Goal: Task Accomplishment & Management: Complete application form

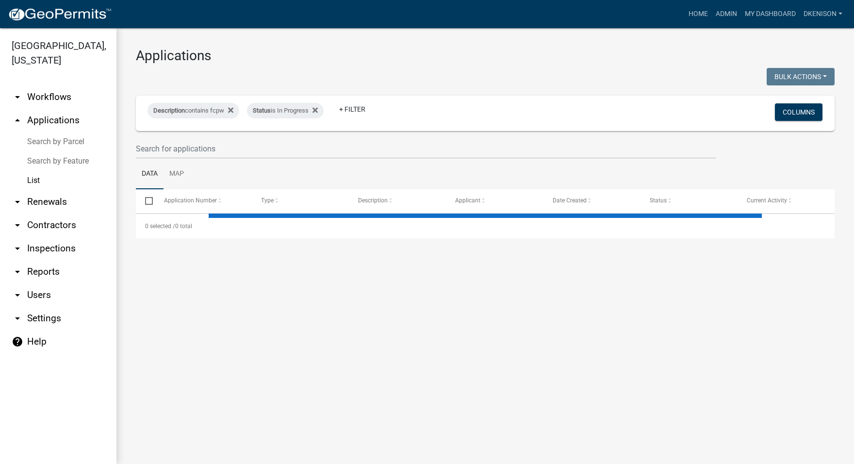
select select "3: 100"
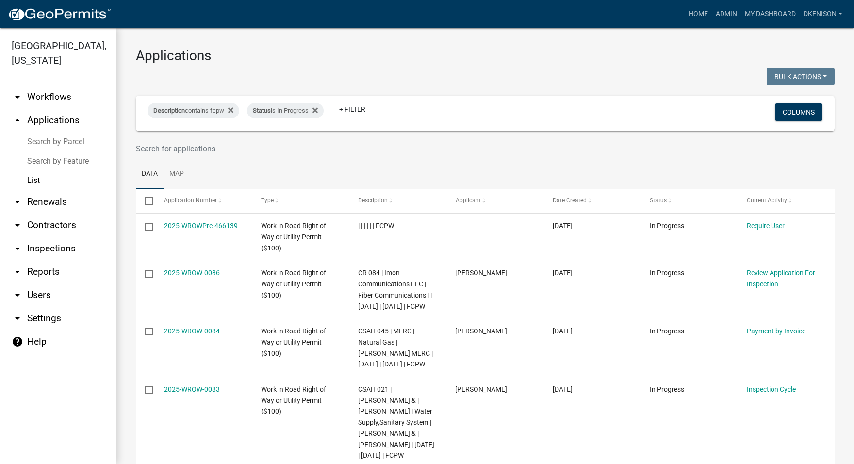
select select "3: 100"
click at [45, 99] on link "arrow_drop_down Workflows" at bounding box center [58, 96] width 116 height 23
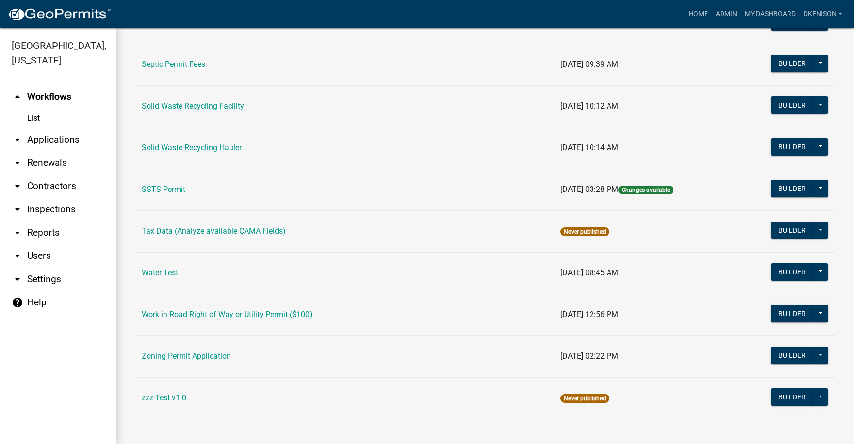
scroll to position [627, 0]
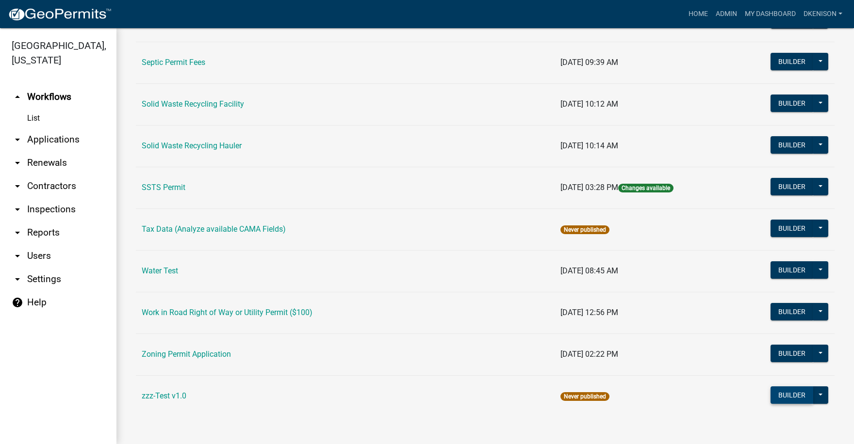
click at [786, 397] on button "Builder" at bounding box center [791, 395] width 43 height 17
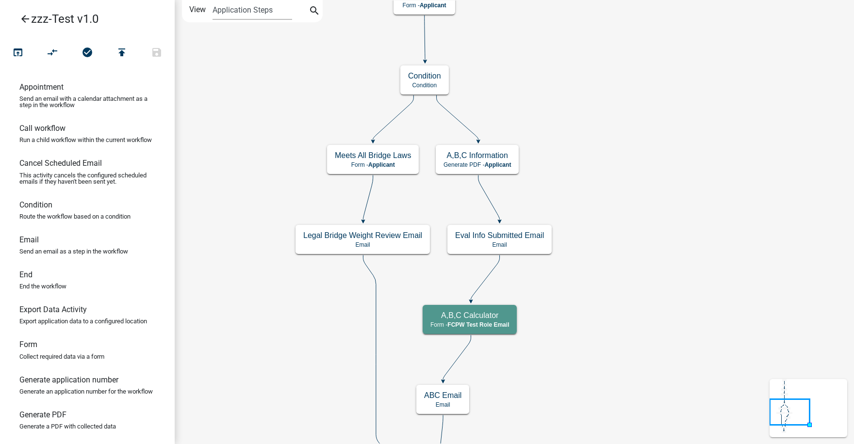
click at [26, 15] on icon "arrow_back" at bounding box center [25, 20] width 12 height 14
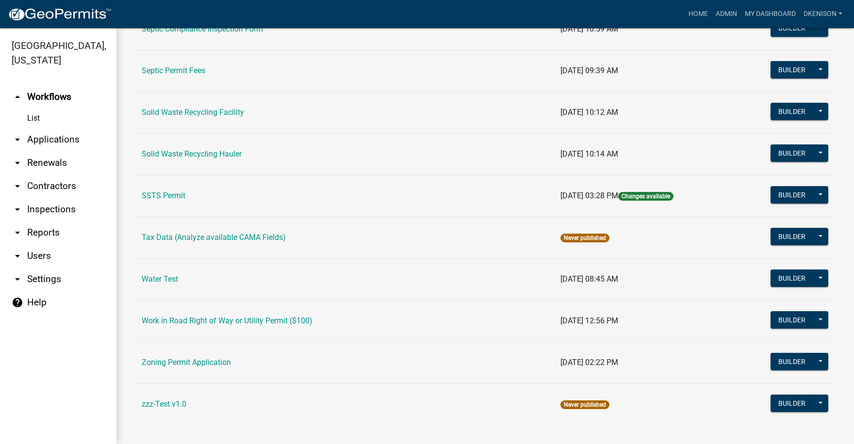
scroll to position [627, 0]
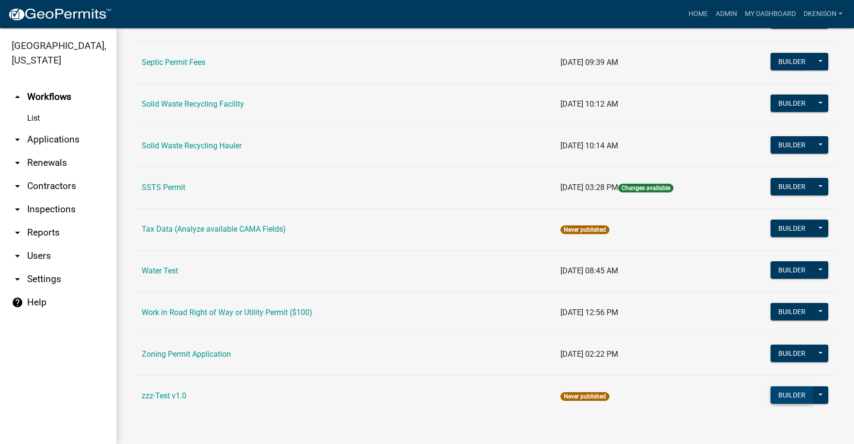
click at [787, 397] on button "Builder" at bounding box center [791, 395] width 43 height 17
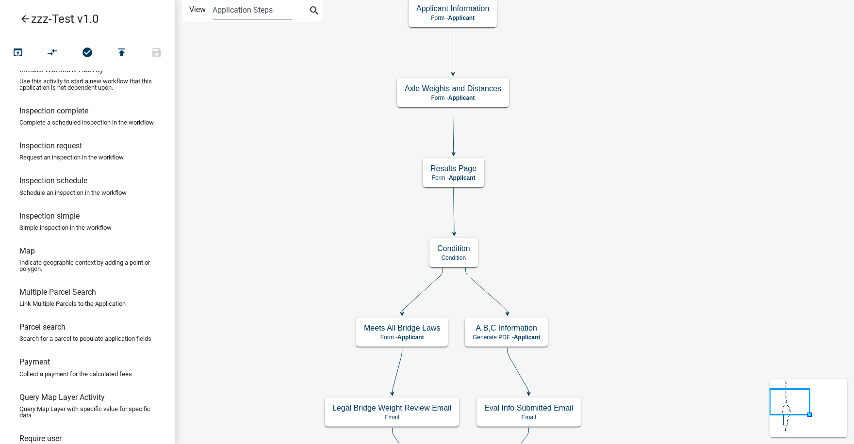
scroll to position [388, 0]
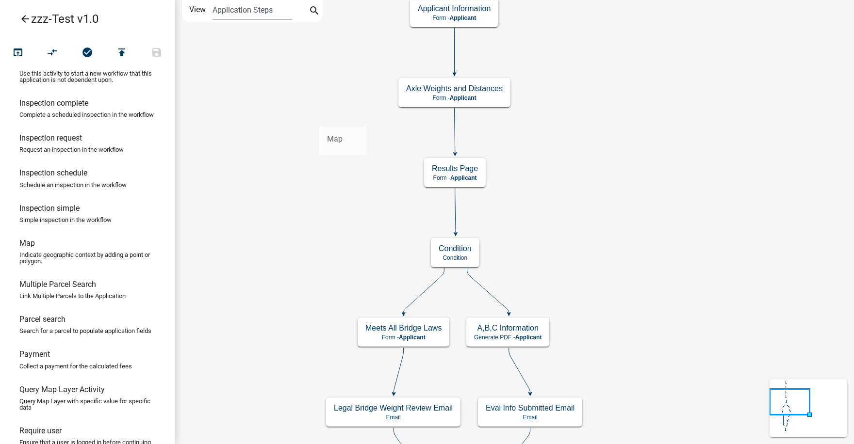
drag, startPoint x: 32, startPoint y: 283, endPoint x: 319, endPoint y: 119, distance: 330.7
click at [319, 119] on div "arrow_back zzz-Test v1.0 open_in_browser compare_arrows check_circle publish sa…" at bounding box center [427, 222] width 854 height 444
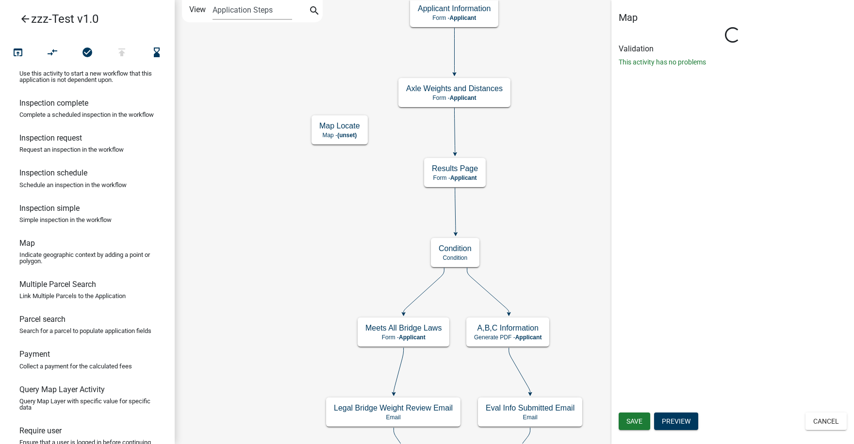
click at [455, 131] on icon at bounding box center [455, 131] width 0 height 46
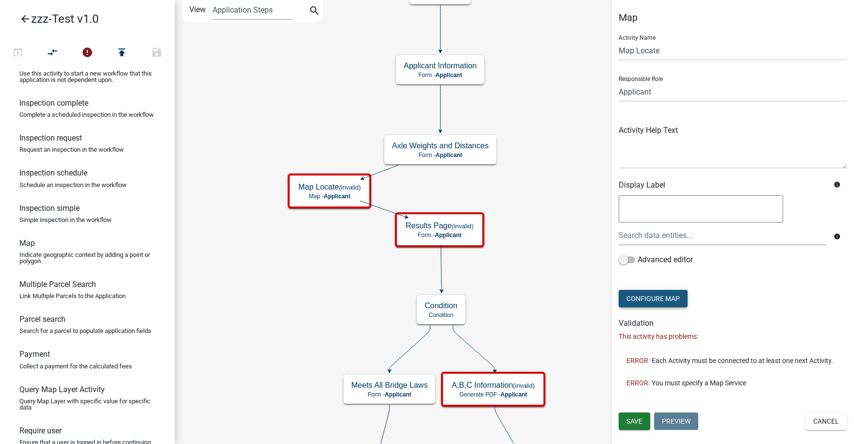
click at [660, 297] on button "Configure Map" at bounding box center [652, 298] width 69 height 17
select select
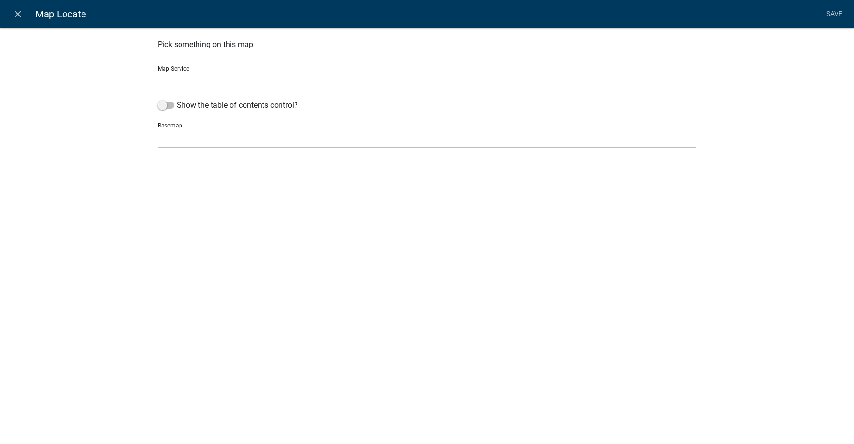
click at [186, 82] on select "Parcel Data Source (http://permits-map-01:6080/arcgis/rest/services/PermittingS…" at bounding box center [427, 82] width 538 height 20
select select "0: Object"
click at [158, 72] on select "Parcel Data Source (http://permits-map-01:6080/arcgis/rest/services/PermittingS…" at bounding box center [427, 82] width 538 height 20
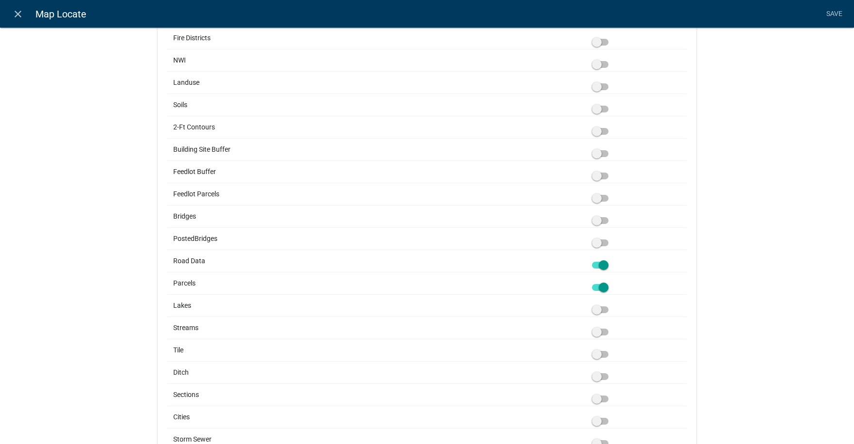
scroll to position [1358, 0]
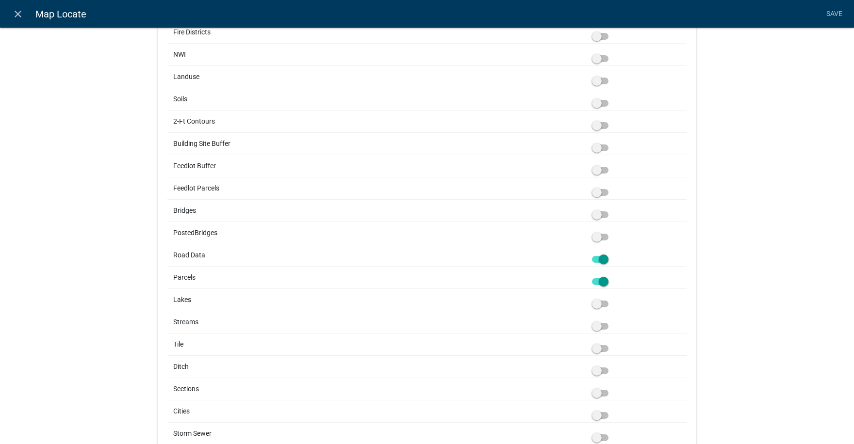
click at [601, 215] on span at bounding box center [600, 214] width 16 height 7
click at [611, 209] on input "checkbox" at bounding box center [611, 209] width 0 height 0
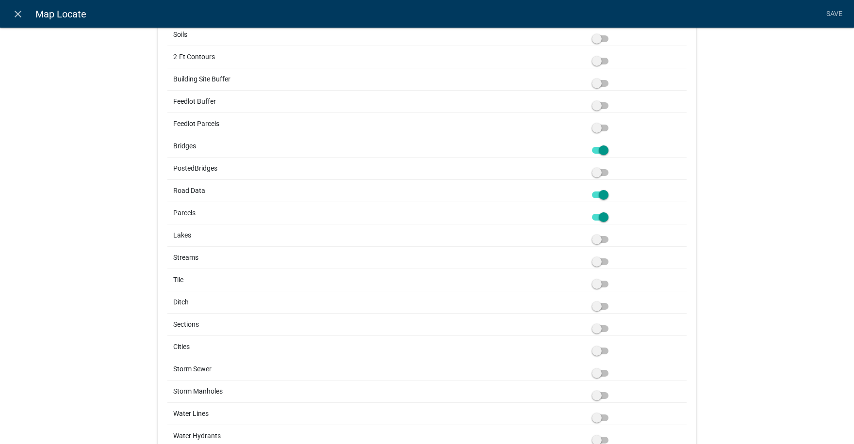
scroll to position [1405, 0]
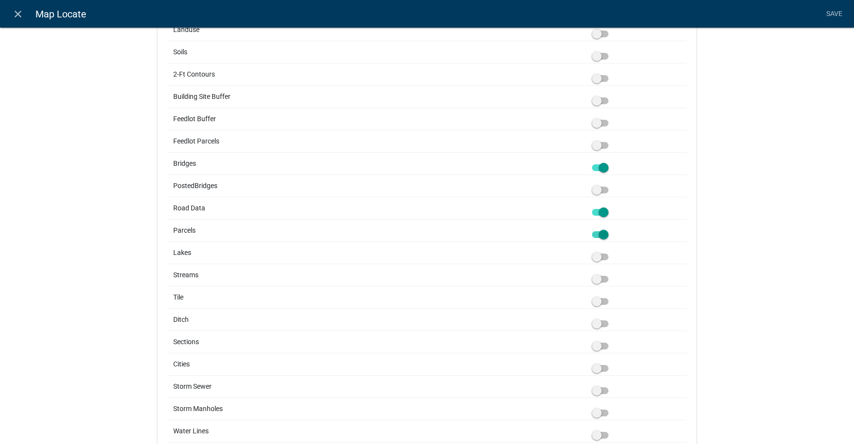
click at [592, 236] on span at bounding box center [600, 234] width 16 height 7
click at [611, 229] on input "checkbox" at bounding box center [611, 229] width 0 height 0
click at [592, 211] on span at bounding box center [600, 212] width 16 height 7
click at [611, 207] on input "checkbox" at bounding box center [611, 207] width 0 height 0
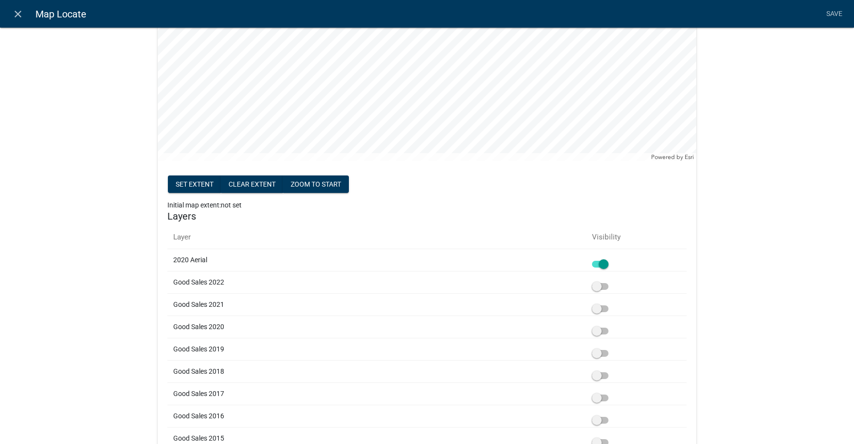
scroll to position [193, 0]
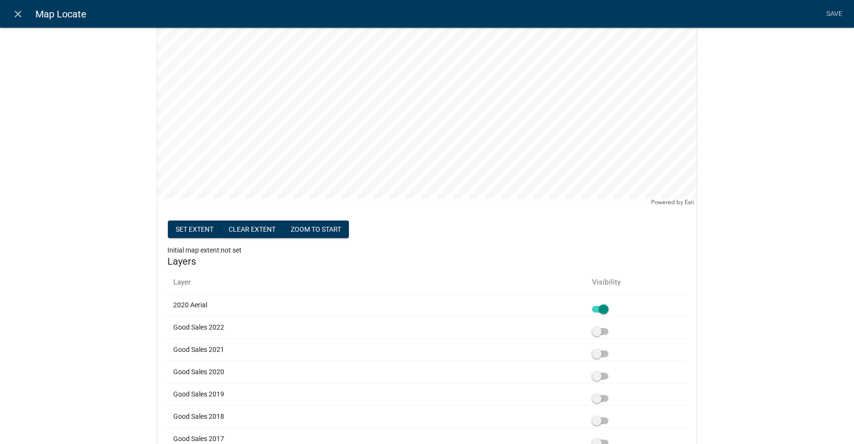
click at [592, 310] on span at bounding box center [600, 309] width 16 height 7
click at [611, 304] on input "checkbox" at bounding box center [611, 304] width 0 height 0
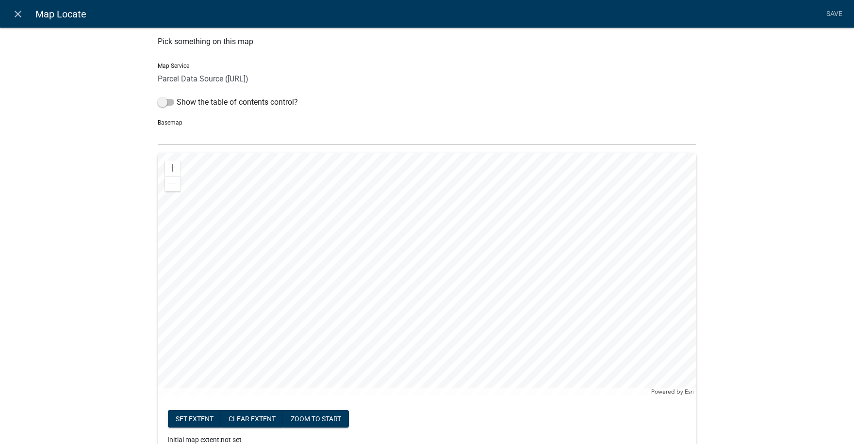
scroll to position [0, 0]
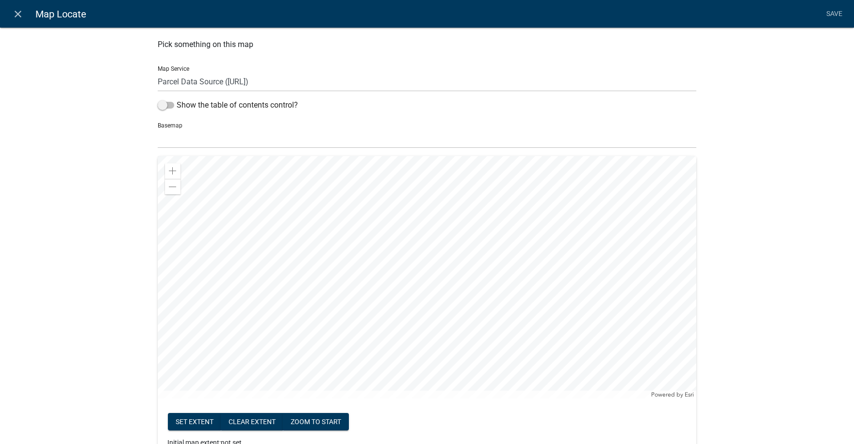
click at [472, 299] on div at bounding box center [427, 277] width 538 height 243
click at [430, 283] on div at bounding box center [427, 277] width 538 height 243
click at [190, 420] on button "Set extent" at bounding box center [194, 421] width 53 height 17
click at [310, 187] on div at bounding box center [427, 277] width 538 height 243
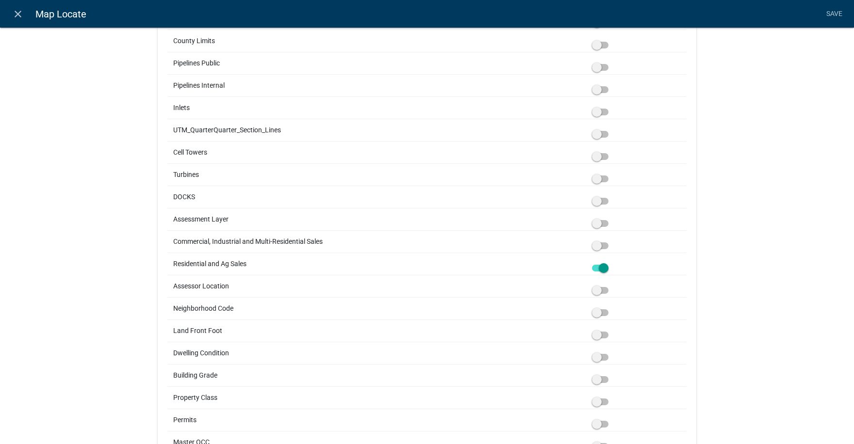
scroll to position [2521, 0]
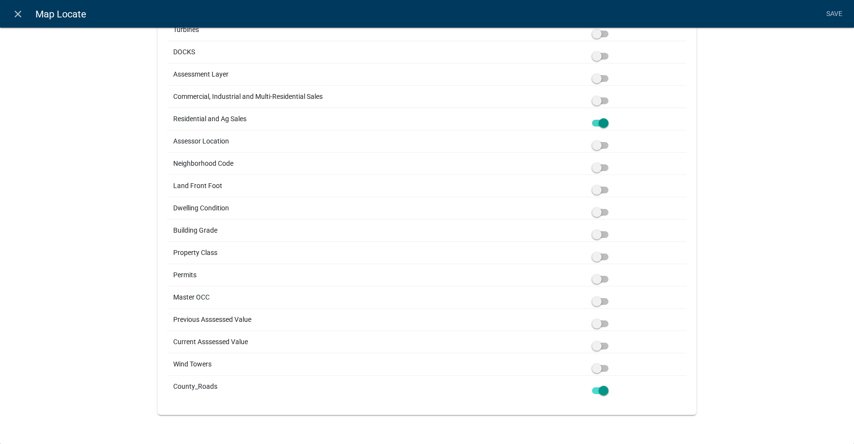
click at [593, 123] on span at bounding box center [600, 123] width 16 height 7
click at [611, 117] on input "checkbox" at bounding box center [611, 117] width 0 height 0
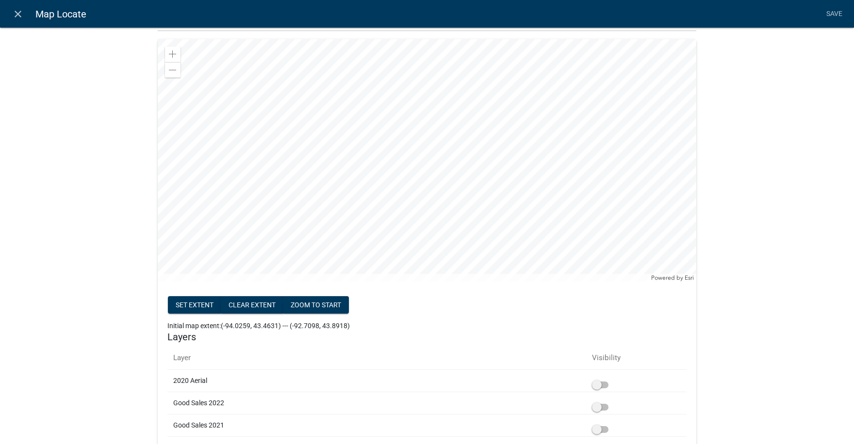
scroll to position [96, 0]
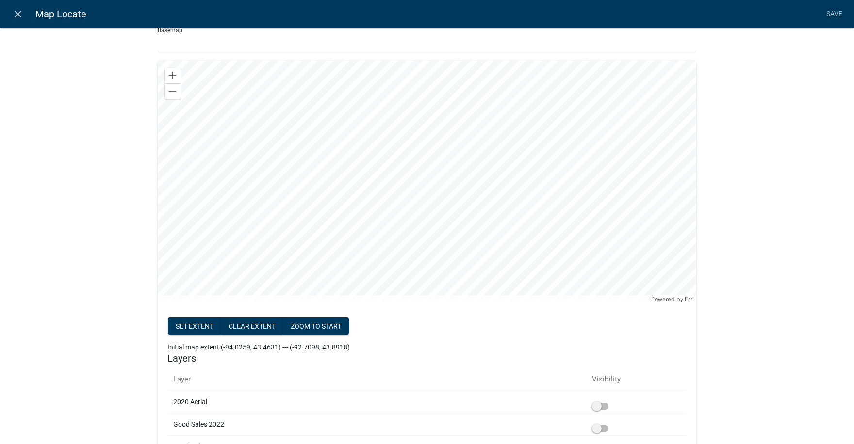
click at [413, 169] on div at bounding box center [427, 182] width 538 height 243
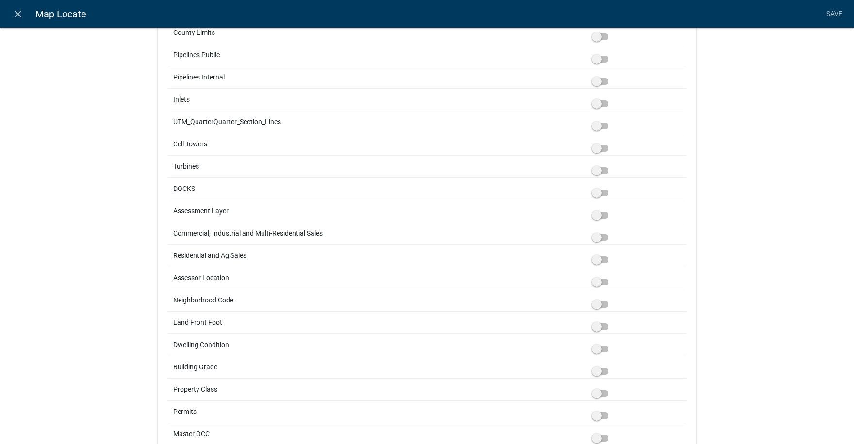
scroll to position [2521, 0]
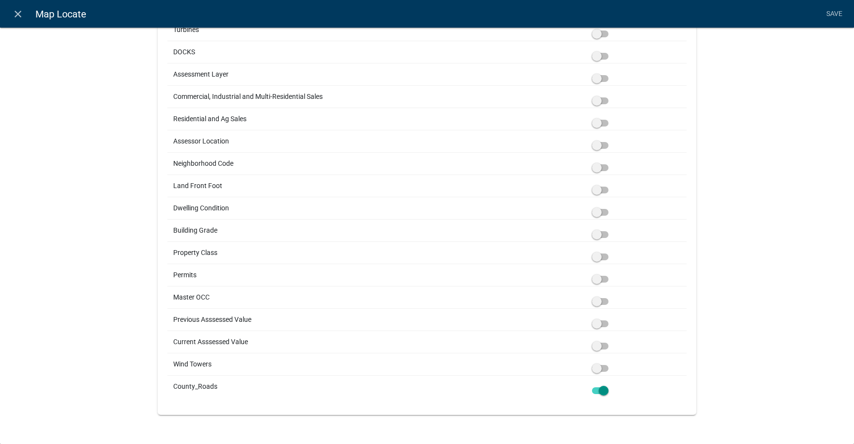
click at [592, 392] on span at bounding box center [600, 391] width 16 height 7
click at [611, 385] on input "checkbox" at bounding box center [611, 385] width 0 height 0
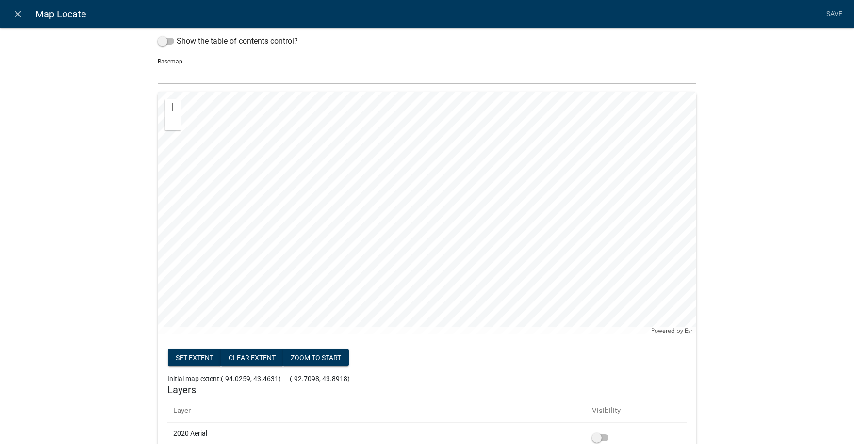
scroll to position [57, 0]
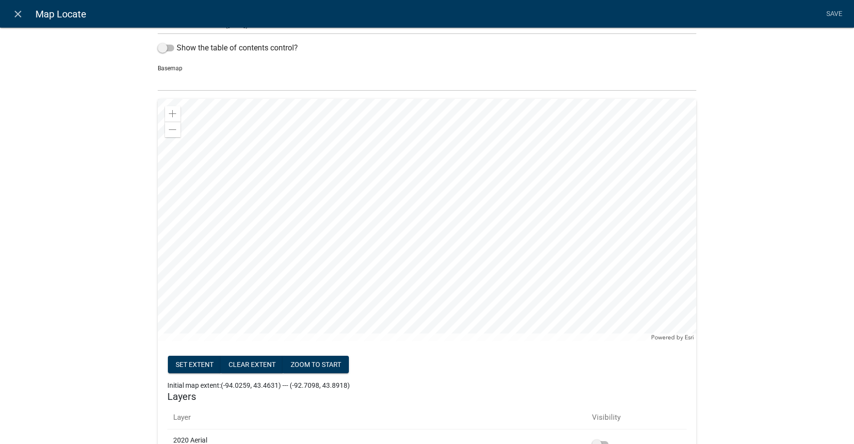
click at [388, 204] on div at bounding box center [427, 220] width 538 height 243
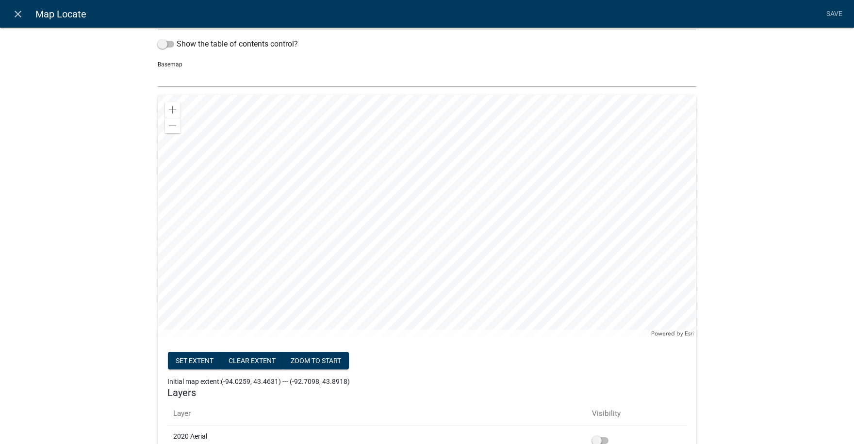
scroll to position [47, 0]
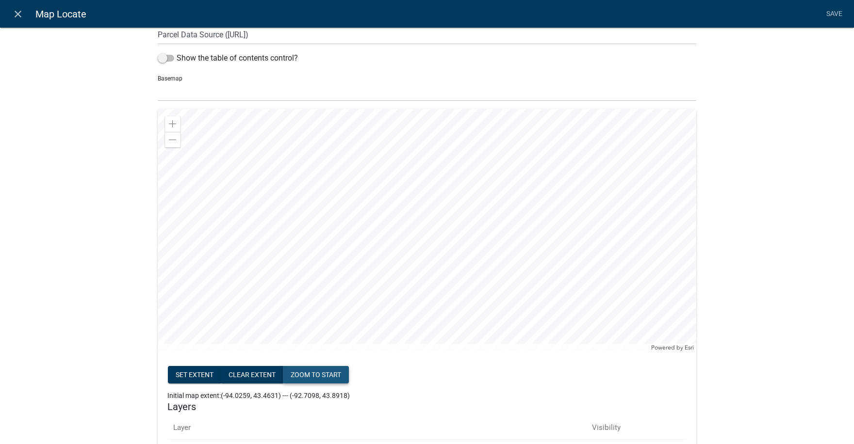
click at [325, 377] on button "zoom to start" at bounding box center [316, 374] width 66 height 17
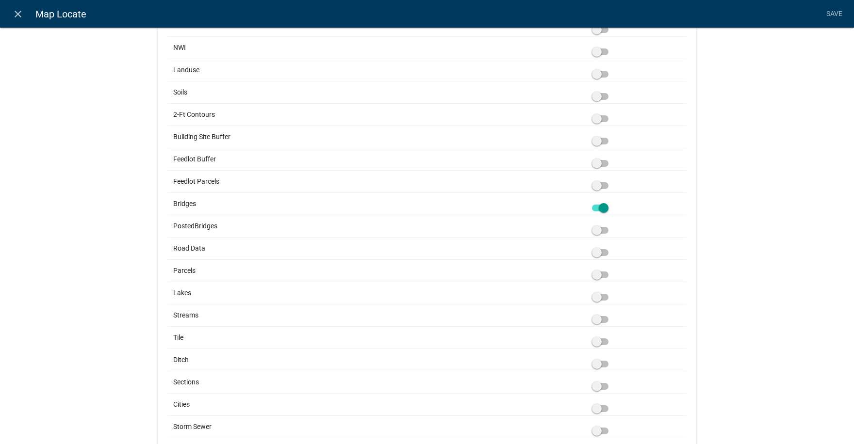
scroll to position [1328, 0]
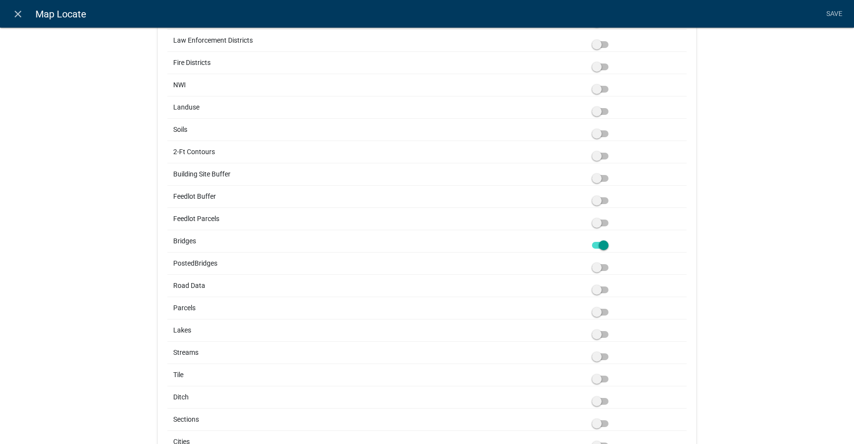
click at [593, 245] on span at bounding box center [600, 245] width 16 height 7
click at [611, 240] on input "checkbox" at bounding box center [611, 240] width 0 height 0
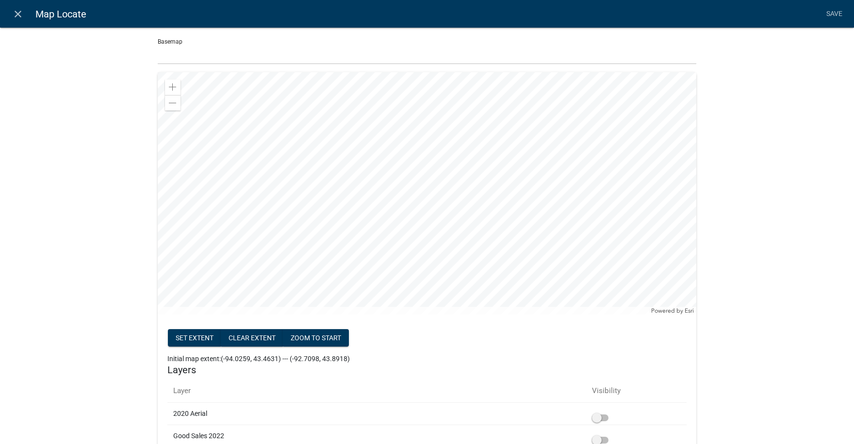
scroll to position [74, 0]
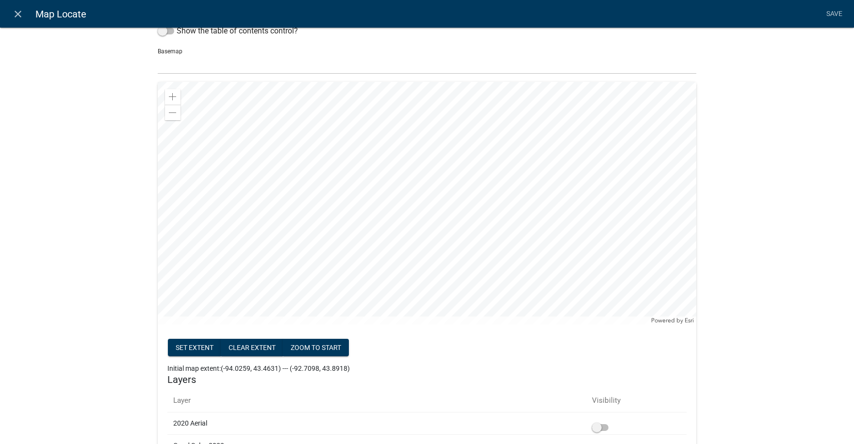
click at [405, 222] on div at bounding box center [427, 203] width 538 height 243
click at [832, 13] on link "Save" at bounding box center [834, 14] width 24 height 18
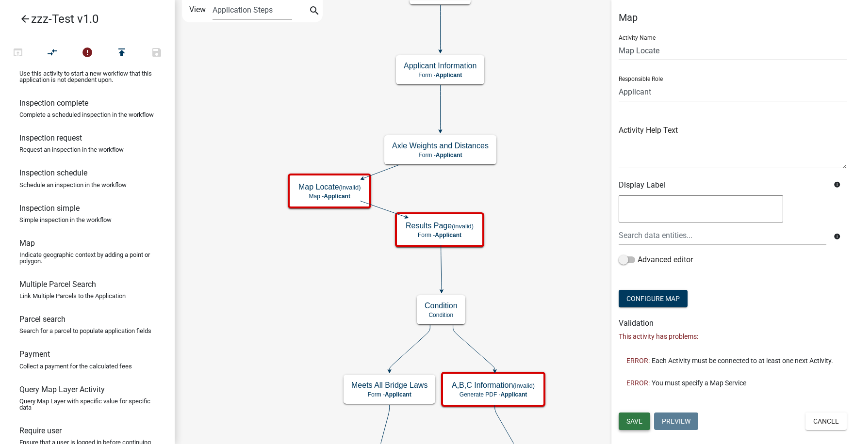
click at [637, 424] on span "Save" at bounding box center [634, 422] width 16 height 8
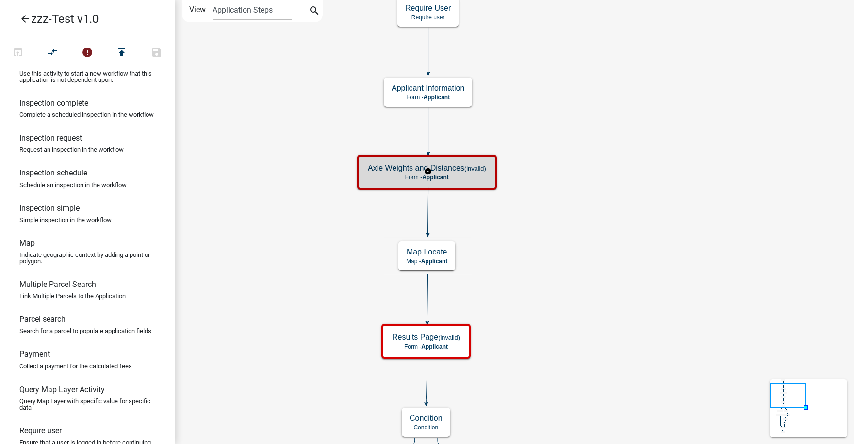
click at [462, 171] on h5 "Axle Weights and Distances (invalid)" at bounding box center [427, 167] width 118 height 9
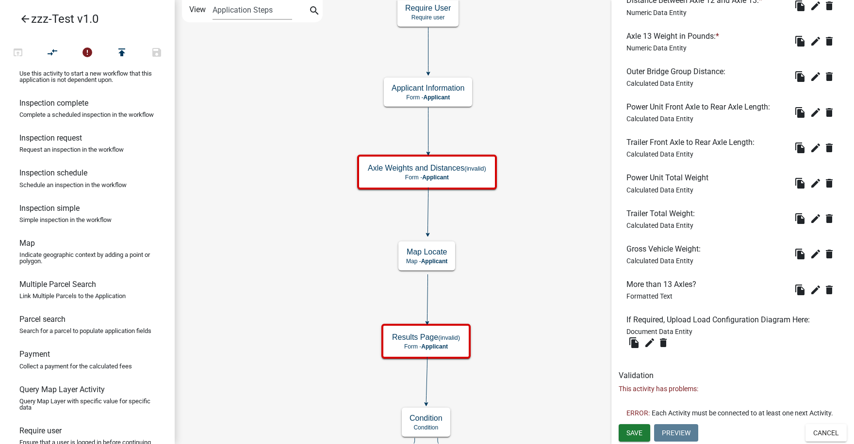
scroll to position [1412, 0]
click at [428, 216] on icon at bounding box center [428, 211] width 0 height 47
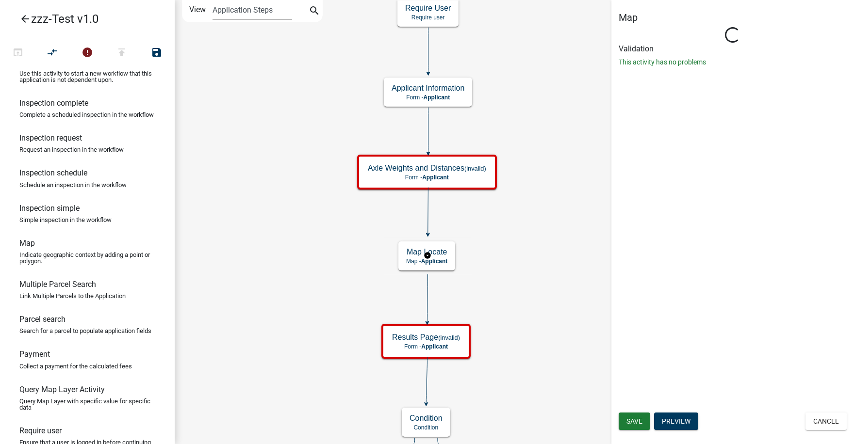
scroll to position [0, 0]
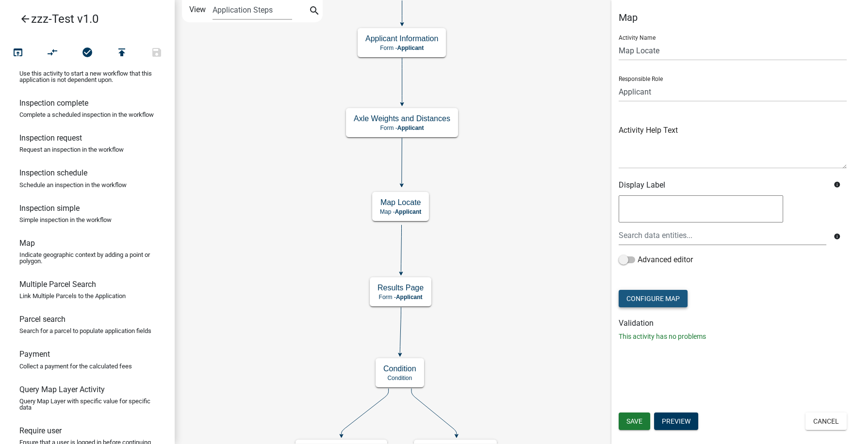
click at [653, 298] on button "Configure Map" at bounding box center [652, 298] width 69 height 17
select select
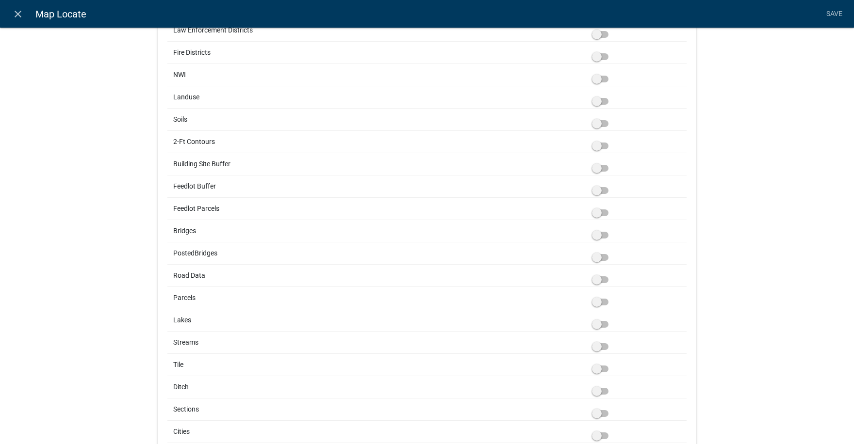
scroll to position [1318, 0]
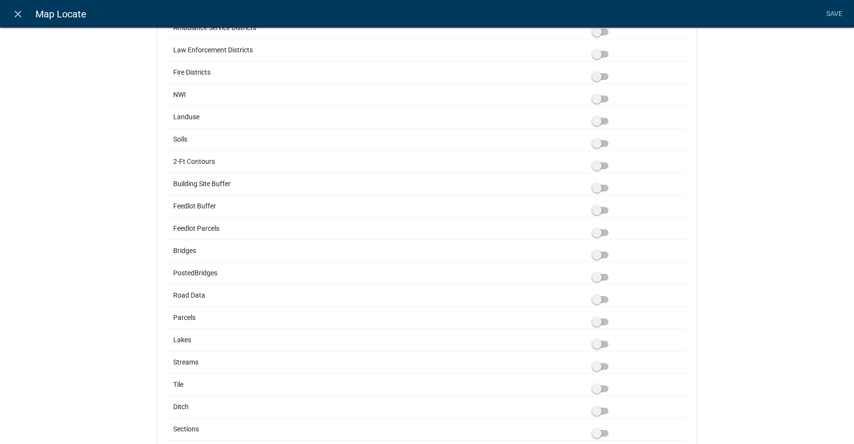
click at [599, 256] on span at bounding box center [600, 255] width 16 height 7
click at [611, 249] on input "checkbox" at bounding box center [611, 249] width 0 height 0
click at [829, 14] on link "Save" at bounding box center [834, 14] width 24 height 18
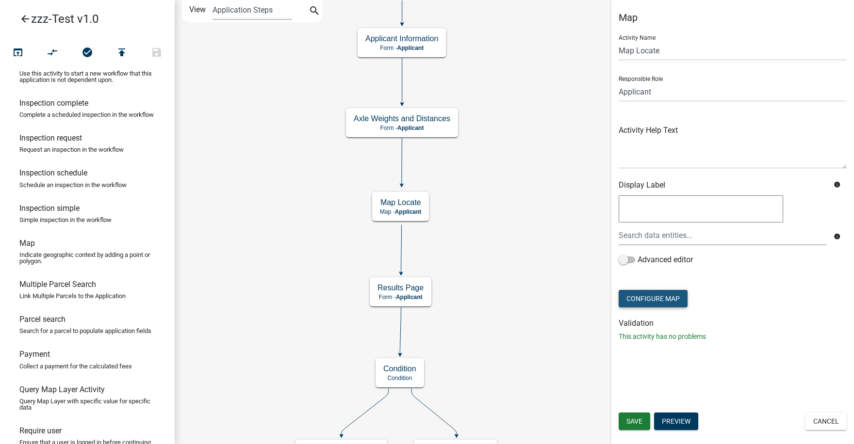
click at [656, 297] on button "Configure Map" at bounding box center [652, 298] width 69 height 17
select select
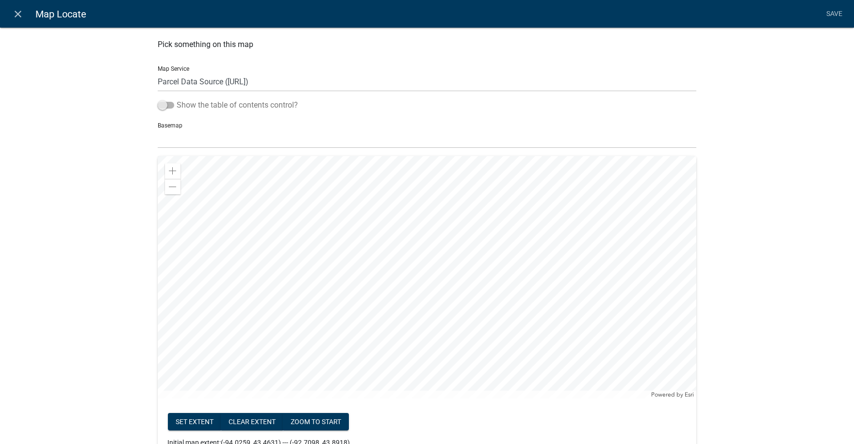
click at [166, 106] on span at bounding box center [166, 105] width 16 height 7
click at [177, 99] on input "Show the table of contents control?" at bounding box center [177, 99] width 0 height 0
click at [166, 170] on span "Expand" at bounding box center [170, 171] width 8 height 9
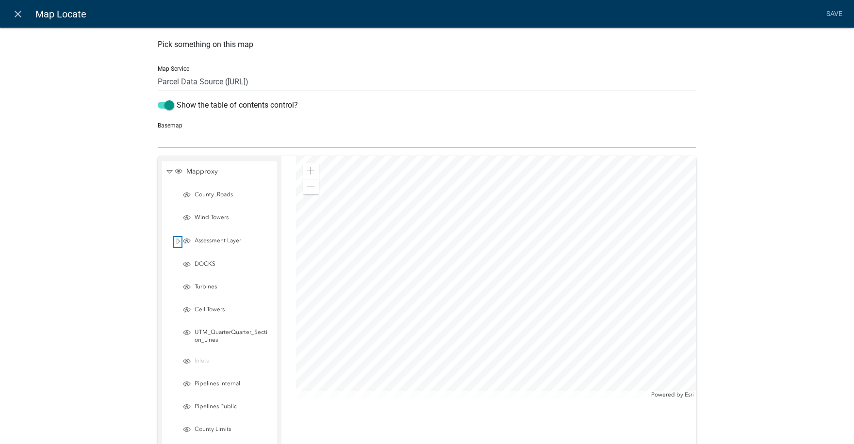
click at [174, 243] on span "Expand" at bounding box center [178, 241] width 8 height 9
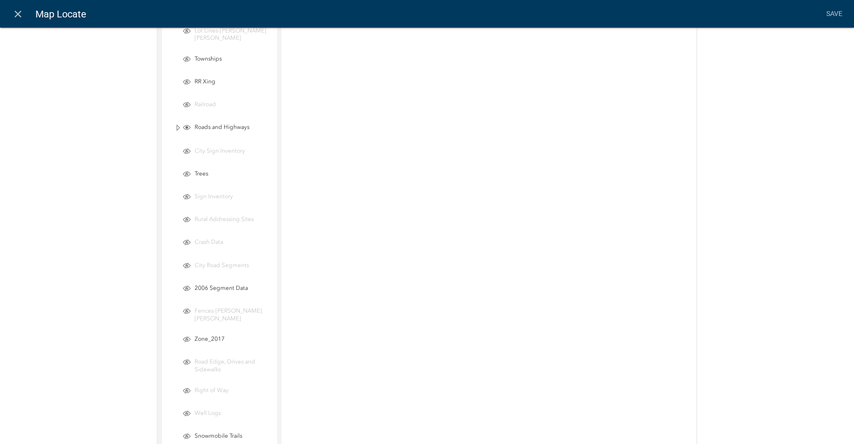
scroll to position [728, 0]
click at [174, 135] on span "Expand" at bounding box center [178, 135] width 8 height 9
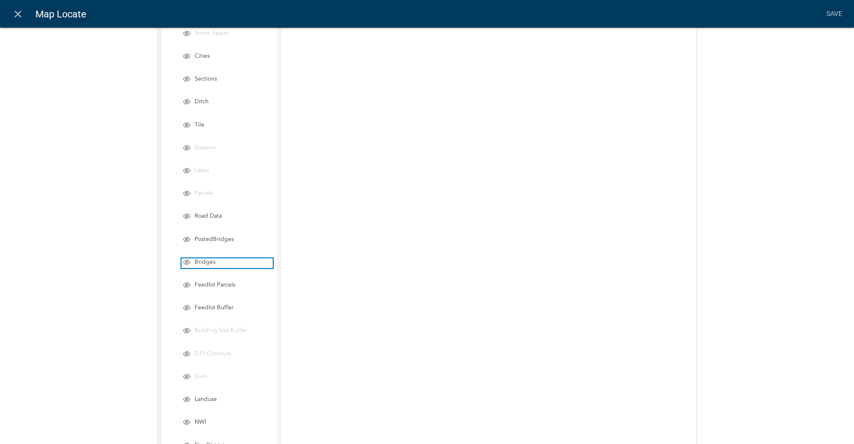
click at [183, 259] on span "Layer List" at bounding box center [187, 263] width 8 height 8
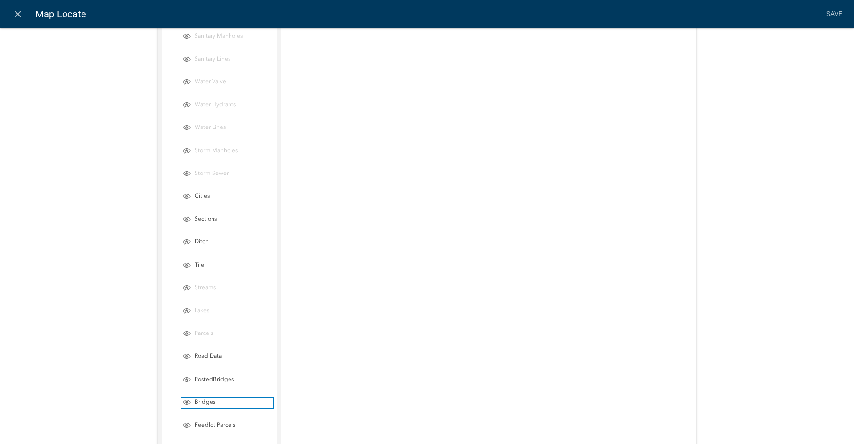
scroll to position [1213, 0]
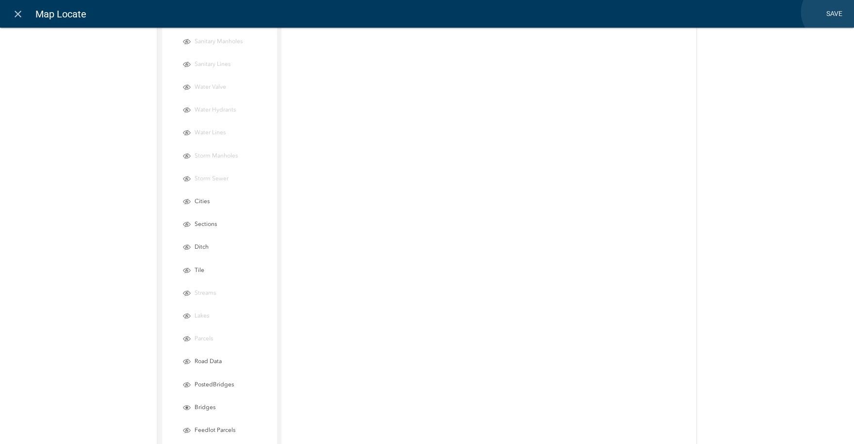
click at [831, 12] on link "Save" at bounding box center [834, 14] width 24 height 18
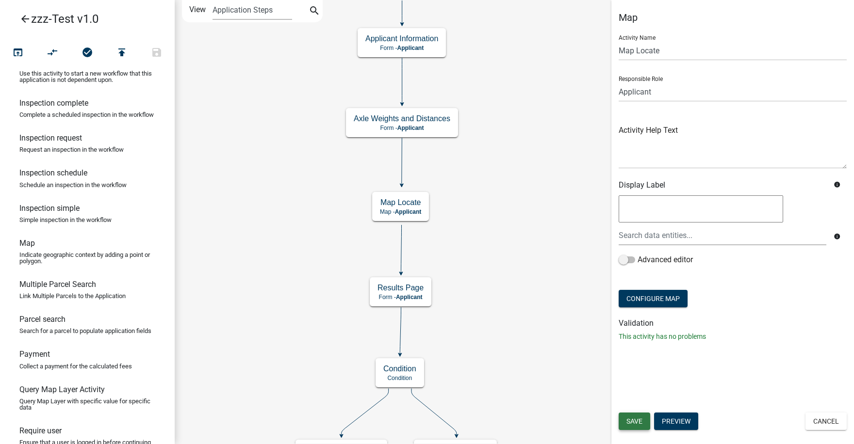
drag, startPoint x: 637, startPoint y: 423, endPoint x: 617, endPoint y: 419, distance: 20.3
click at [618, 419] on div "Save Preview Cancel" at bounding box center [732, 423] width 243 height 20
click at [634, 421] on span "Save" at bounding box center [634, 422] width 16 height 8
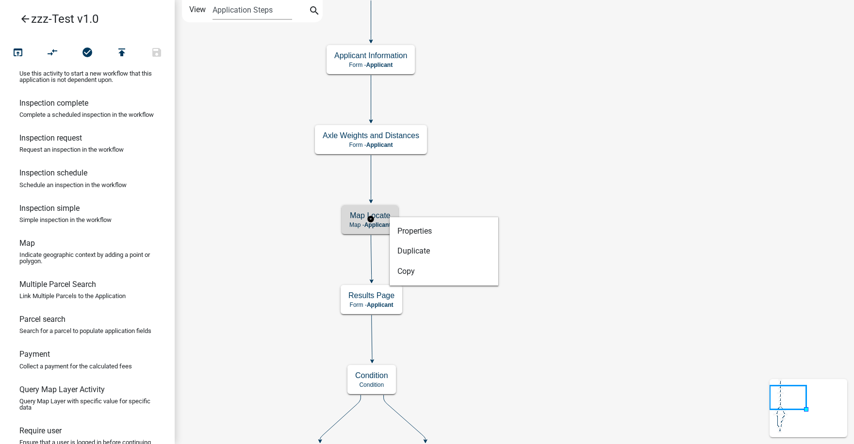
click at [384, 220] on h5 "Map Locate" at bounding box center [369, 215] width 41 height 9
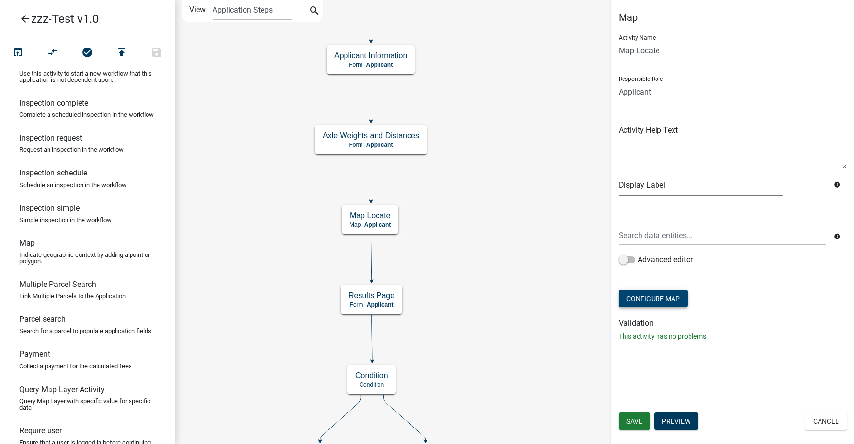
click at [661, 299] on button "Configure Map" at bounding box center [652, 298] width 69 height 17
select select
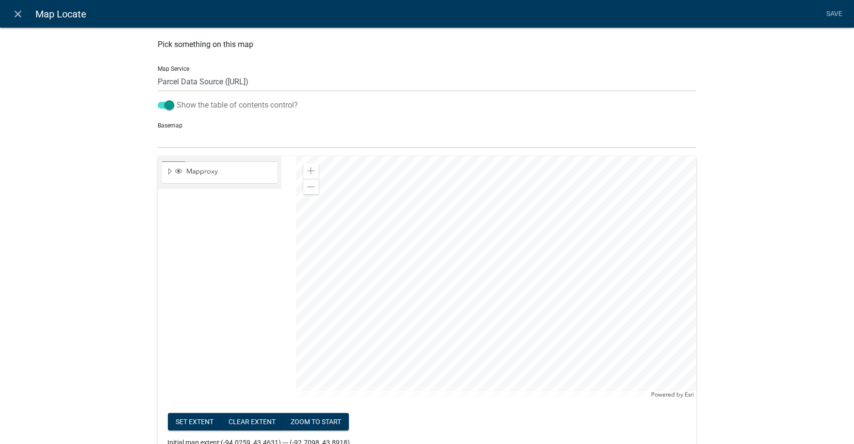
click at [158, 105] on span at bounding box center [166, 105] width 16 height 7
click at [177, 99] on input "Show the table of contents control?" at bounding box center [177, 99] width 0 height 0
click at [220, 283] on div at bounding box center [427, 277] width 538 height 243
click at [831, 15] on link "Save" at bounding box center [834, 14] width 24 height 18
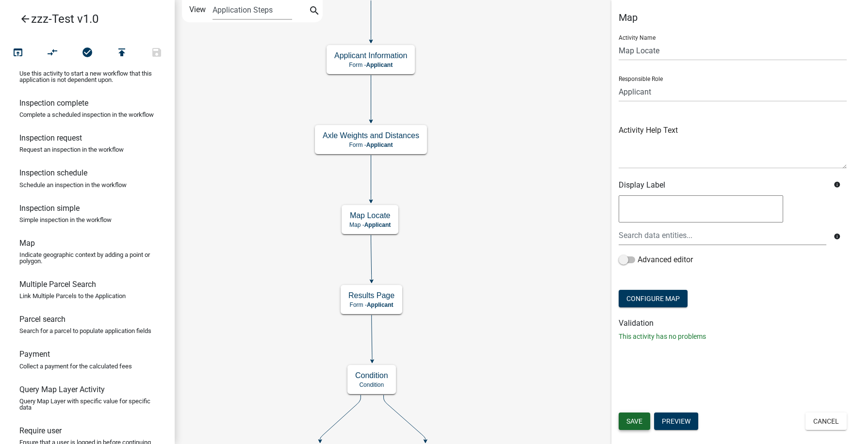
click at [638, 423] on span "Save" at bounding box center [634, 422] width 16 height 8
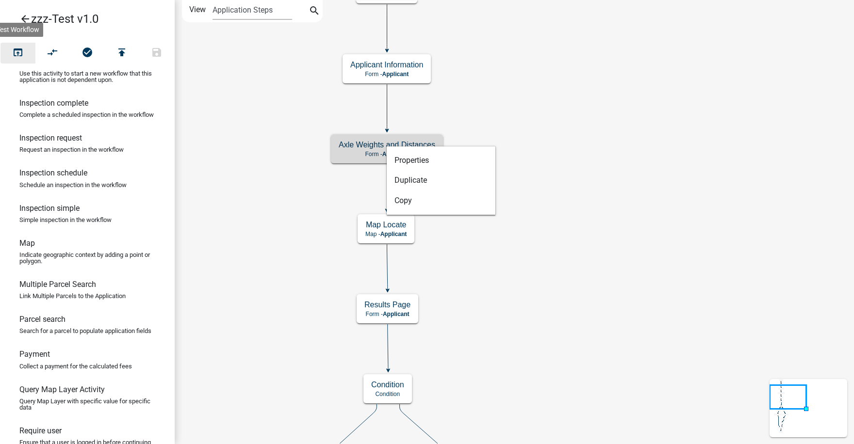
click at [16, 51] on icon "open_in_browser" at bounding box center [18, 54] width 12 height 14
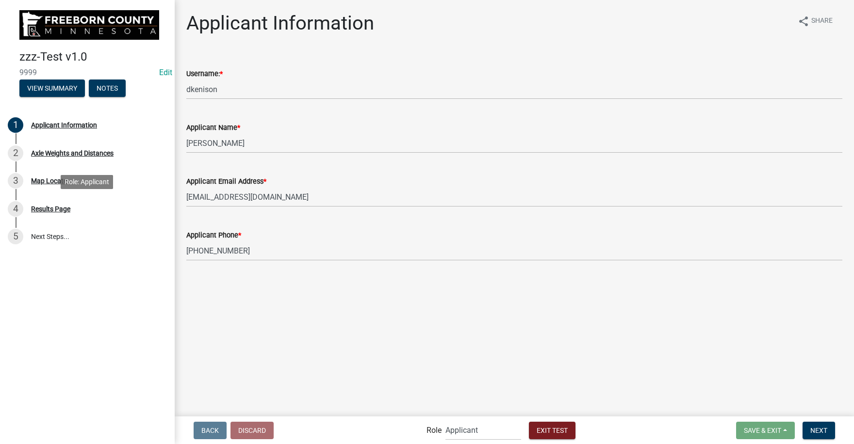
drag, startPoint x: 39, startPoint y: 208, endPoint x: 465, endPoint y: 342, distance: 447.2
click at [465, 342] on main "Applicant Information share Share Username: * dkenison Applicant Name * Daniel …" at bounding box center [514, 207] width 679 height 415
click at [821, 429] on span "Next" at bounding box center [818, 430] width 17 height 8
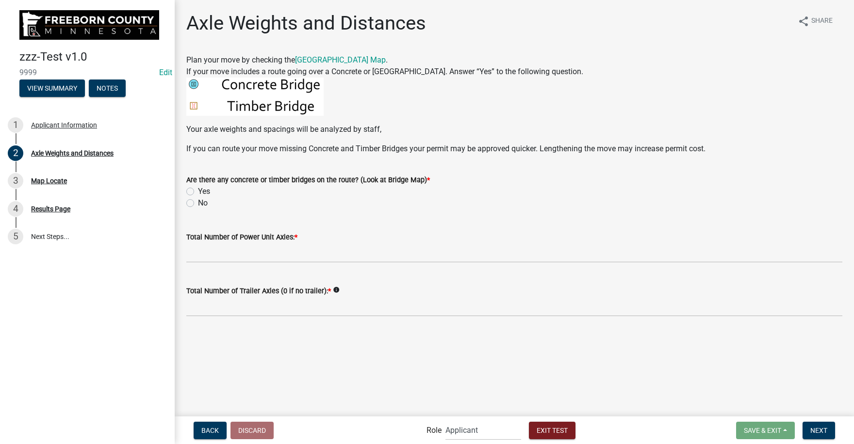
click at [198, 191] on label "Yes" at bounding box center [204, 192] width 12 height 12
click at [198, 191] on input "Yes" at bounding box center [201, 189] width 6 height 6
radio input "true"
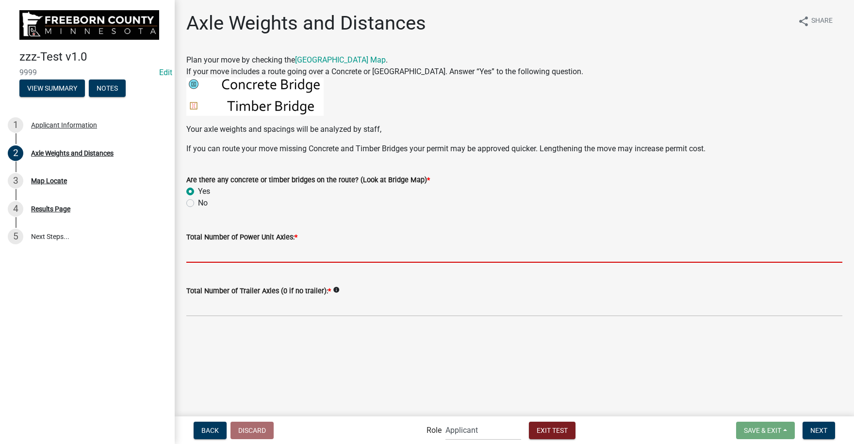
click at [205, 253] on input "text" at bounding box center [514, 253] width 656 height 20
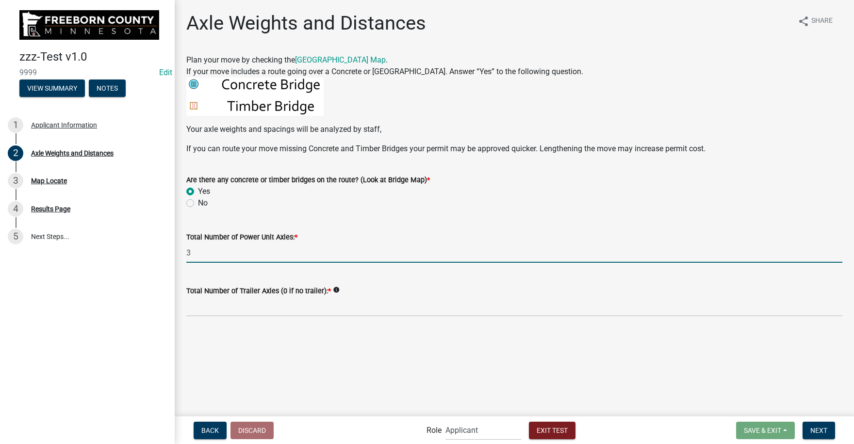
type input "3"
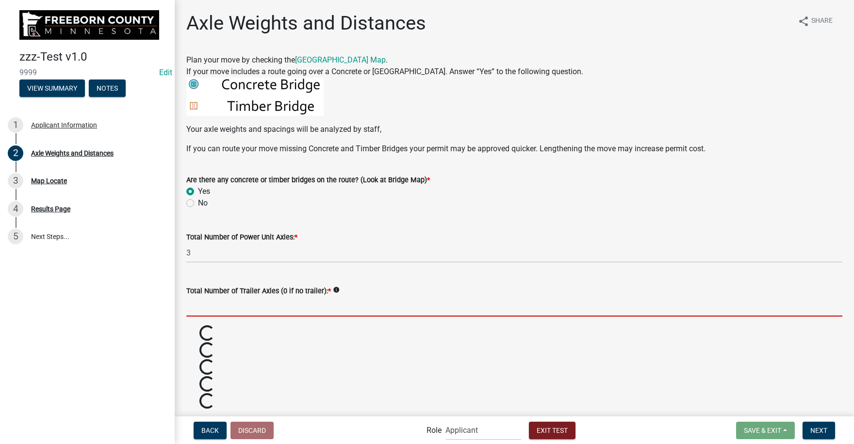
click at [207, 313] on input "text" at bounding box center [514, 307] width 656 height 20
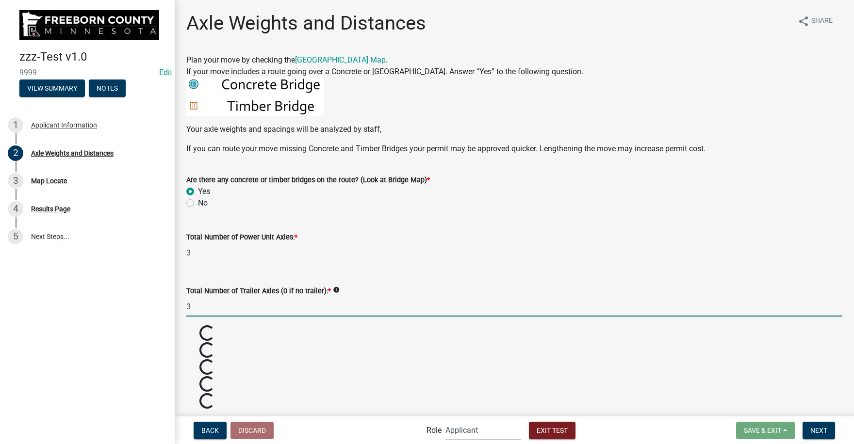
type input "3"
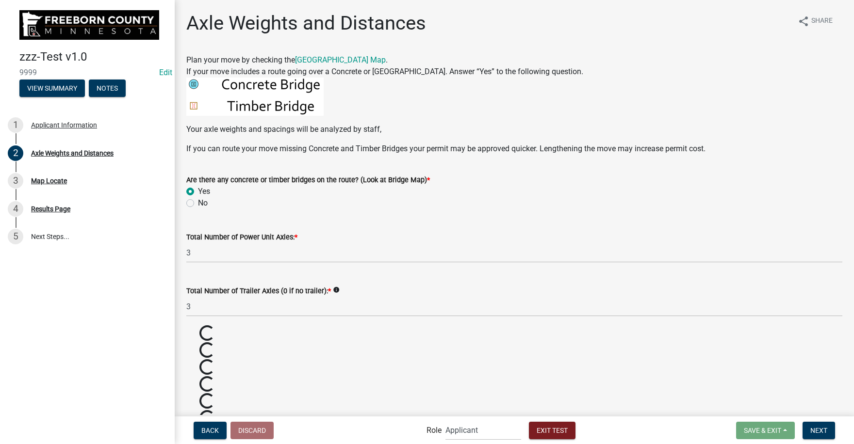
click at [272, 351] on div "Loading..." at bounding box center [514, 350] width 670 height 17
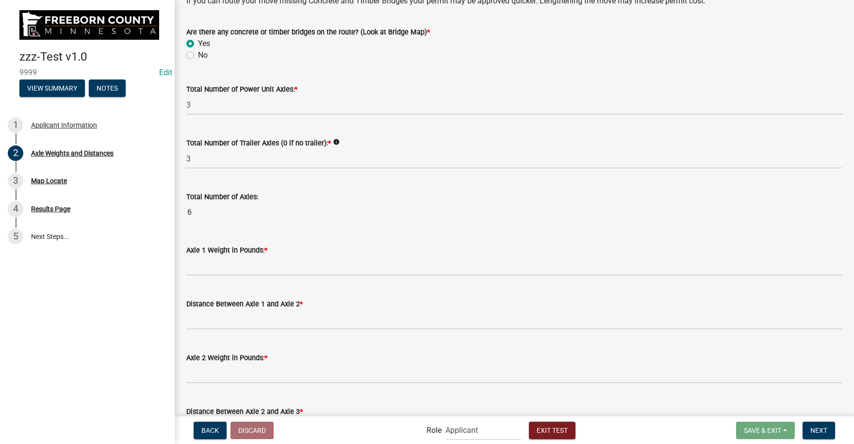
scroll to position [194, 0]
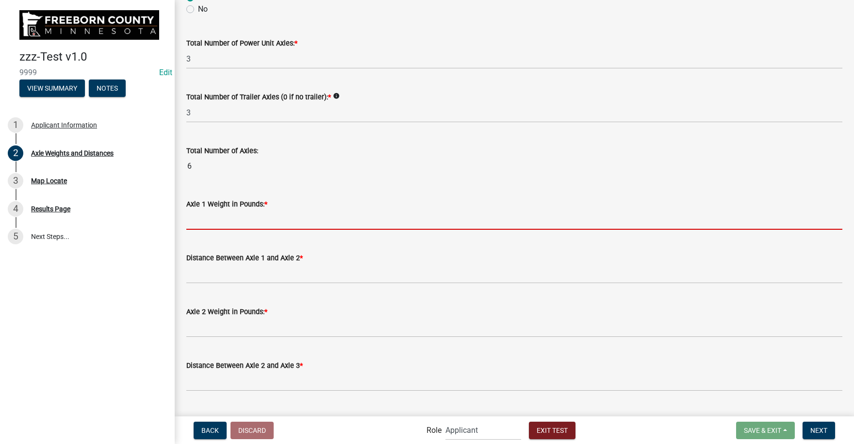
click at [212, 224] on input "text" at bounding box center [514, 220] width 656 height 20
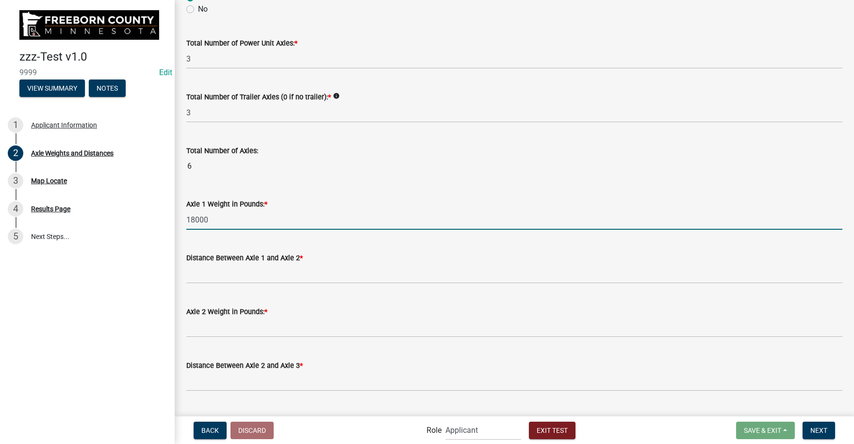
type input "18000"
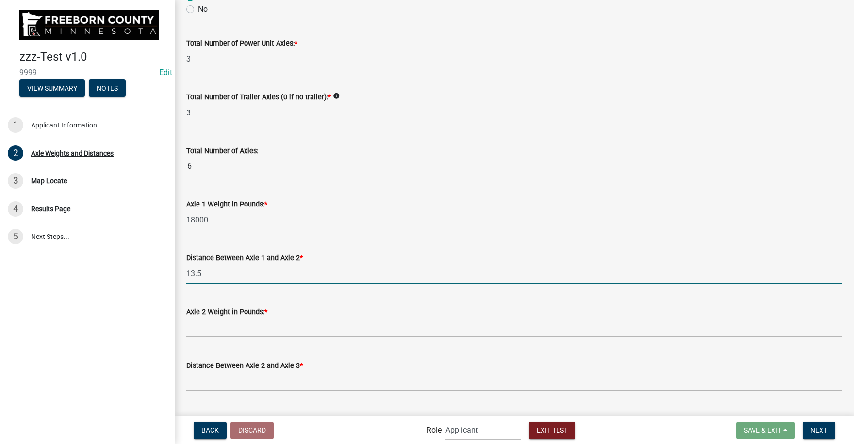
type input "13.5"
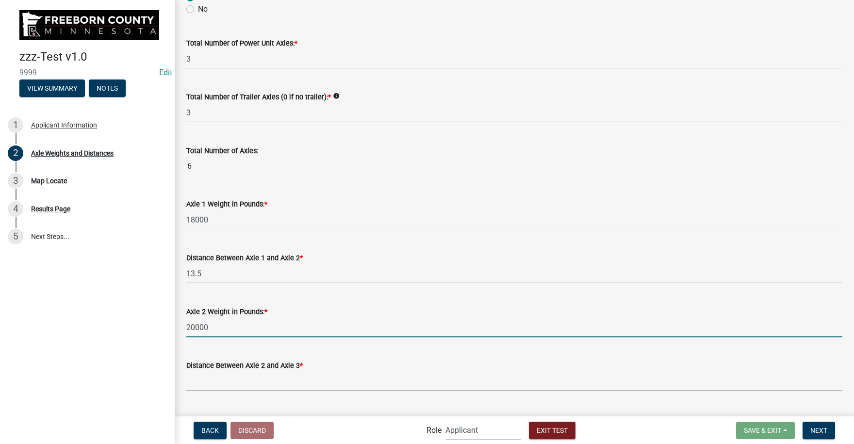
type input "20000"
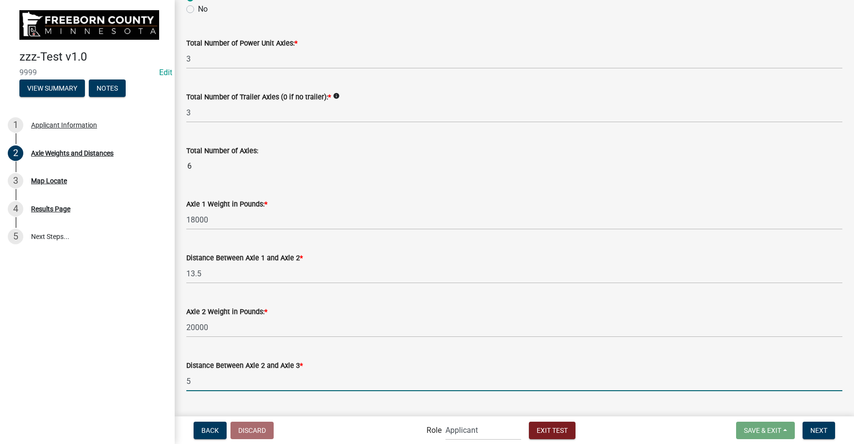
type input "5.0"
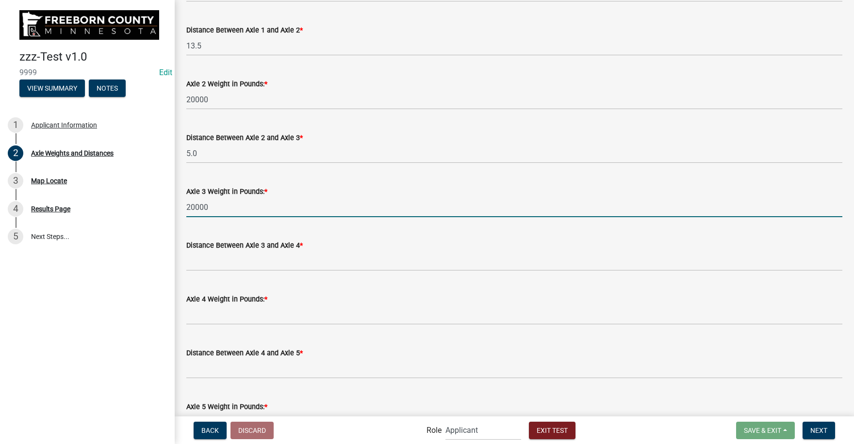
type input "20000"
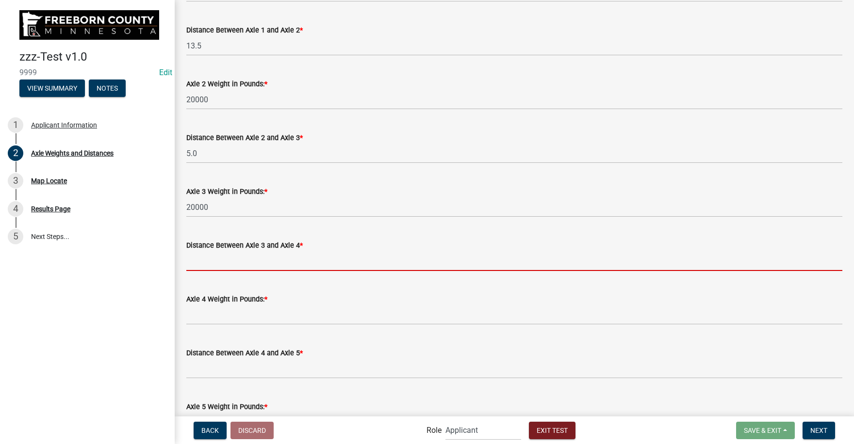
type input "58000"
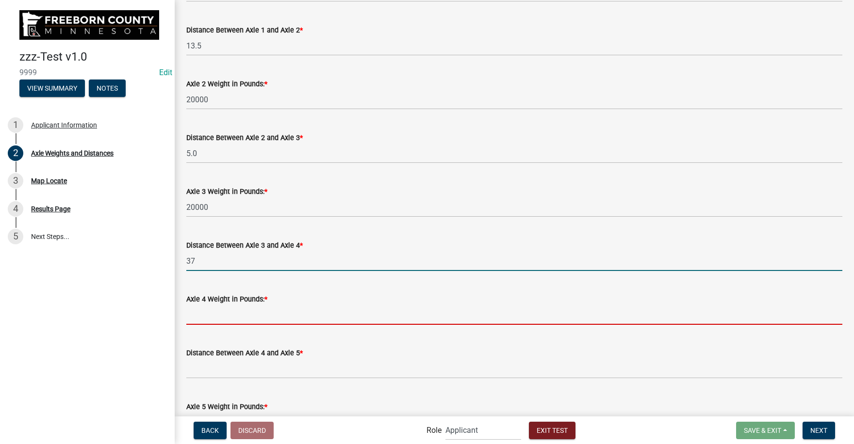
type input "37.0"
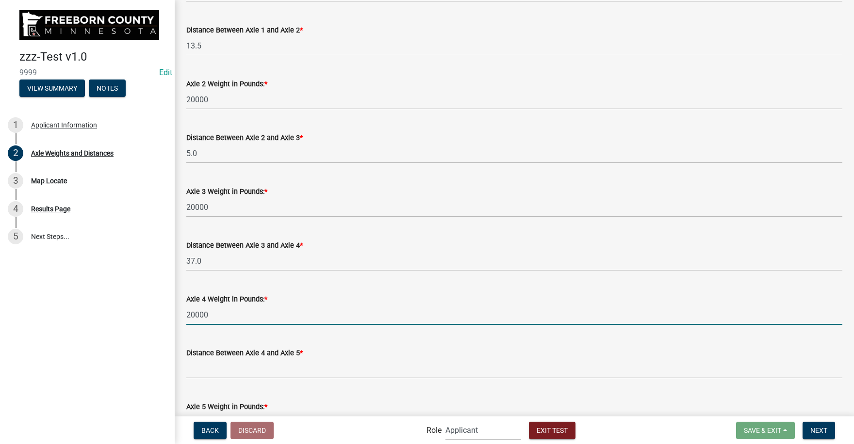
type input "20000"
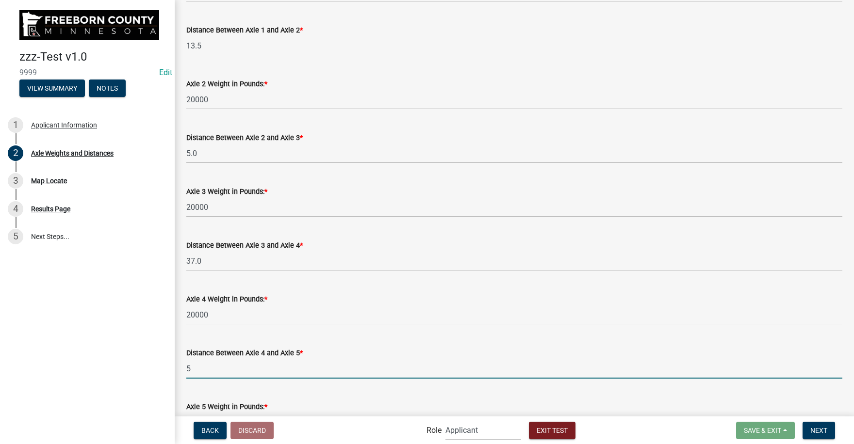
type input "5.0"
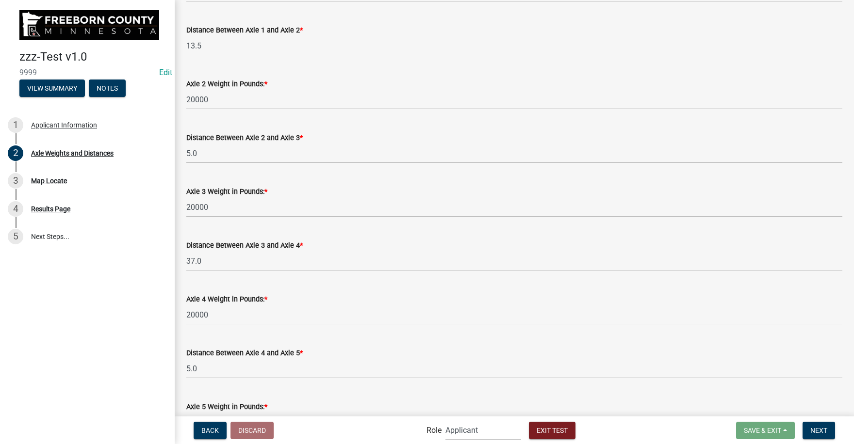
scroll to position [439, 0]
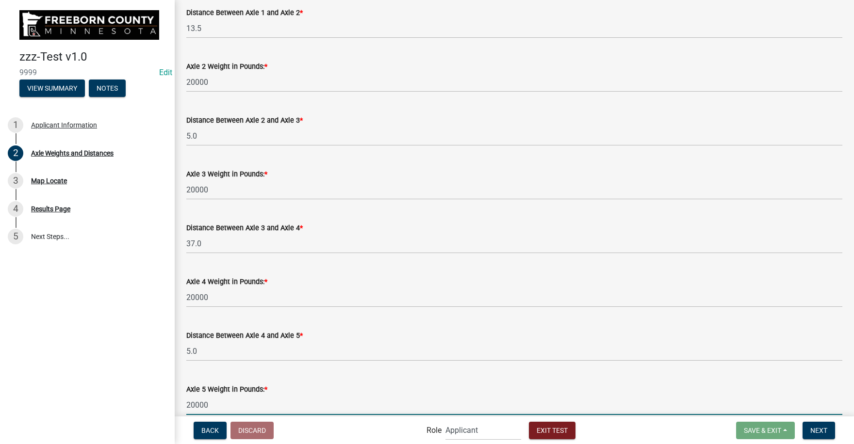
type input "20000"
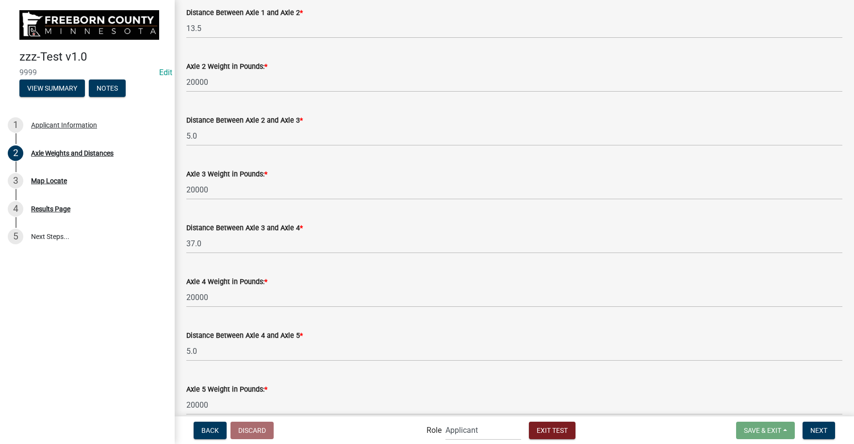
scroll to position [691, 0]
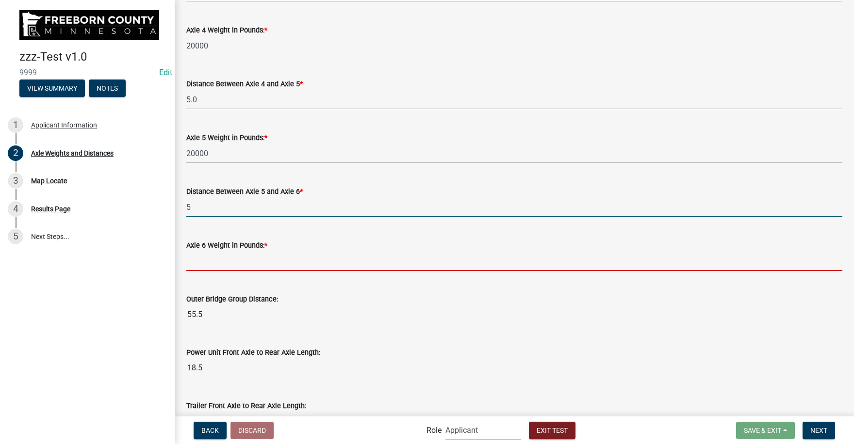
type input "5.0"
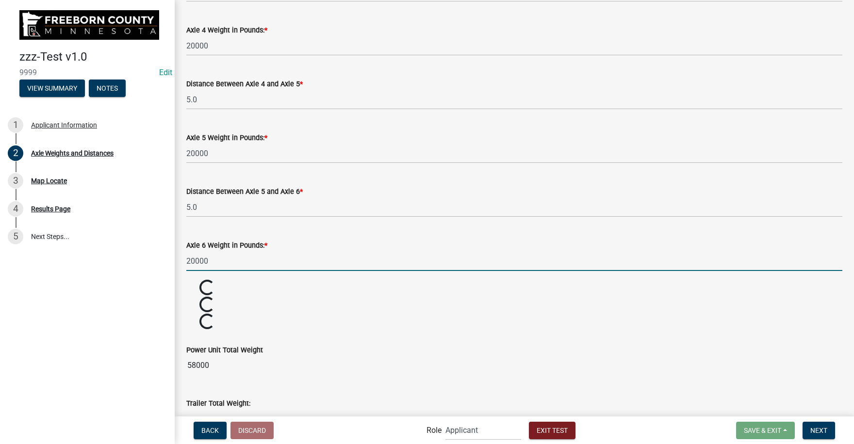
type input "20000"
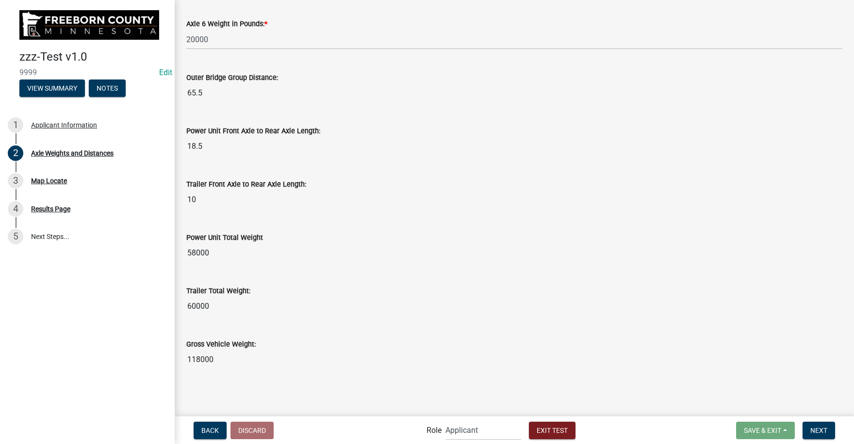
scroll to position [914, 0]
click at [816, 428] on span "Next" at bounding box center [818, 430] width 17 height 8
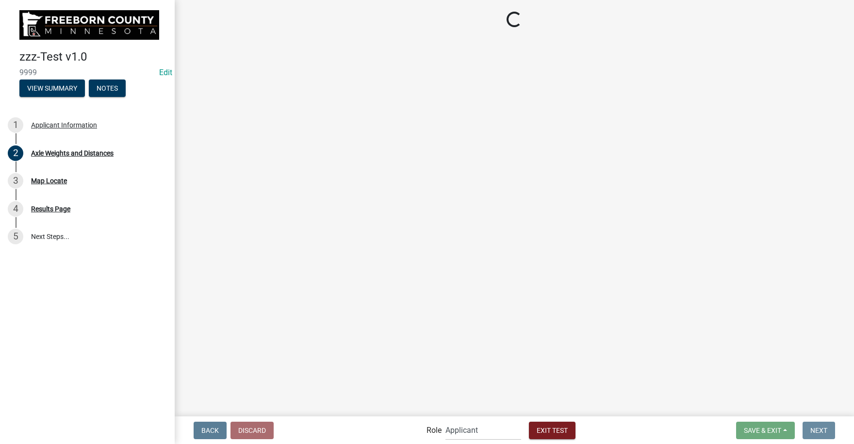
scroll to position [0, 0]
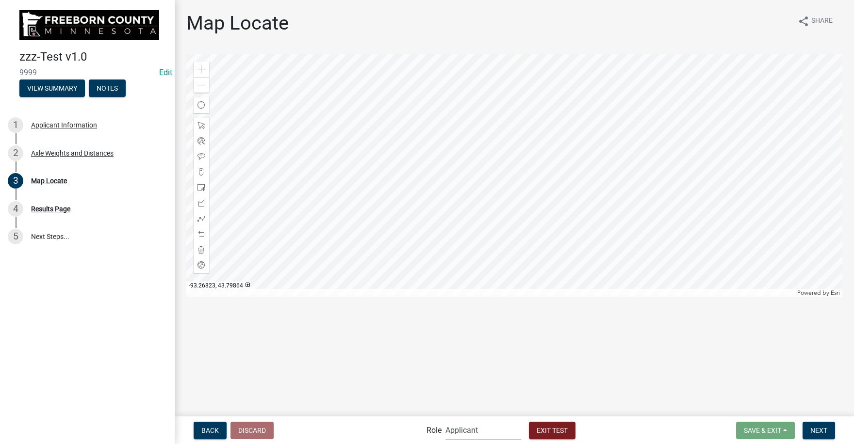
click at [504, 147] on div at bounding box center [514, 175] width 656 height 243
click at [201, 69] on span at bounding box center [201, 69] width 8 height 8
click at [200, 69] on span at bounding box center [201, 69] width 8 height 8
click at [393, 260] on div at bounding box center [514, 175] width 656 height 243
click at [446, 187] on div at bounding box center [514, 175] width 656 height 243
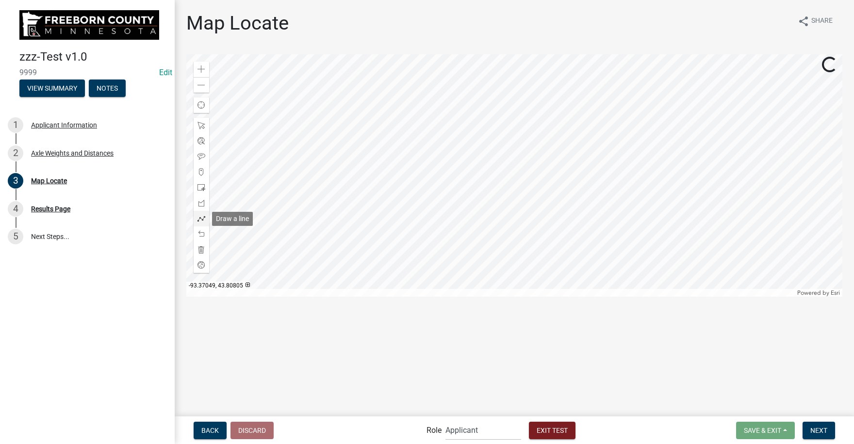
click at [198, 219] on span at bounding box center [201, 219] width 8 height 8
click at [241, 176] on div at bounding box center [514, 175] width 656 height 243
click at [281, 177] on div at bounding box center [514, 175] width 656 height 243
click at [294, 194] on div at bounding box center [514, 175] width 656 height 243
click at [349, 195] on div at bounding box center [514, 175] width 656 height 243
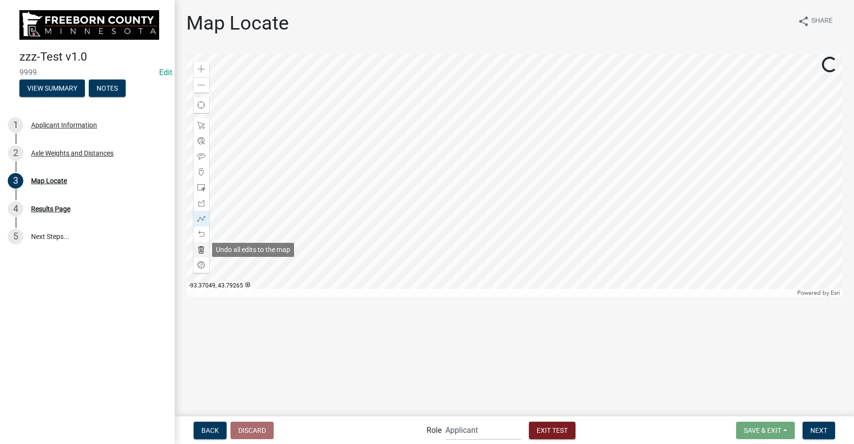
click at [200, 251] on span at bounding box center [201, 250] width 8 height 8
click at [202, 219] on span at bounding box center [201, 219] width 8 height 8
click at [345, 193] on div at bounding box center [514, 175] width 656 height 243
click at [353, 190] on div at bounding box center [514, 175] width 656 height 243
click at [357, 181] on div at bounding box center [514, 175] width 656 height 243
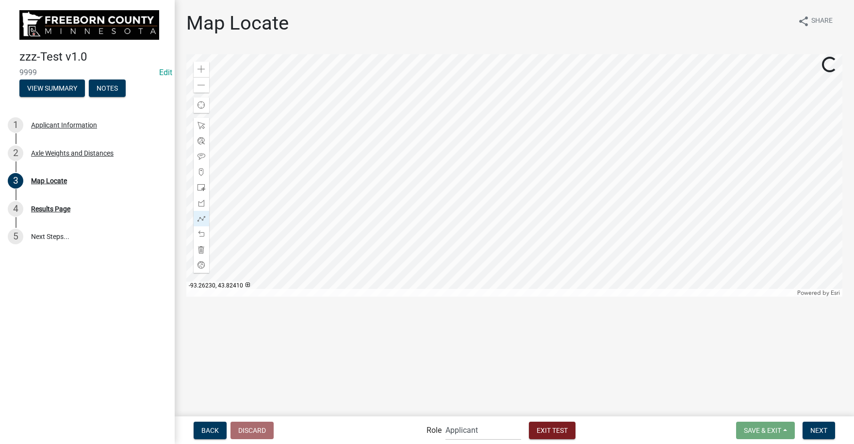
click at [386, 180] on div at bounding box center [514, 175] width 656 height 243
click at [407, 192] on div at bounding box center [514, 175] width 656 height 243
click at [423, 192] on div at bounding box center [514, 175] width 656 height 243
click at [437, 194] on div at bounding box center [514, 175] width 656 height 243
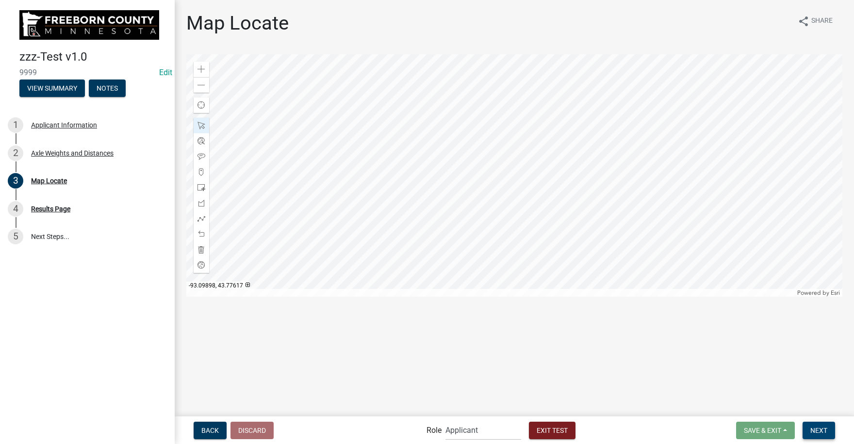
click at [821, 429] on span "Next" at bounding box center [818, 430] width 17 height 8
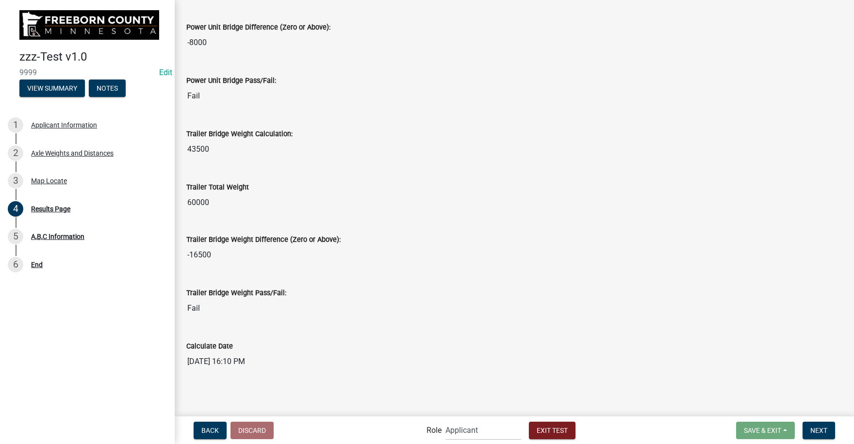
scroll to position [590, 0]
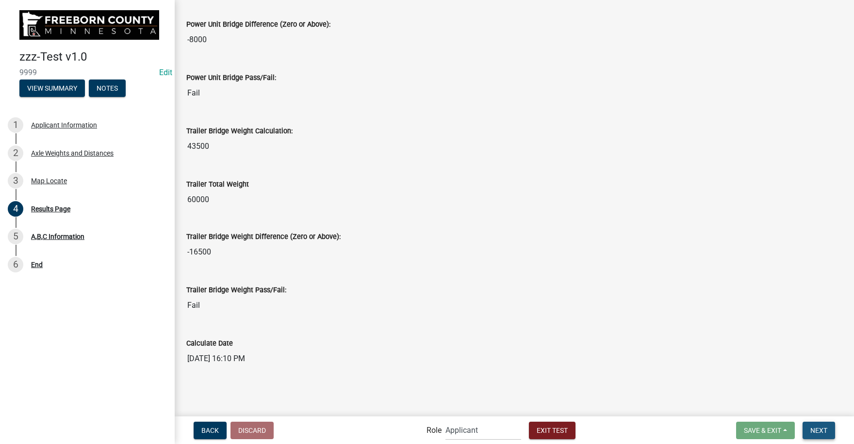
click at [819, 430] on span "Next" at bounding box center [818, 430] width 17 height 8
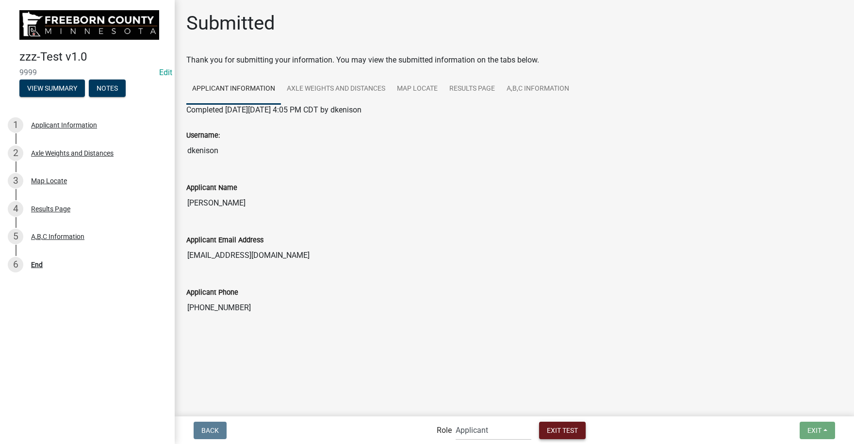
click at [561, 429] on span "Exit Test" at bounding box center [562, 430] width 31 height 8
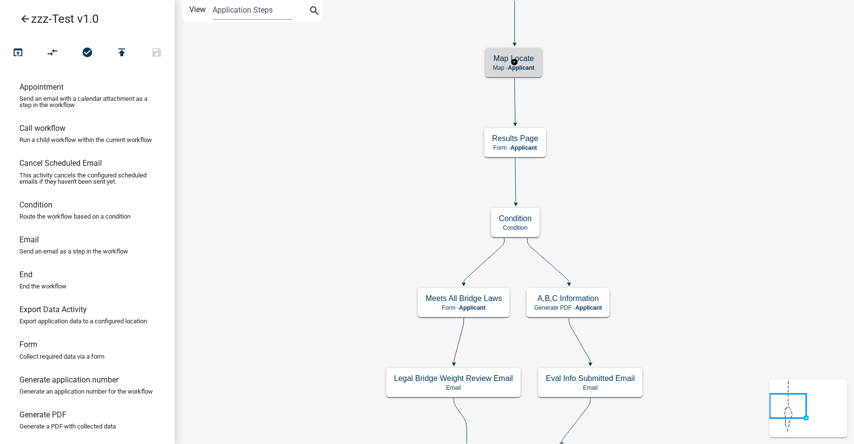
click at [521, 59] on h5 "Map Locate" at bounding box center [513, 58] width 41 height 9
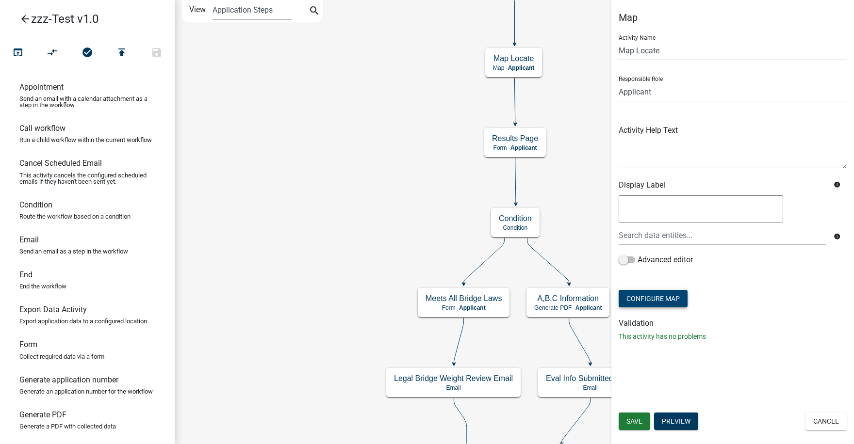
click at [673, 297] on button "Configure Map" at bounding box center [652, 298] width 69 height 17
select select
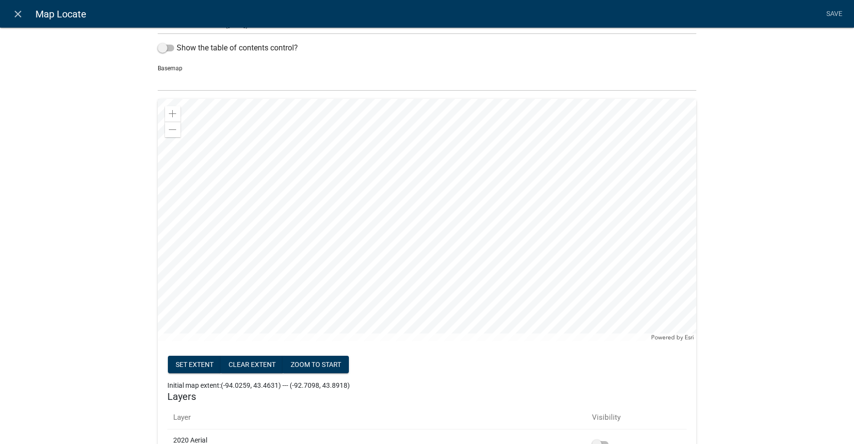
scroll to position [54, 0]
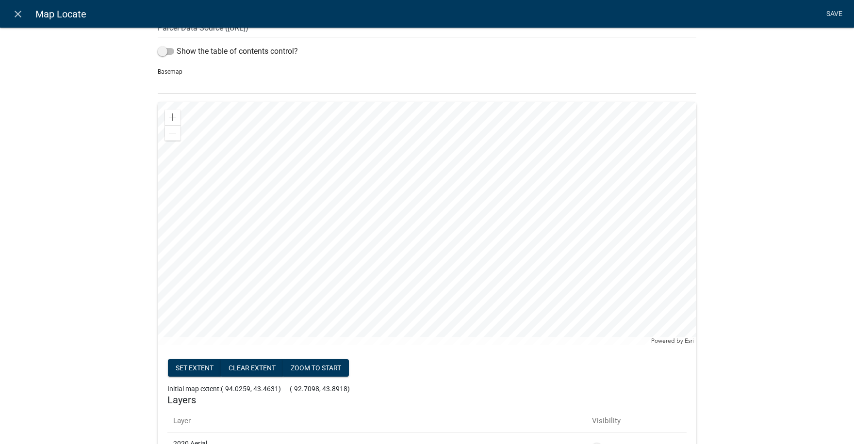
click at [832, 14] on link "Save" at bounding box center [834, 14] width 24 height 18
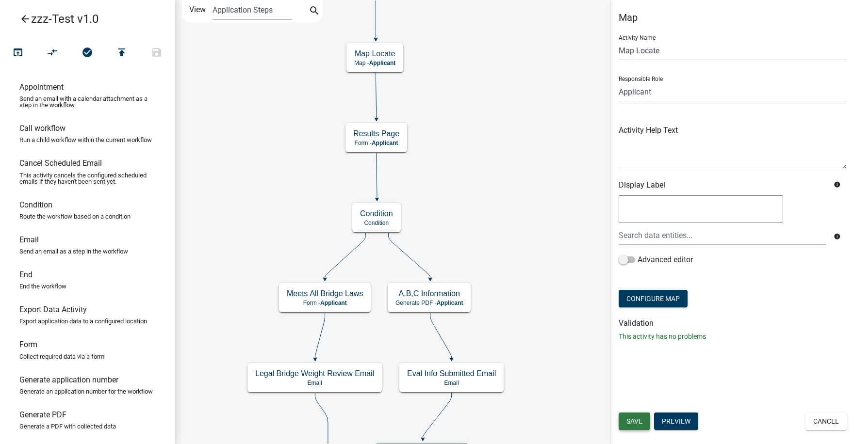
click at [636, 423] on span "Save" at bounding box center [634, 422] width 16 height 8
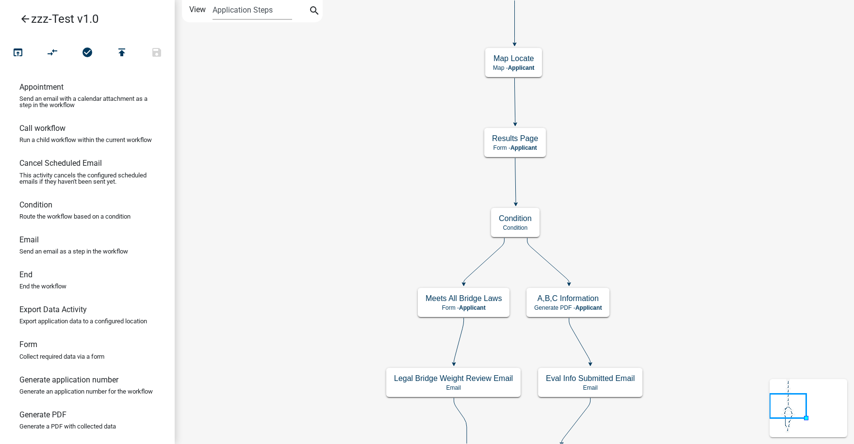
click at [632, 187] on icon "Start Start - Applicant Require User Require user Axle Weights and Distances Fo…" at bounding box center [514, 359] width 678 height 718
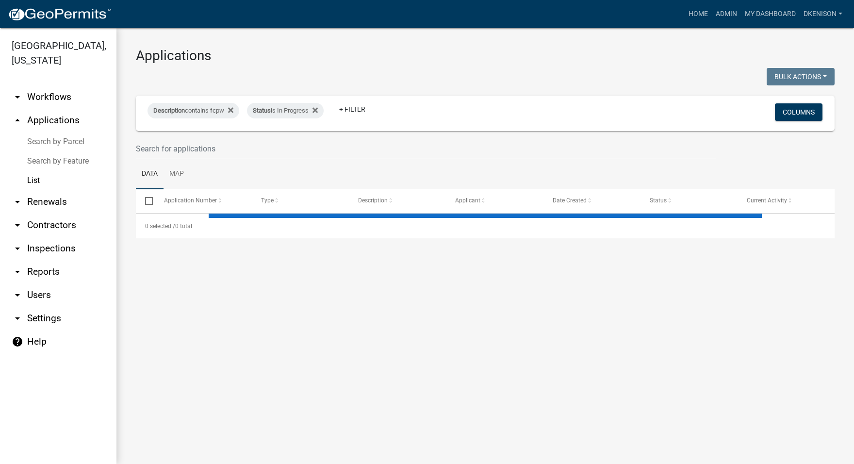
select select "3: 100"
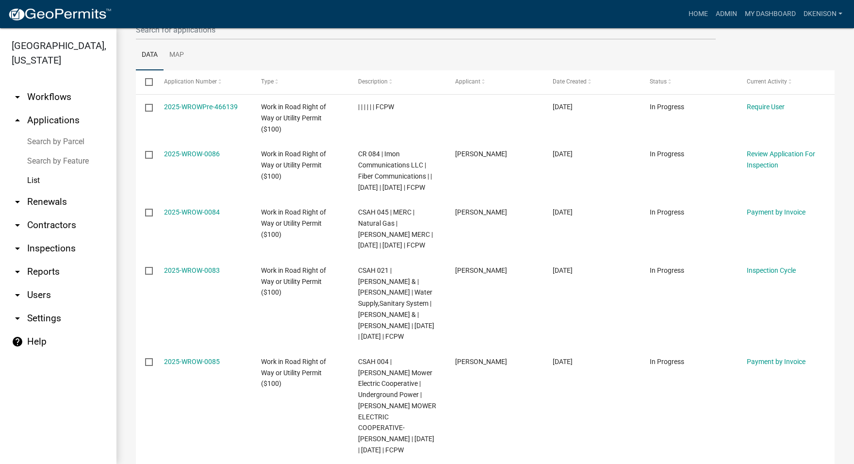
scroll to position [49, 0]
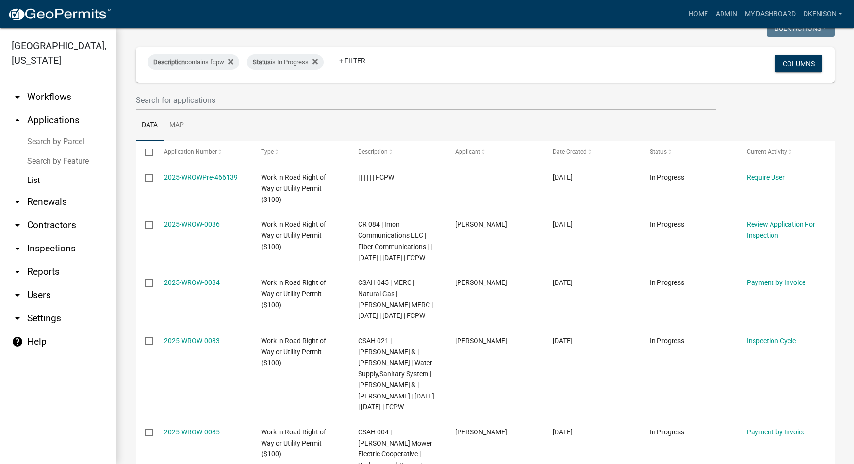
drag, startPoint x: 50, startPoint y: 98, endPoint x: 51, endPoint y: 91, distance: 6.9
click at [50, 98] on link "arrow_drop_down Workflows" at bounding box center [58, 96] width 116 height 23
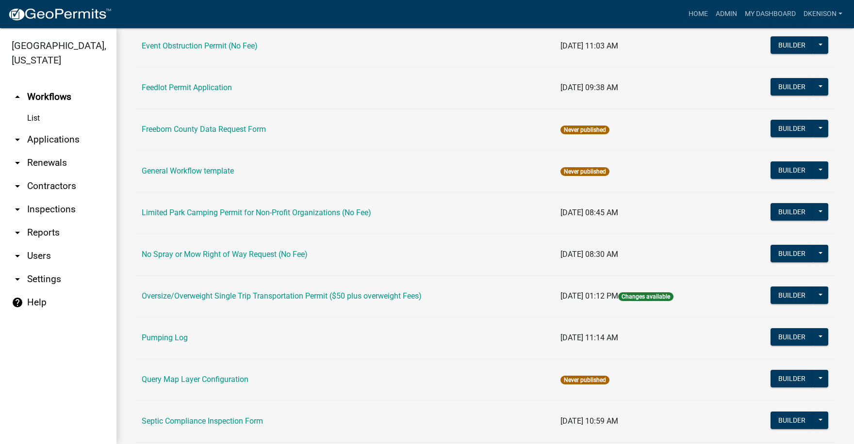
scroll to position [243, 0]
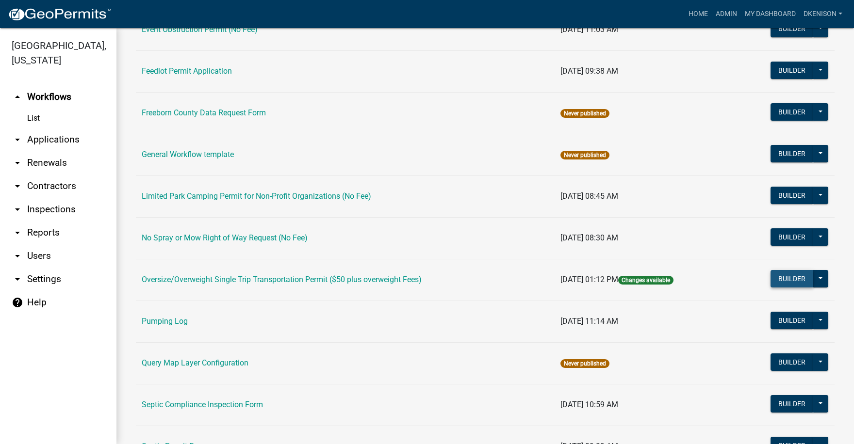
click at [784, 278] on button "Builder" at bounding box center [791, 278] width 43 height 17
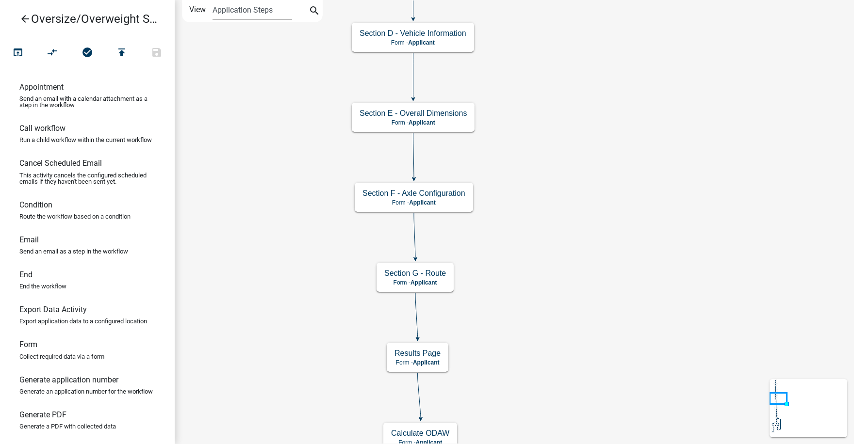
click at [433, 279] on span "Applicant" at bounding box center [423, 282] width 27 height 7
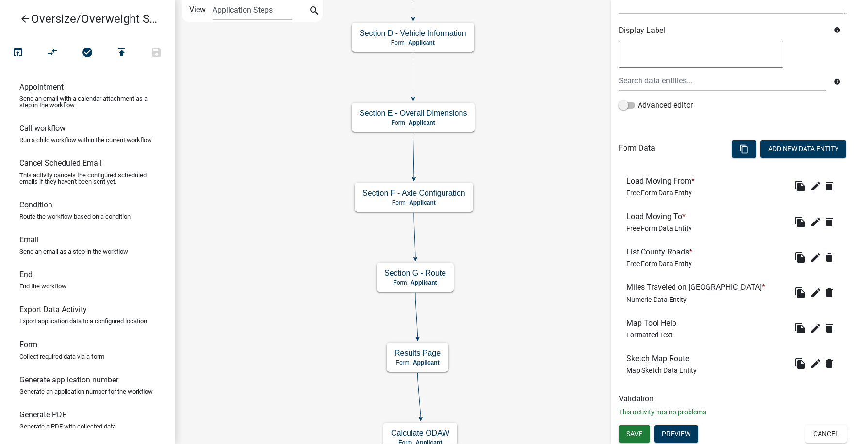
scroll to position [156, 0]
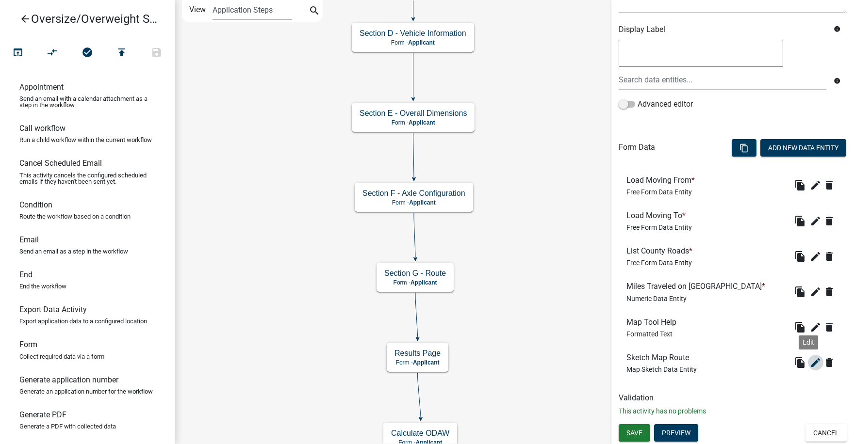
click at [810, 362] on icon "edit" at bounding box center [816, 363] width 12 height 12
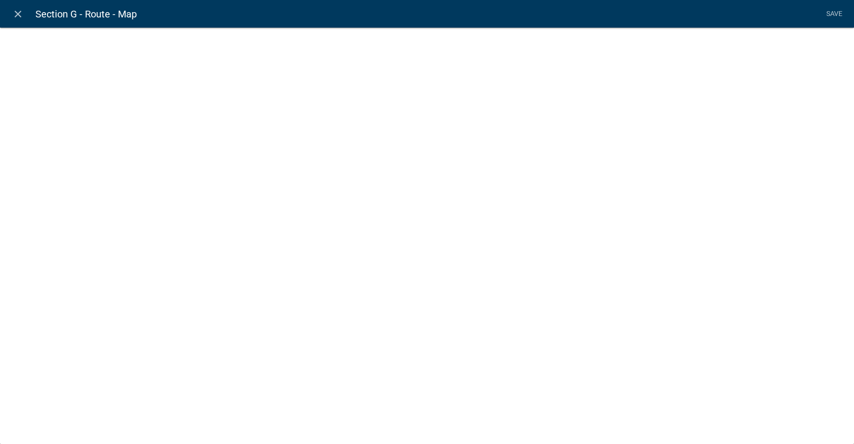
select select "mapsketch-data"
select select "2"
select select "streets-navigation-vector"
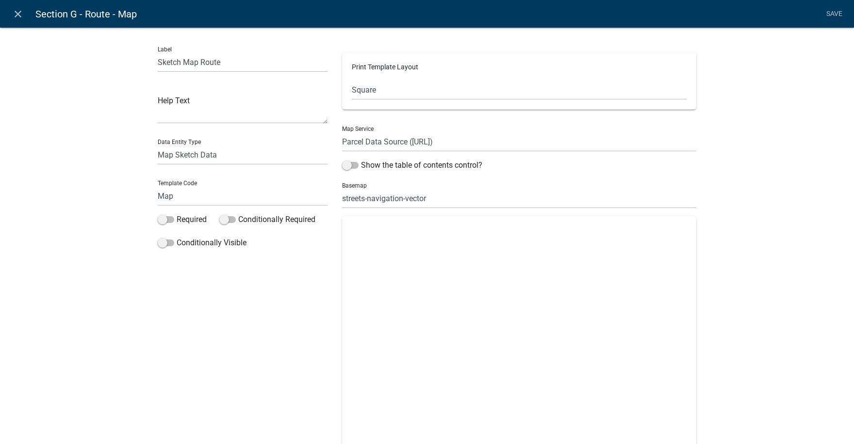
select select "0: Object"
click at [378, 88] on select "Default Landscape Portrait Square" at bounding box center [519, 90] width 335 height 20
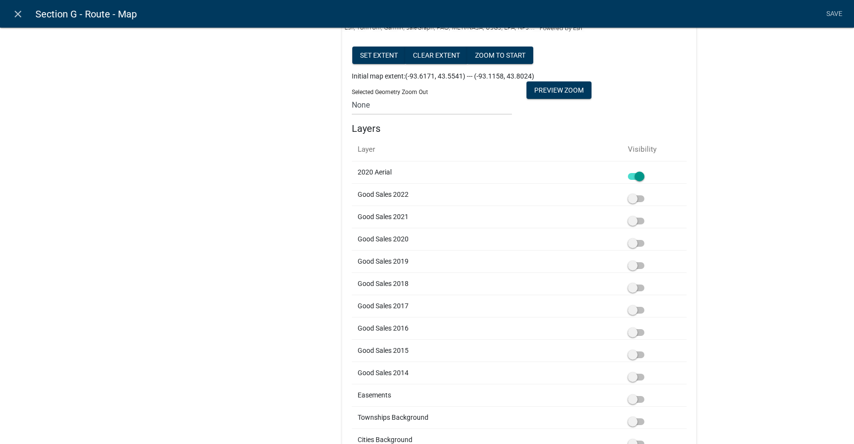
scroll to position [437, 0]
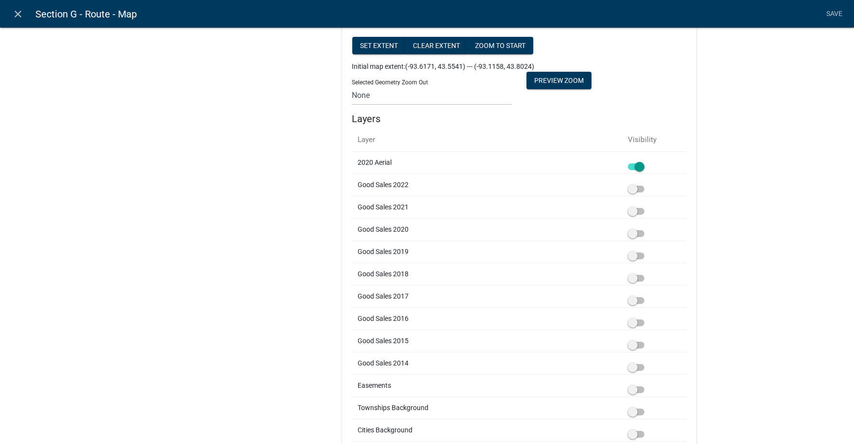
click at [628, 167] on span at bounding box center [636, 166] width 16 height 7
click at [647, 161] on input "checkbox" at bounding box center [647, 161] width 0 height 0
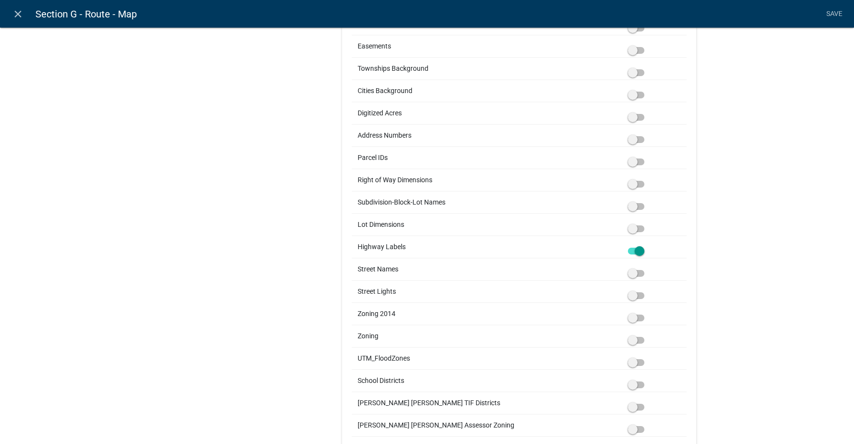
scroll to position [825, 0]
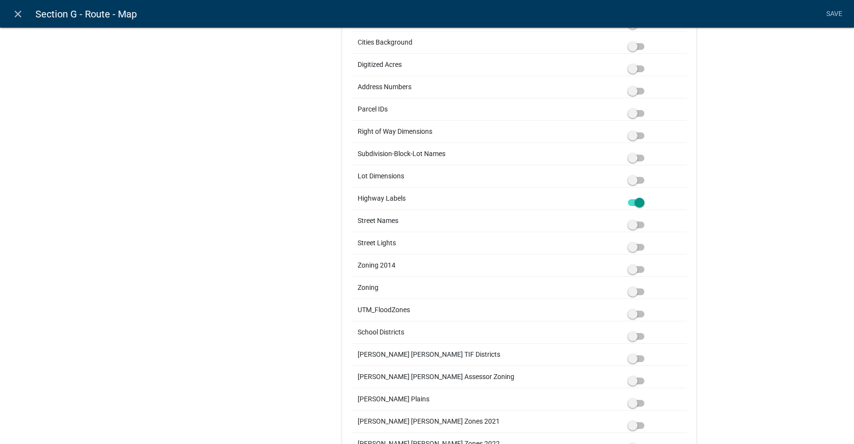
click at [628, 203] on span at bounding box center [636, 202] width 16 height 7
click at [647, 197] on input "checkbox" at bounding box center [647, 197] width 0 height 0
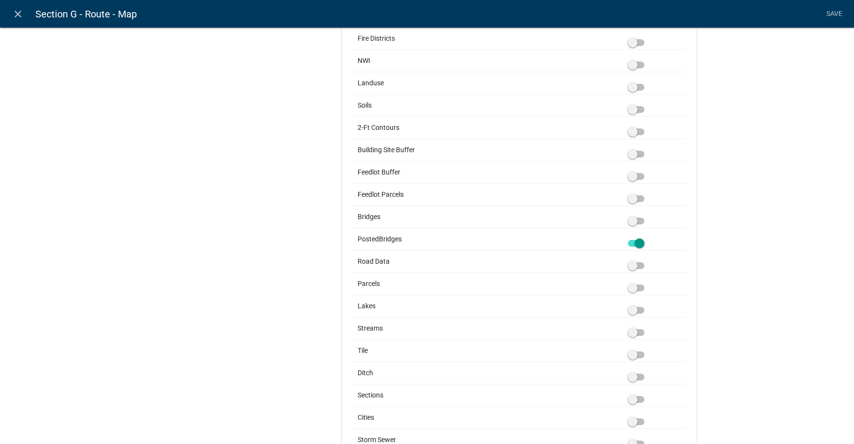
scroll to position [1455, 0]
click at [636, 220] on span at bounding box center [636, 219] width 16 height 7
click at [647, 213] on input "checkbox" at bounding box center [647, 213] width 0 height 0
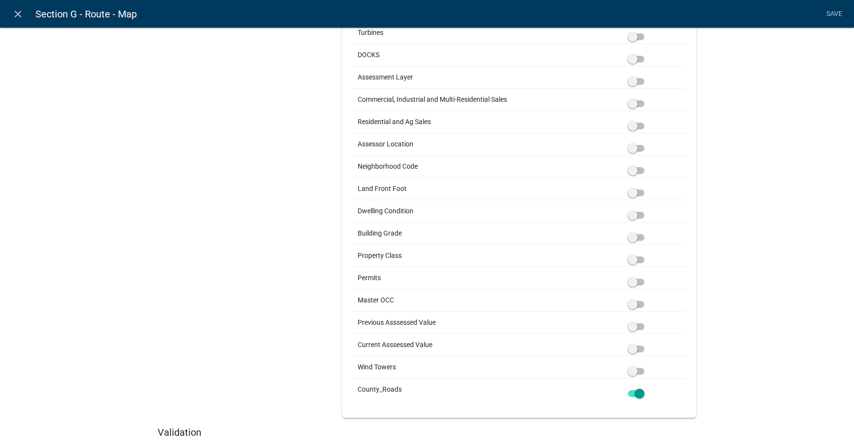
scroll to position [2658, 0]
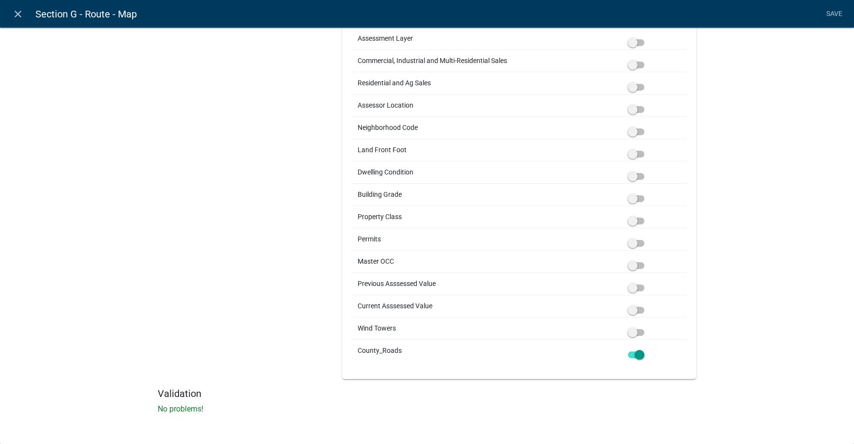
click at [628, 355] on span at bounding box center [636, 355] width 16 height 7
click at [647, 349] on input "checkbox" at bounding box center [647, 349] width 0 height 0
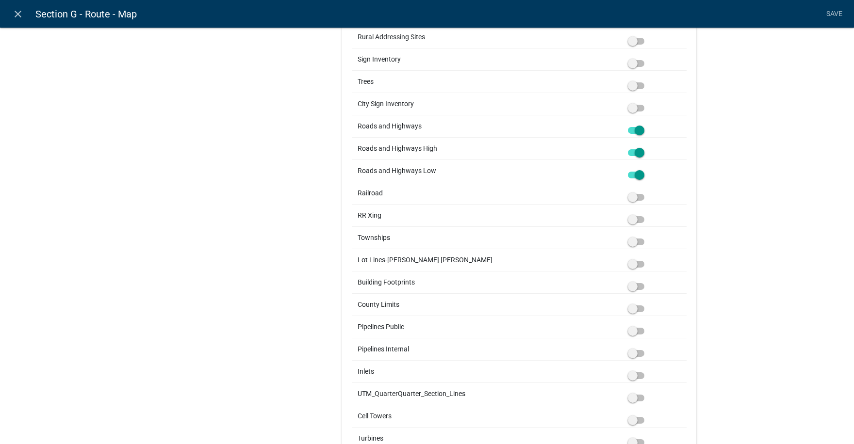
scroll to position [2125, 0]
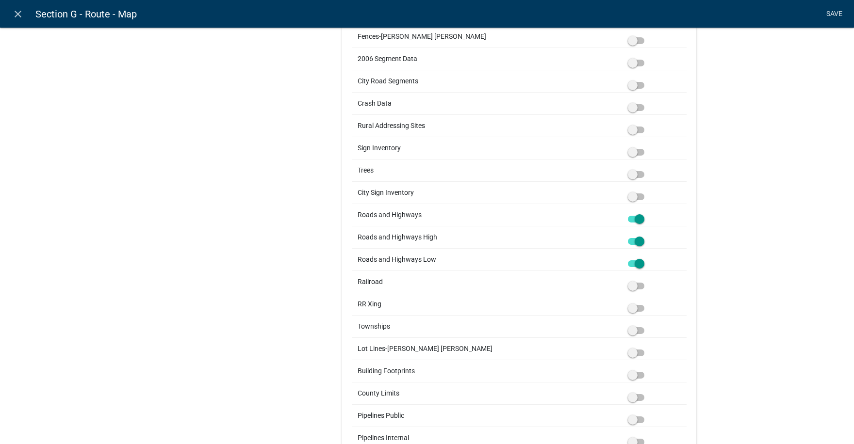
click at [832, 13] on link "Save" at bounding box center [834, 14] width 24 height 18
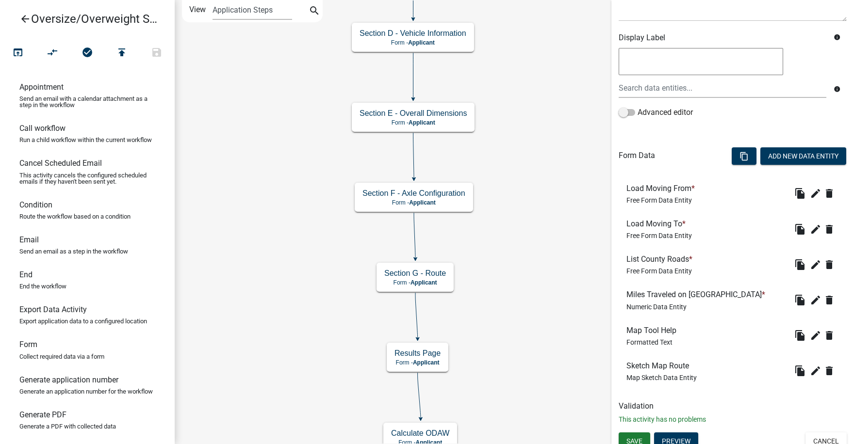
scroll to position [156, 0]
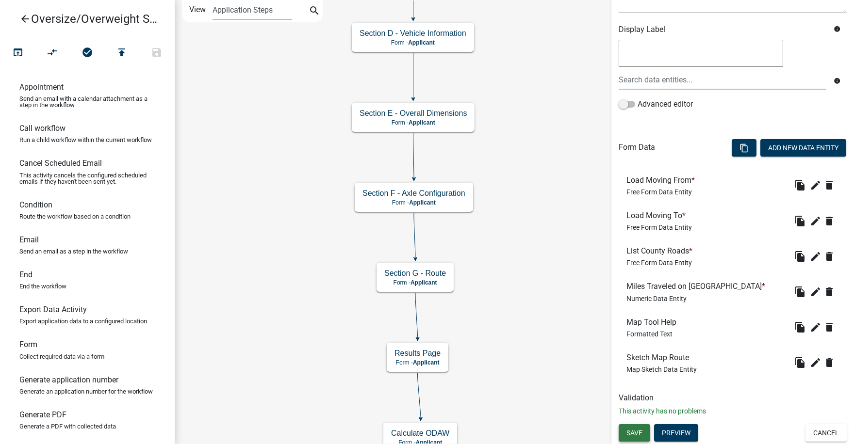
click at [639, 433] on span "Save" at bounding box center [634, 433] width 16 height 8
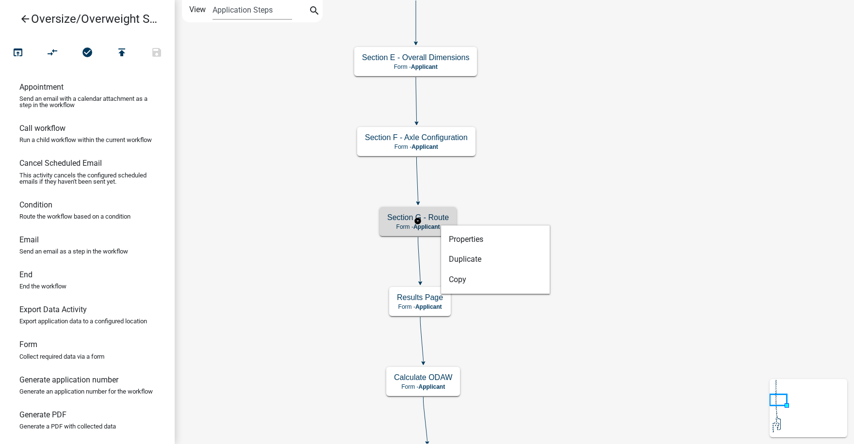
click at [432, 217] on h5 "Section G - Route" at bounding box center [418, 217] width 62 height 9
click at [432, 219] on h5 "Section G - Route" at bounding box center [418, 217] width 62 height 9
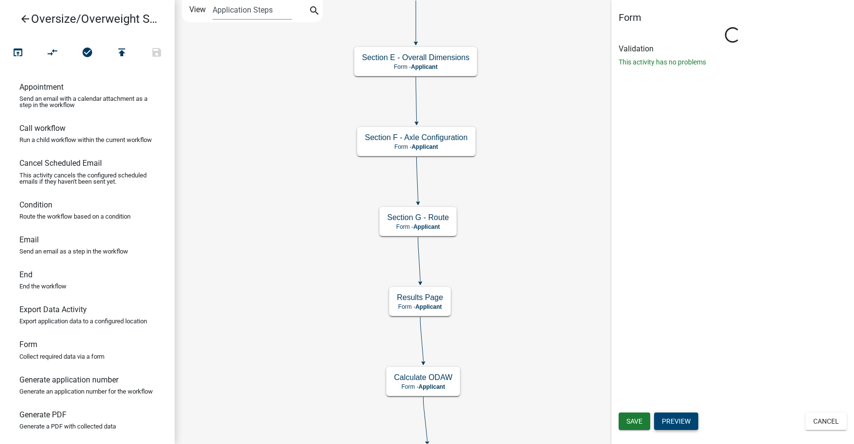
click at [678, 418] on button "Preview" at bounding box center [676, 421] width 44 height 17
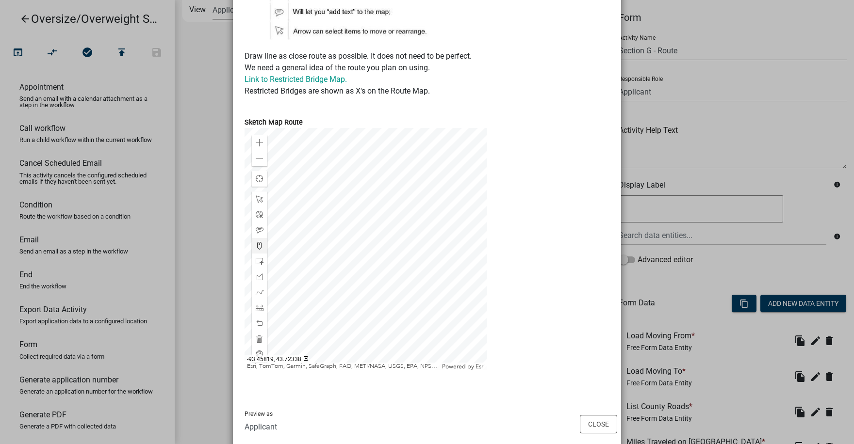
scroll to position [358, 0]
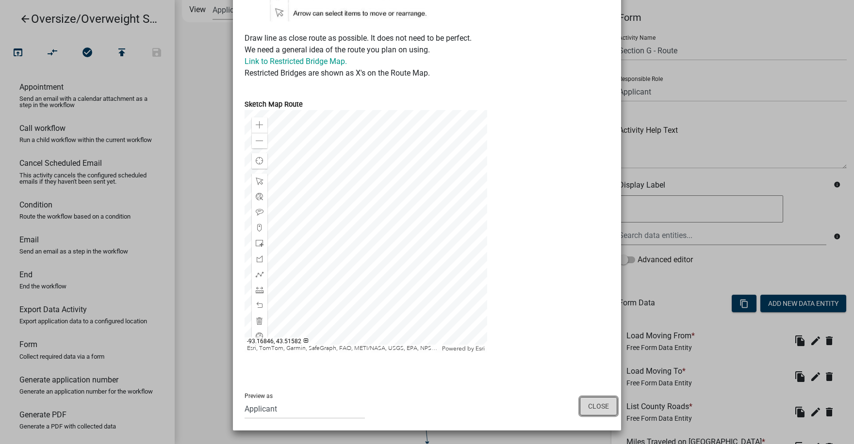
click at [594, 406] on button "Close" at bounding box center [598, 406] width 37 height 18
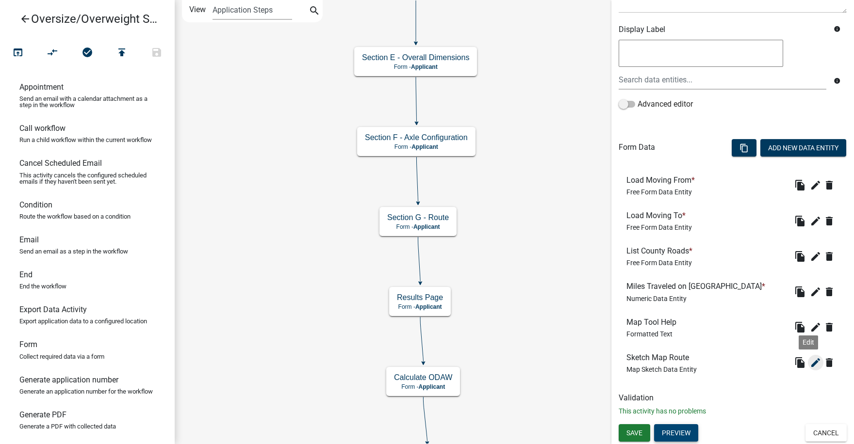
click at [810, 362] on icon "edit" at bounding box center [816, 363] width 12 height 12
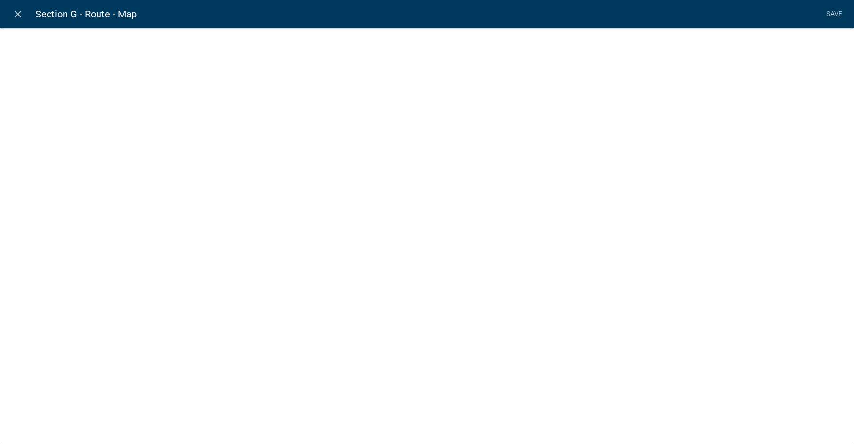
select select "mapsketch-data"
select select "2"
select select "streets-navigation-vector"
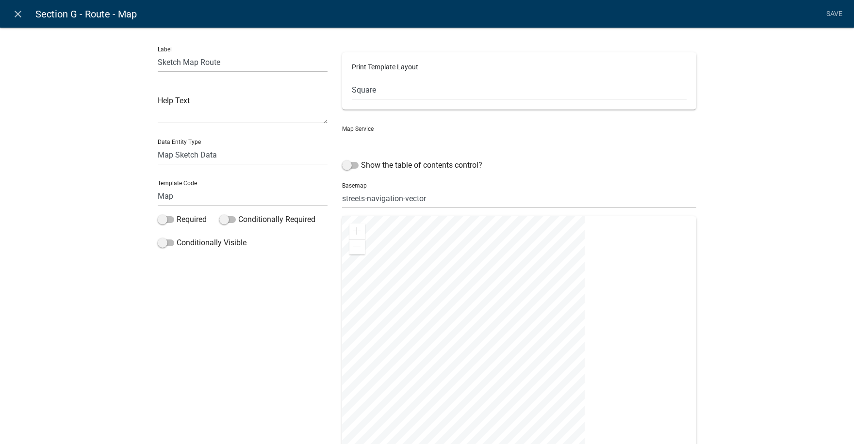
select select "0: Object"
click at [366, 87] on select "Default Landscape Portrait Square" at bounding box center [519, 90] width 335 height 20
select select "3"
click at [352, 80] on select "Default Landscape Portrait Square" at bounding box center [519, 90] width 335 height 20
click at [392, 198] on select "no basemap topo satellite hybrid gray terrain osm topo-vector streets-relief-ve…" at bounding box center [519, 199] width 354 height 20
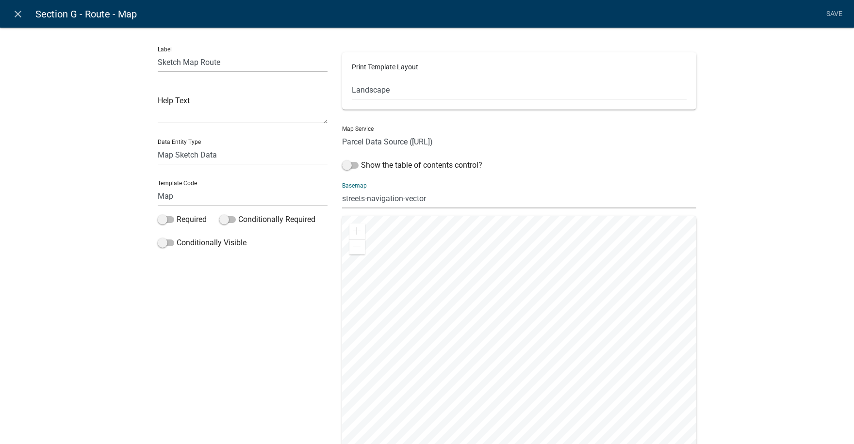
select select "0: null"
click at [342, 189] on select "no basemap topo satellite hybrid gray terrain osm topo-vector streets-relief-ve…" at bounding box center [519, 199] width 354 height 20
click at [833, 12] on link "Save" at bounding box center [834, 14] width 24 height 18
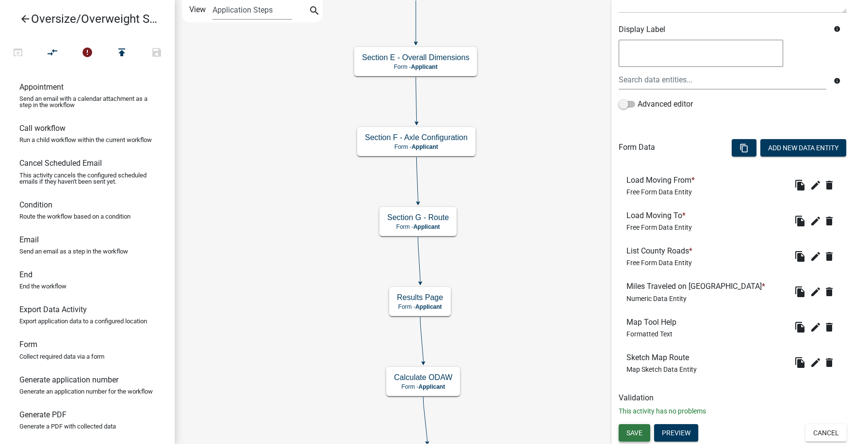
click at [634, 430] on span "Save" at bounding box center [634, 433] width 16 height 8
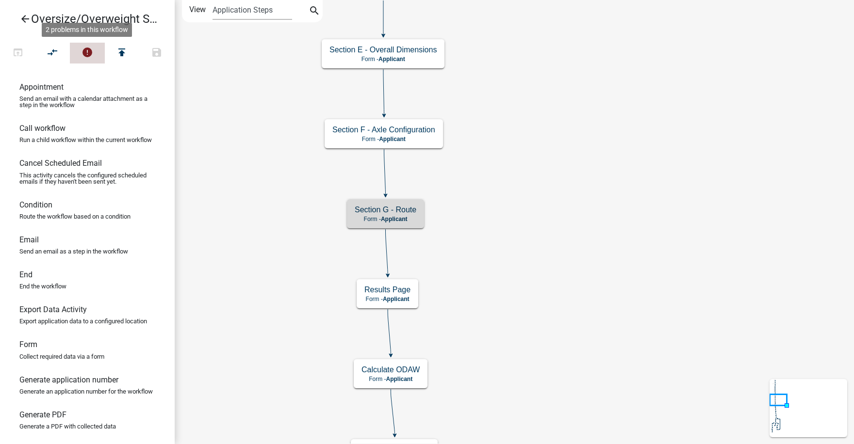
click at [87, 52] on icon "error" at bounding box center [87, 54] width 12 height 14
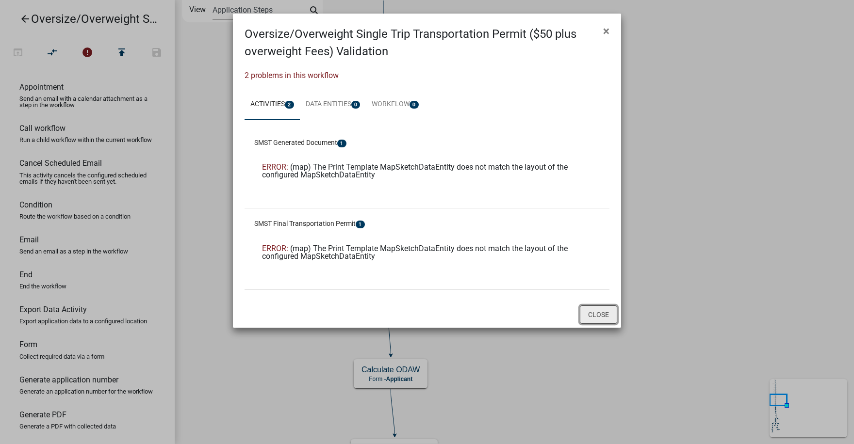
click at [600, 312] on button "Close" at bounding box center [598, 315] width 37 height 18
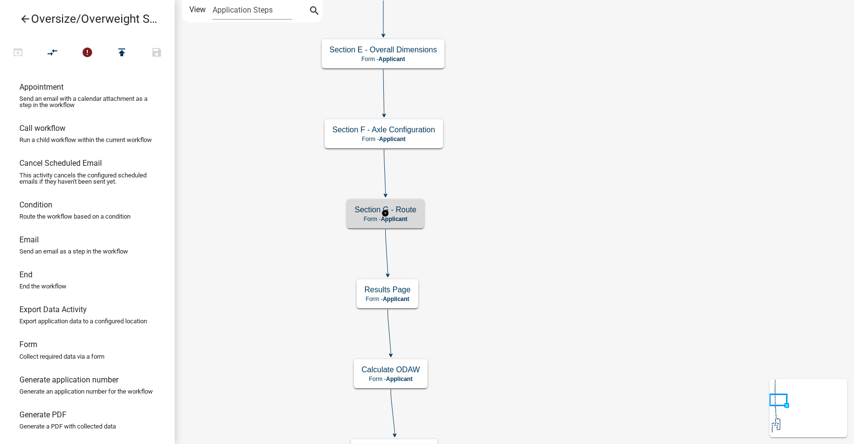
click at [404, 218] on span "Applicant" at bounding box center [394, 219] width 27 height 7
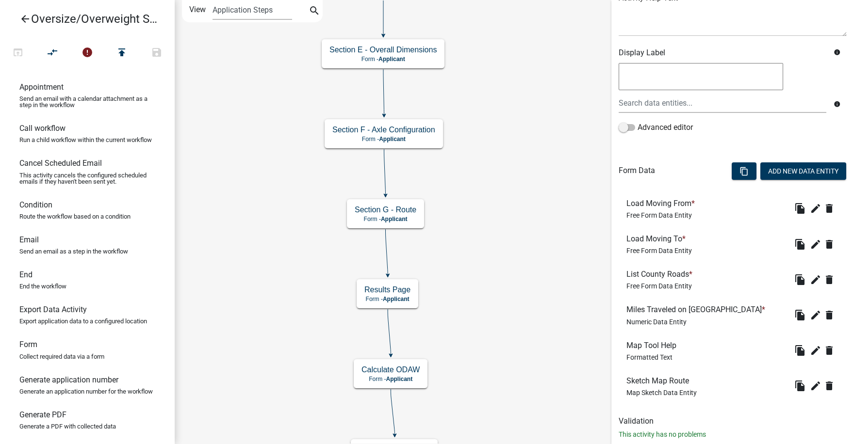
scroll to position [156, 0]
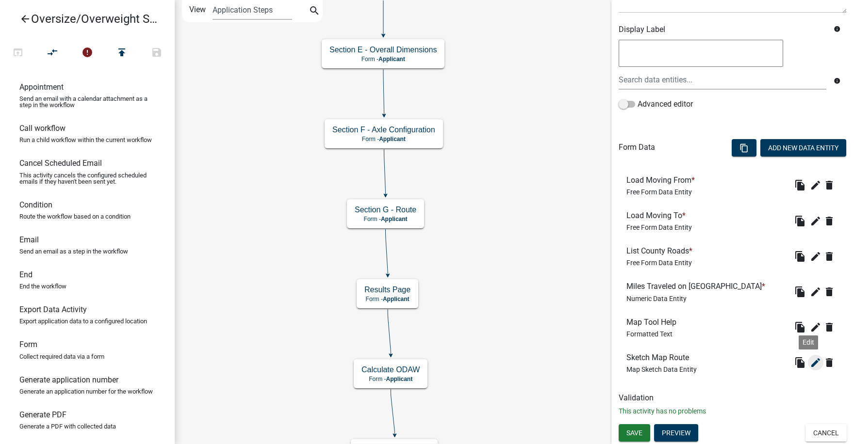
click at [810, 360] on icon "edit" at bounding box center [816, 363] width 12 height 12
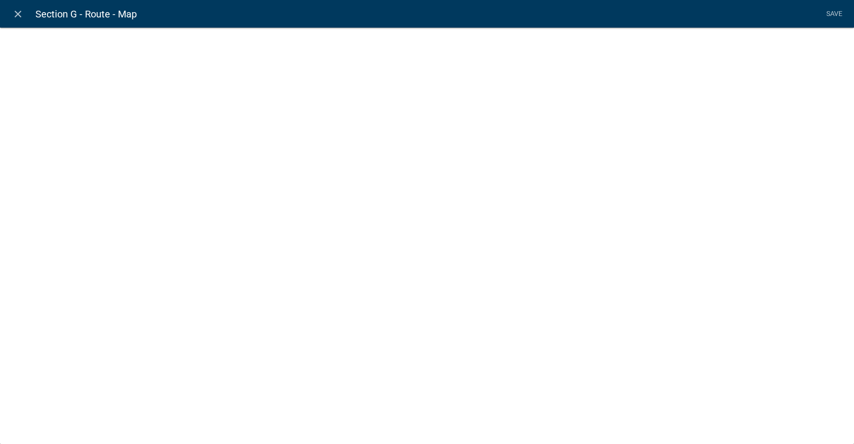
select select "mapsketch-data"
select select "3"
select select
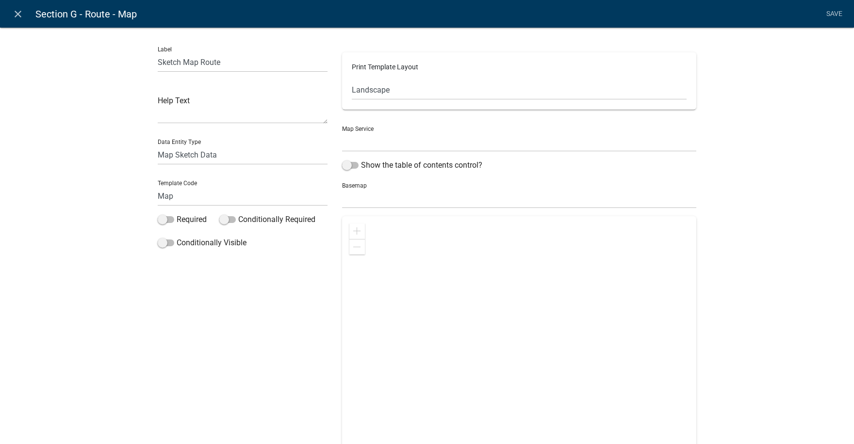
select select "0: Object"
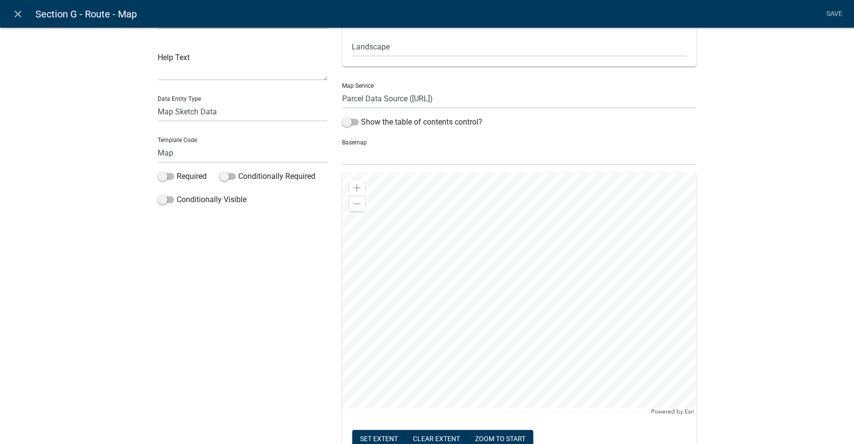
scroll to position [0, 0]
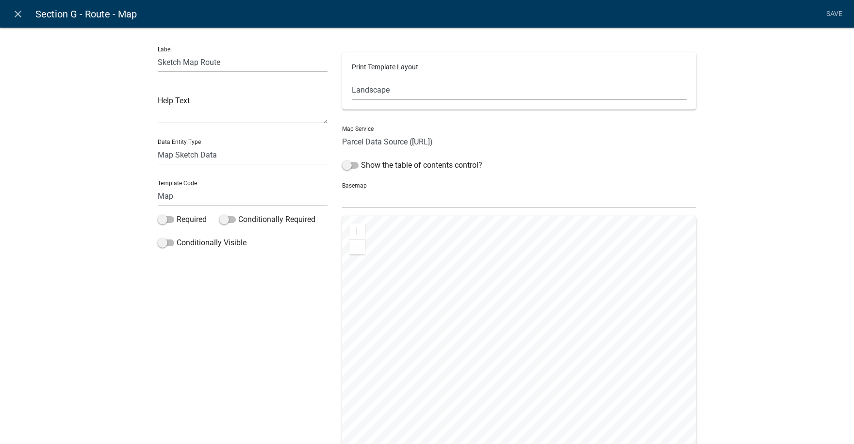
click at [365, 90] on select "Default Landscape Portrait Square" at bounding box center [519, 90] width 335 height 20
select select "2"
click at [352, 80] on select "Default Landscape Portrait Square" at bounding box center [519, 90] width 335 height 20
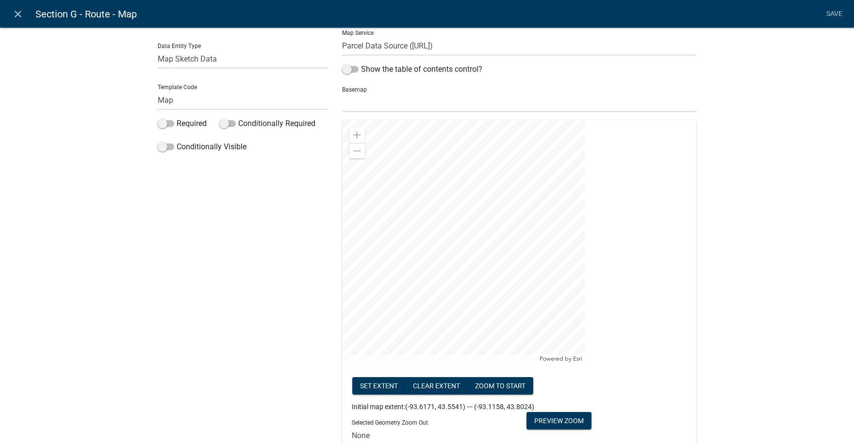
scroll to position [97, 0]
click at [353, 147] on span at bounding box center [357, 150] width 8 height 8
click at [459, 228] on div at bounding box center [463, 240] width 243 height 243
click at [375, 382] on button "Set extent" at bounding box center [378, 384] width 53 height 17
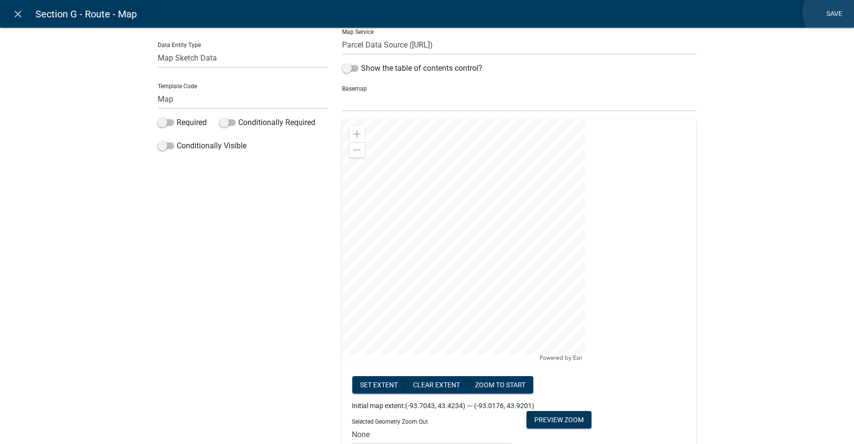
click at [833, 13] on link "Save" at bounding box center [834, 14] width 24 height 18
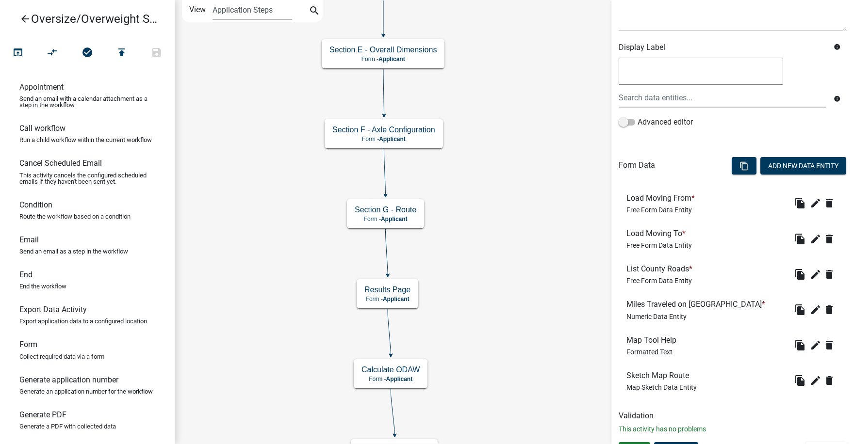
scroll to position [156, 0]
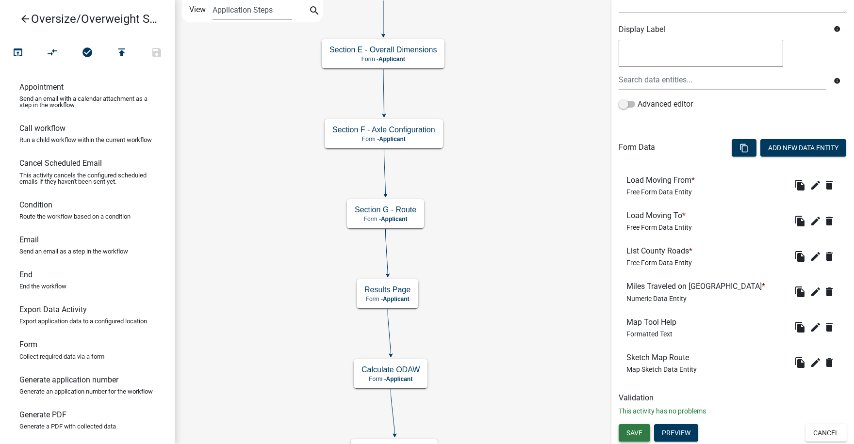
click at [636, 434] on span "Save" at bounding box center [634, 433] width 16 height 8
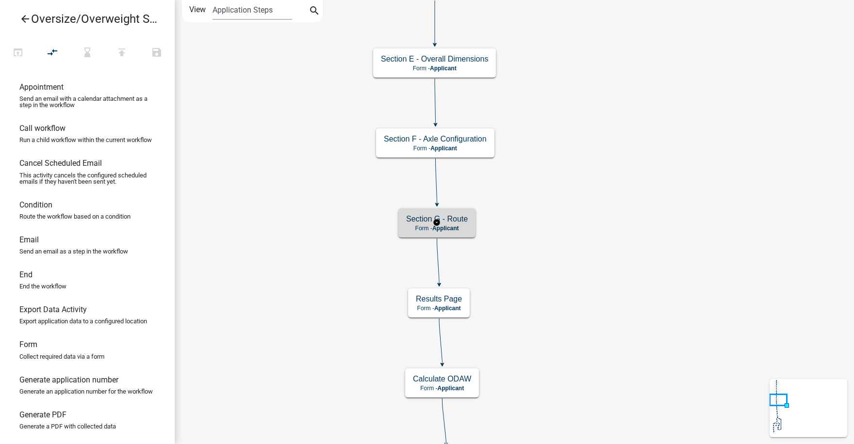
click at [457, 224] on h5 "Section G - Route" at bounding box center [437, 218] width 62 height 9
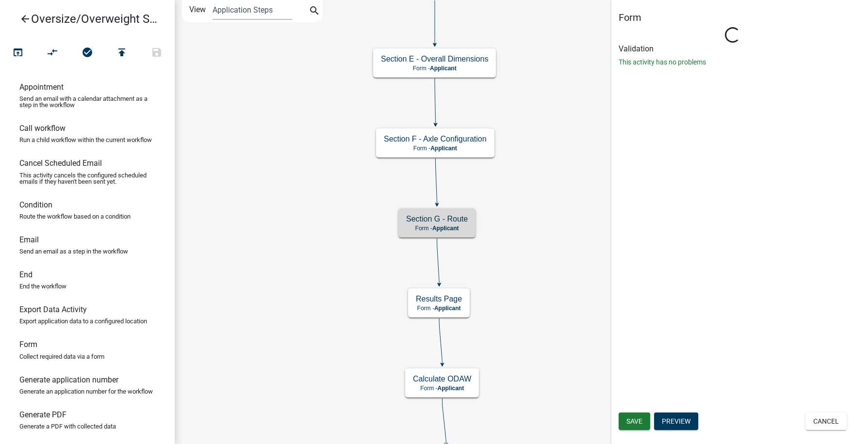
click at [634, 422] on span "Save" at bounding box center [634, 422] width 16 height 8
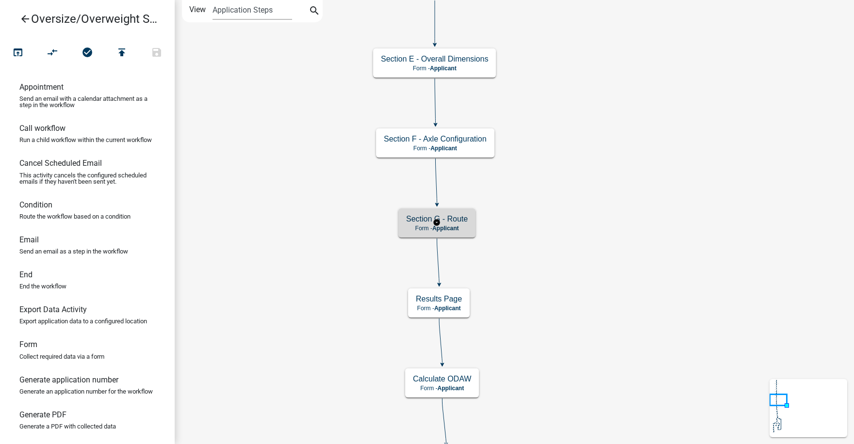
click at [447, 223] on h5 "Section G - Route" at bounding box center [437, 218] width 62 height 9
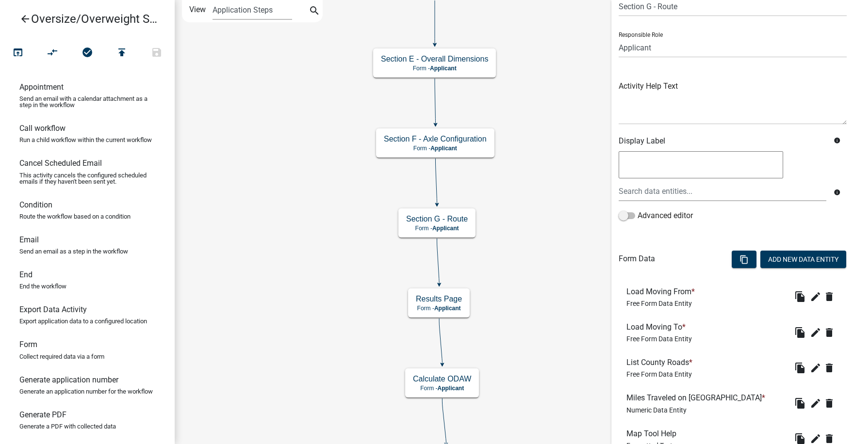
scroll to position [156, 0]
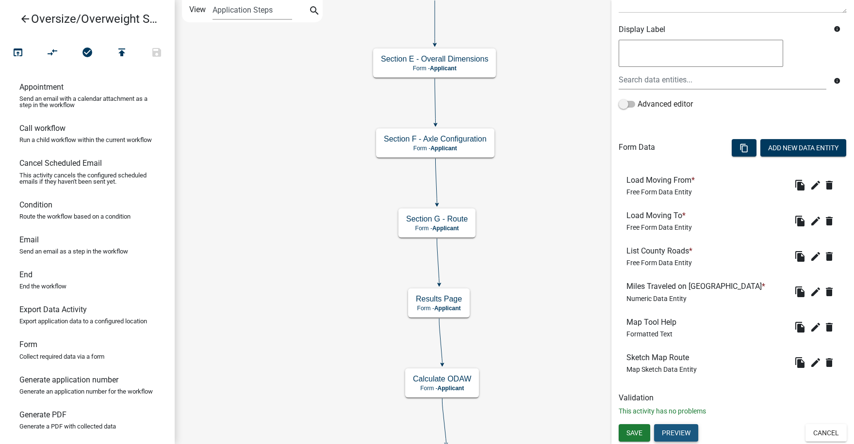
click at [682, 432] on button "Preview" at bounding box center [676, 432] width 44 height 17
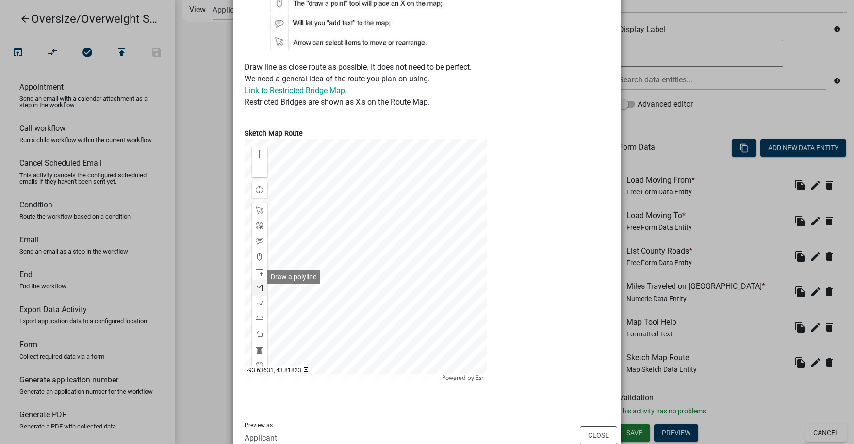
scroll to position [340, 0]
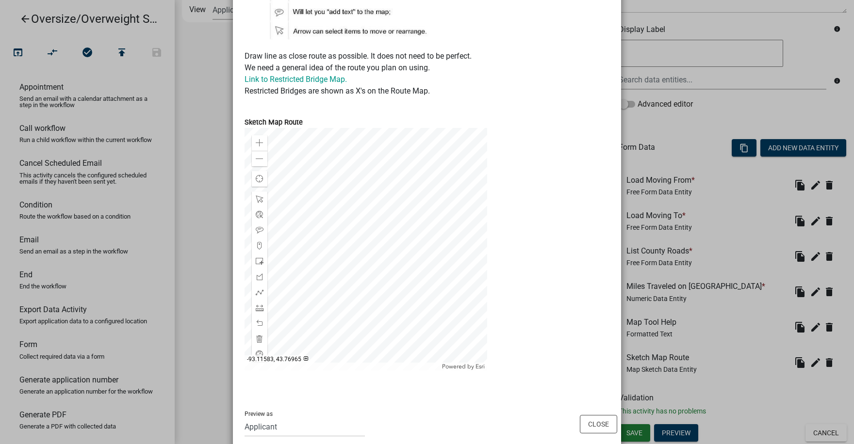
click at [421, 202] on div at bounding box center [365, 249] width 243 height 243
click at [424, 219] on div at bounding box center [365, 249] width 243 height 243
click at [258, 350] on div at bounding box center [260, 355] width 16 height 16
click at [595, 423] on button "Close" at bounding box center [598, 424] width 37 height 18
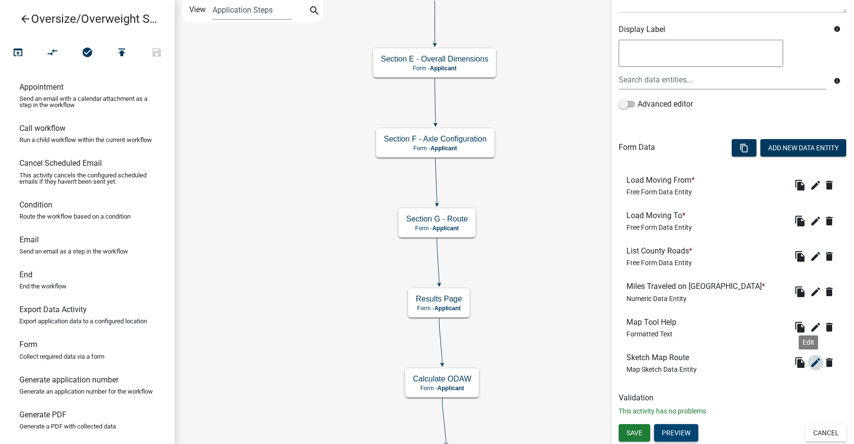
click at [810, 363] on icon "edit" at bounding box center [816, 363] width 12 height 12
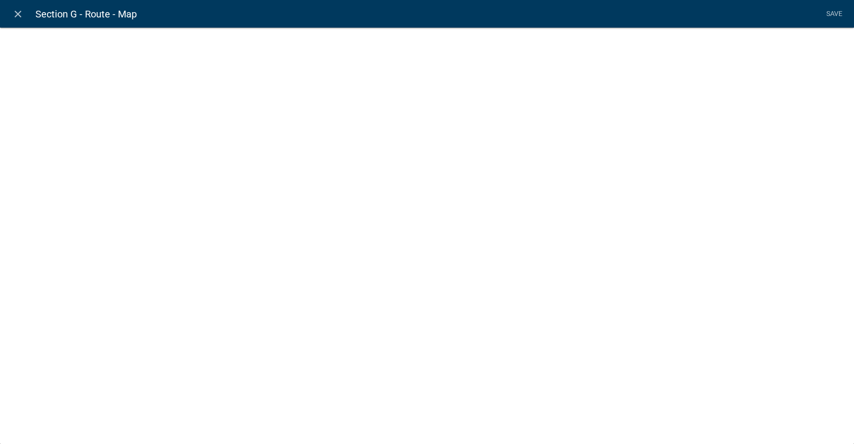
select select "mapsketch-data"
select select "2"
select select
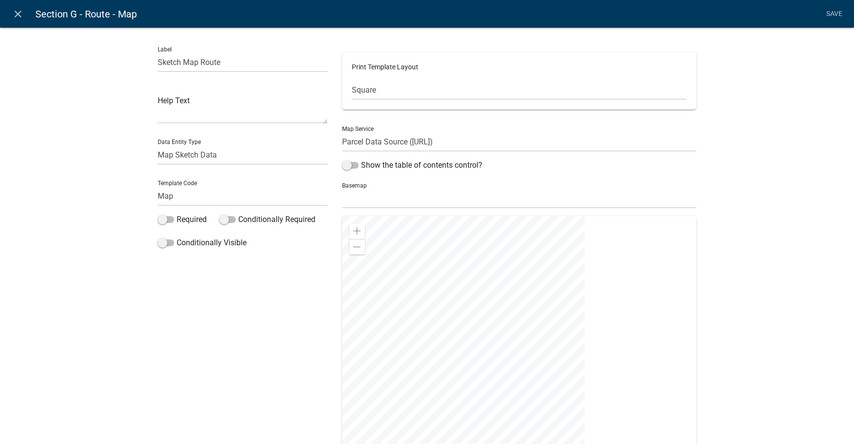
select select "0: Object"
click at [438, 315] on div at bounding box center [463, 337] width 243 height 243
click at [442, 315] on div at bounding box center [463, 337] width 243 height 243
click at [353, 246] on span at bounding box center [357, 248] width 8 height 8
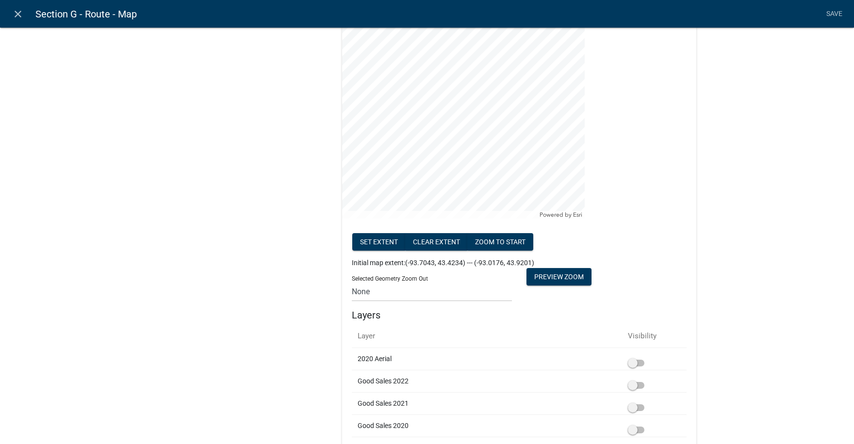
scroll to position [243, 0]
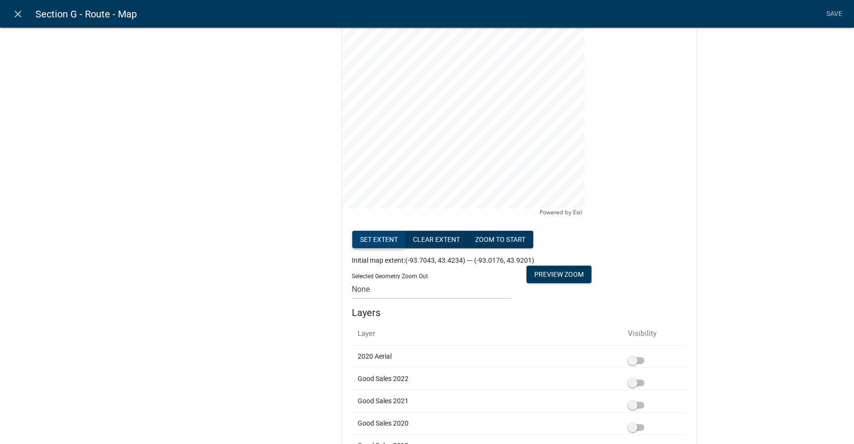
click at [372, 242] on button "Set extent" at bounding box center [378, 239] width 53 height 17
click at [354, 291] on select "None 1 2 3 4 5 6 7 8 9 10 11 12 13 14 15 16 17 18 19 20" at bounding box center [432, 289] width 160 height 20
click at [352, 279] on select "None 1 2 3 4 5 6 7 8 9 10 11 12 13 14 15 16 17 18 19 20" at bounding box center [432, 289] width 160 height 20
click at [555, 275] on button "Preview Zoom" at bounding box center [558, 274] width 65 height 17
click at [360, 288] on select "None 1 2 3 4 5 6 7 8 9 10 11 12 13 14 15 16 17 18 19 20" at bounding box center [432, 289] width 160 height 20
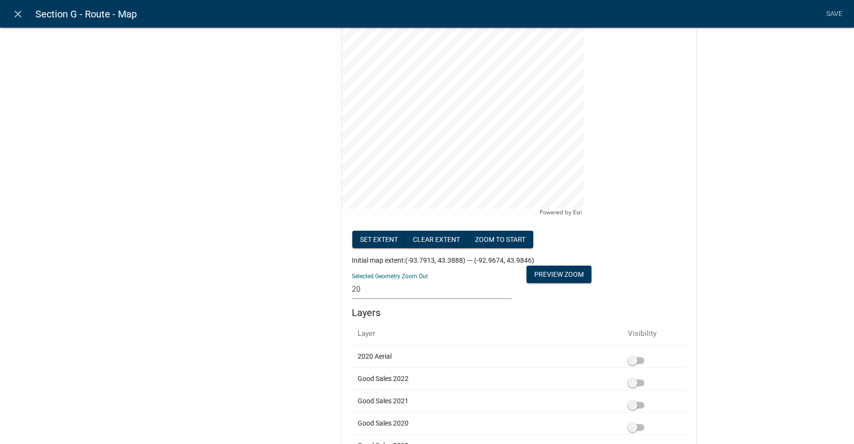
click at [356, 290] on select "None 1 2 3 4 5 6 7 8 9 10 11 12 13 14 15 16 17 18 19 20" at bounding box center [432, 289] width 160 height 20
click at [353, 290] on select "None 1 2 3 4 5 6 7 8 9 10 11 12 13 14 15 16 17 18 19 20" at bounding box center [432, 289] width 160 height 20
click at [352, 279] on select "None 1 2 3 4 5 6 7 8 9 10 11 12 13 14 15 16 17 18 19 20" at bounding box center [432, 289] width 160 height 20
click at [556, 275] on button "Preview Zoom" at bounding box center [558, 274] width 65 height 17
click at [504, 239] on button "zoom to start" at bounding box center [500, 239] width 66 height 17
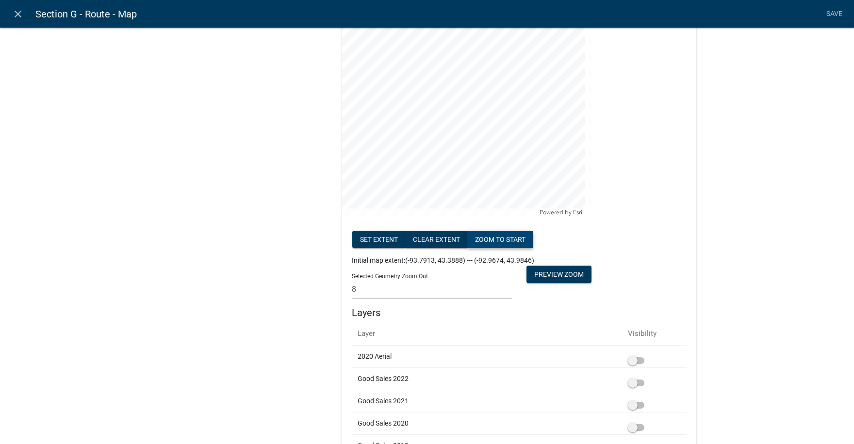
click at [503, 239] on button "zoom to start" at bounding box center [500, 239] width 66 height 17
click at [357, 290] on select "None 1 2 3 4 5 6 7 8 9 10 11 12 13 14 15 16 17 18 19 20" at bounding box center [432, 289] width 160 height 20
click at [352, 279] on select "None 1 2 3 4 5 6 7 8 9 10 11 12 13 14 15 16 17 18 19 20" at bounding box center [432, 289] width 160 height 20
click at [502, 241] on button "zoom to start" at bounding box center [500, 239] width 66 height 17
click at [368, 291] on select "None 1 2 3 4 5 6 7 8 9 10 11 12 13 14 15 16 17 18 19 20" at bounding box center [432, 289] width 160 height 20
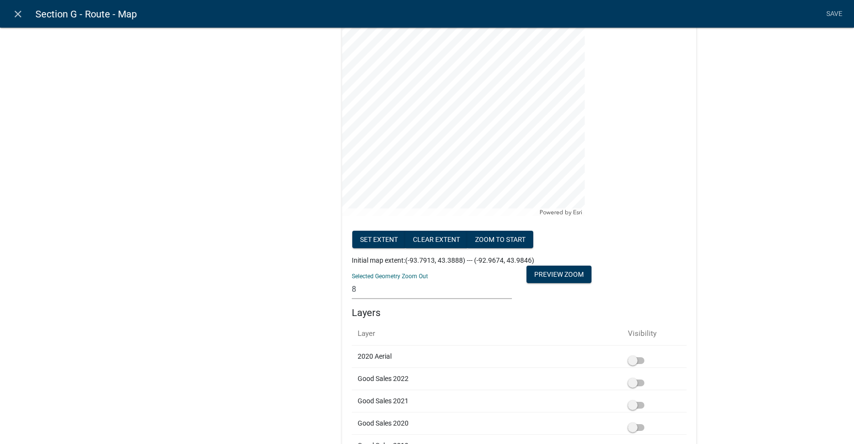
click at [352, 279] on select "None 1 2 3 4 5 6 7 8 9 10 11 12 13 14 15 16 17 18 19 20" at bounding box center [432, 289] width 160 height 20
click at [559, 275] on button "Preview Zoom" at bounding box center [558, 274] width 65 height 17
click at [359, 287] on select "None 1 2 3 4 5 6 7 8 9 10 11 12 13 14 15 16 17 18 19 20" at bounding box center [432, 289] width 160 height 20
click at [352, 279] on select "None 1 2 3 4 5 6 7 8 9 10 11 12 13 14 15 16 17 18 19 20" at bounding box center [432, 289] width 160 height 20
click at [502, 241] on button "zoom to start" at bounding box center [500, 239] width 66 height 17
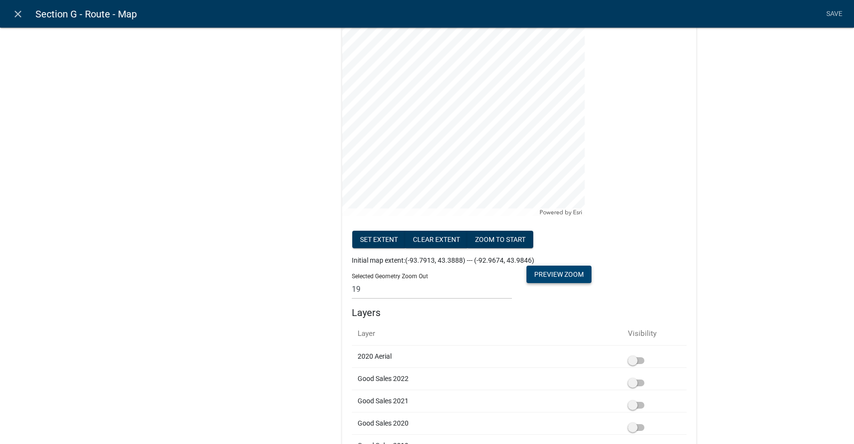
click at [556, 275] on button "Preview Zoom" at bounding box center [558, 274] width 65 height 17
click at [368, 292] on select "None 1 2 3 4 5 6 7 8 9 10 11 12 13 14 15 16 17 18 19 20" at bounding box center [432, 289] width 160 height 20
click at [352, 279] on select "None 1 2 3 4 5 6 7 8 9 10 11 12 13 14 15 16 17 18 19 20" at bounding box center [432, 289] width 160 height 20
click at [500, 239] on button "zoom to start" at bounding box center [500, 239] width 66 height 17
click at [559, 275] on button "Preview Zoom" at bounding box center [558, 274] width 65 height 17
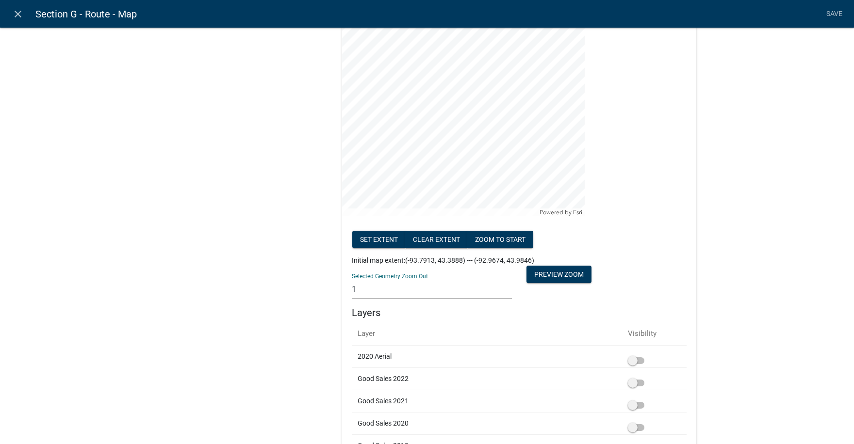
click at [352, 289] on select "None 1 2 3 4 5 6 7 8 9 10 11 12 13 14 15 16 17 18 19 20" at bounding box center [432, 289] width 160 height 20
select select "0"
click at [352, 279] on select "None 1 2 3 4 5 6 7 8 9 10 11 12 13 14 15 16 17 18 19 20" at bounding box center [432, 289] width 160 height 20
click at [504, 242] on button "zoom to start" at bounding box center [500, 239] width 66 height 17
click at [556, 274] on button "Preview Zoom" at bounding box center [558, 274] width 65 height 17
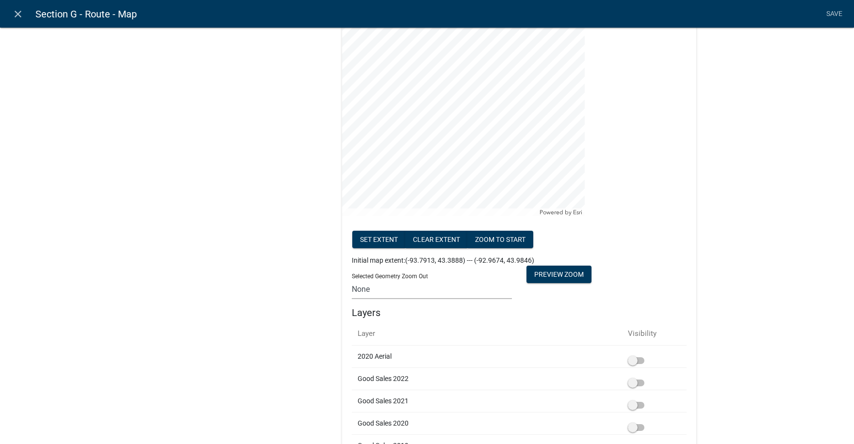
click at [369, 289] on select "None 1 2 3 4 5 6 7 8 9 10 11 12 13 14 15 16 17 18 19 20" at bounding box center [432, 289] width 160 height 20
click at [352, 279] on select "None 1 2 3 4 5 6 7 8 9 10 11 12 13 14 15 16 17 18 19 20" at bounding box center [432, 289] width 160 height 20
click at [832, 12] on link "Save" at bounding box center [834, 14] width 24 height 18
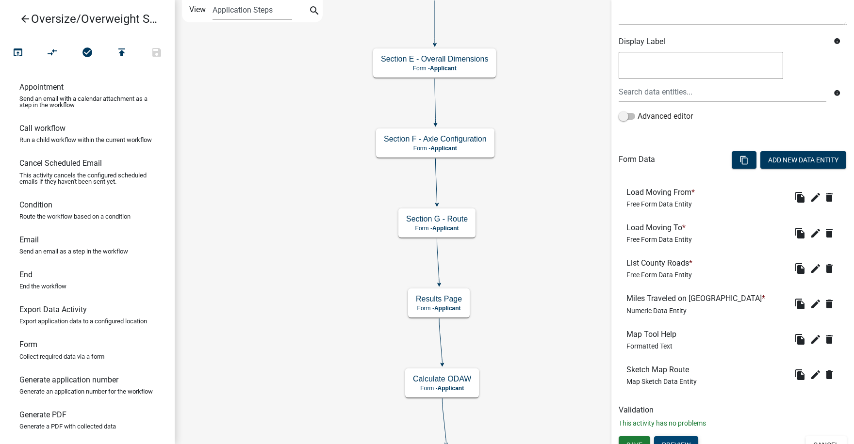
scroll to position [156, 0]
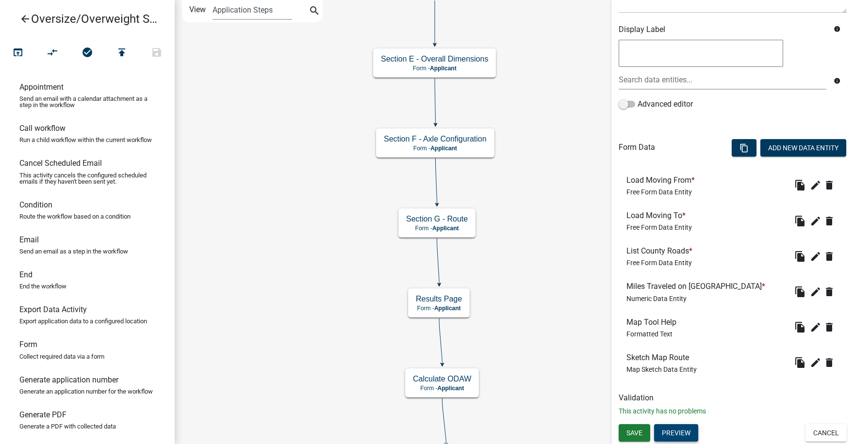
click at [681, 433] on button "Preview" at bounding box center [676, 432] width 44 height 17
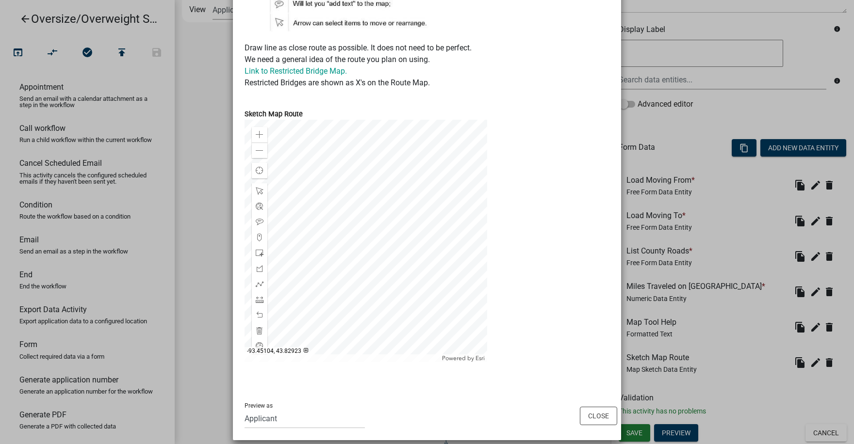
scroll to position [358, 0]
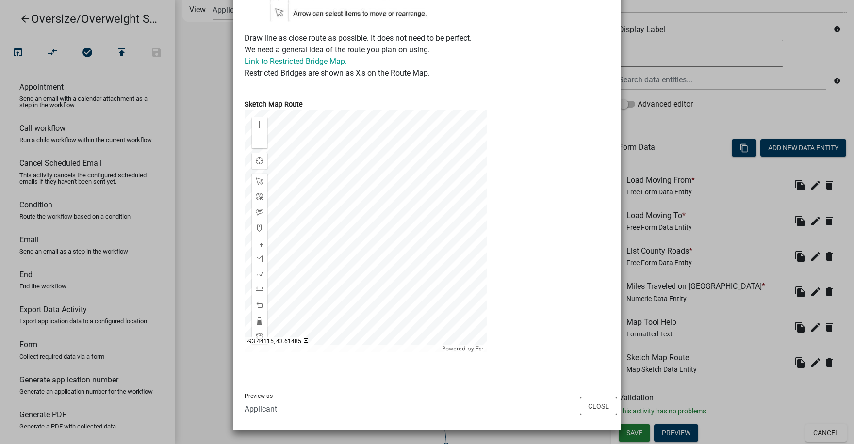
click at [345, 260] on div at bounding box center [365, 231] width 243 height 243
click at [412, 250] on div at bounding box center [365, 231] width 243 height 243
click at [591, 406] on button "Close" at bounding box center [598, 406] width 37 height 18
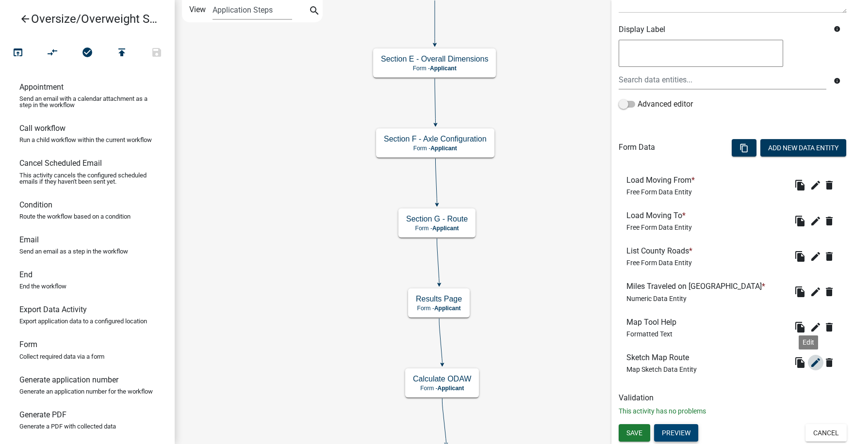
click at [810, 364] on icon "edit" at bounding box center [816, 363] width 12 height 12
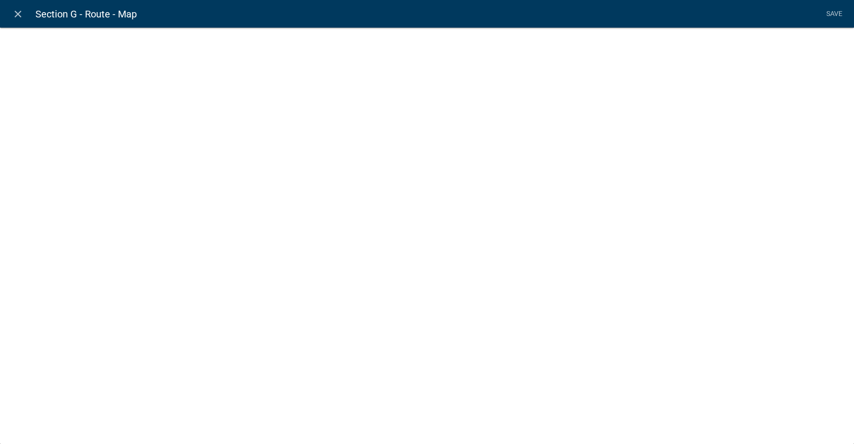
select select "mapsketch-data"
select select "2"
select select
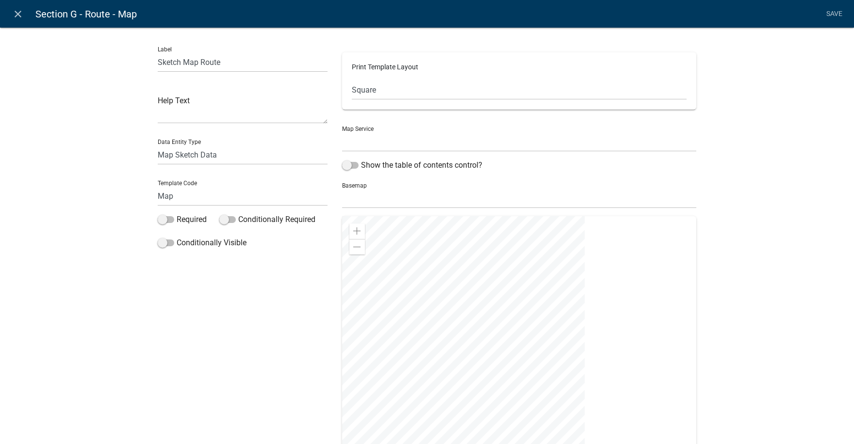
select select "0: Object"
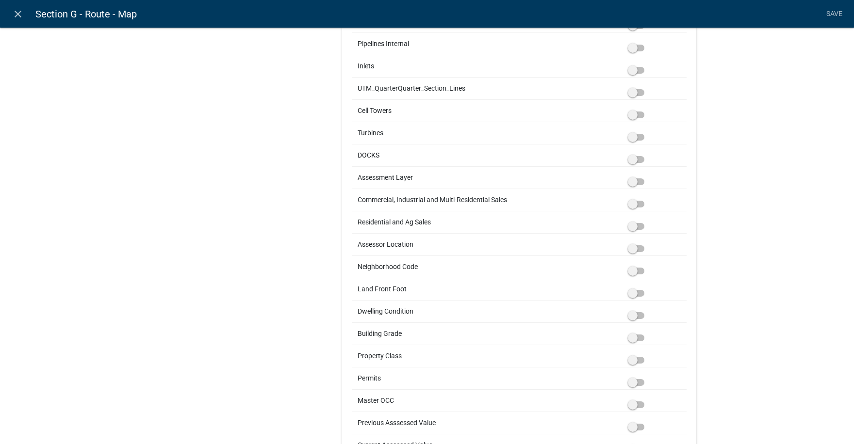
scroll to position [2619, 0]
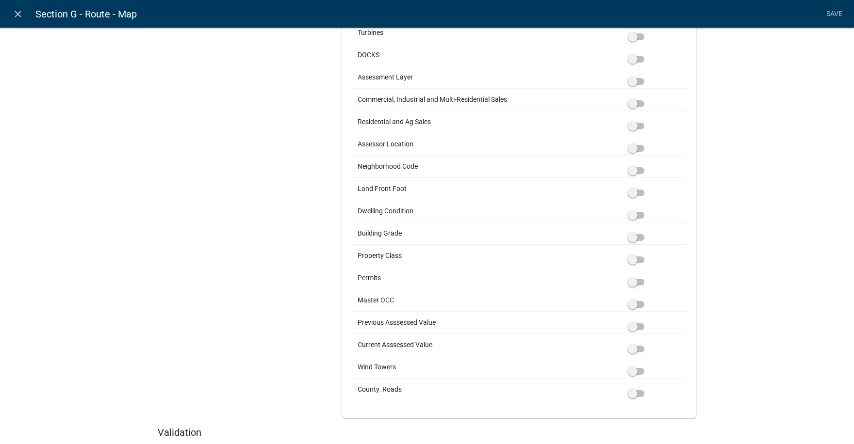
click at [634, 396] on span at bounding box center [636, 393] width 16 height 7
click at [647, 388] on input "checkbox" at bounding box center [647, 388] width 0 height 0
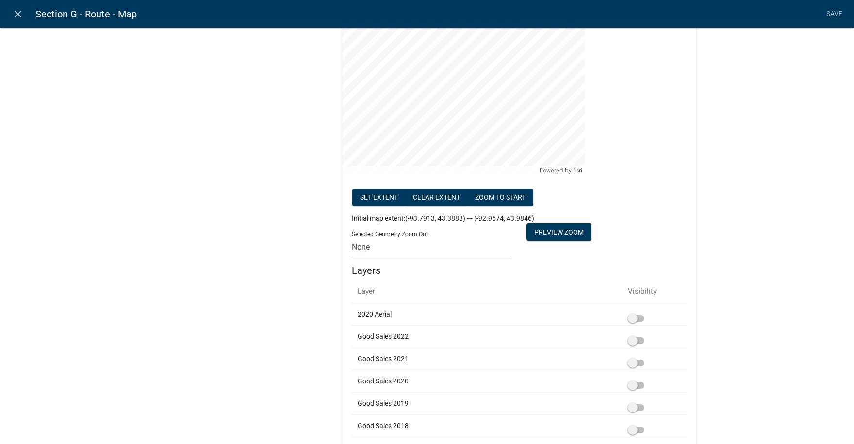
scroll to position [146, 0]
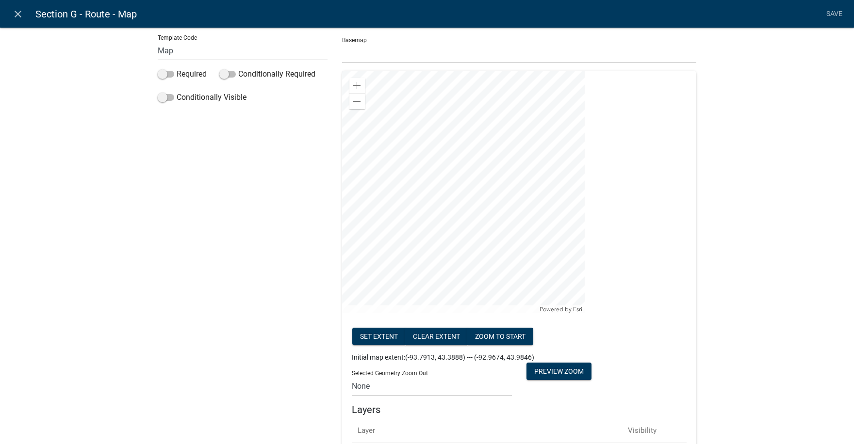
click at [493, 215] on div at bounding box center [463, 192] width 243 height 243
click at [382, 210] on div at bounding box center [463, 192] width 243 height 243
click at [412, 200] on div at bounding box center [463, 192] width 243 height 243
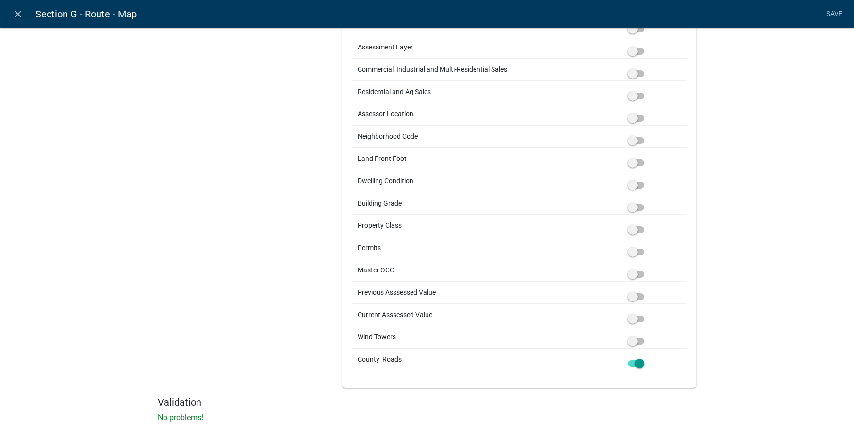
scroll to position [2658, 0]
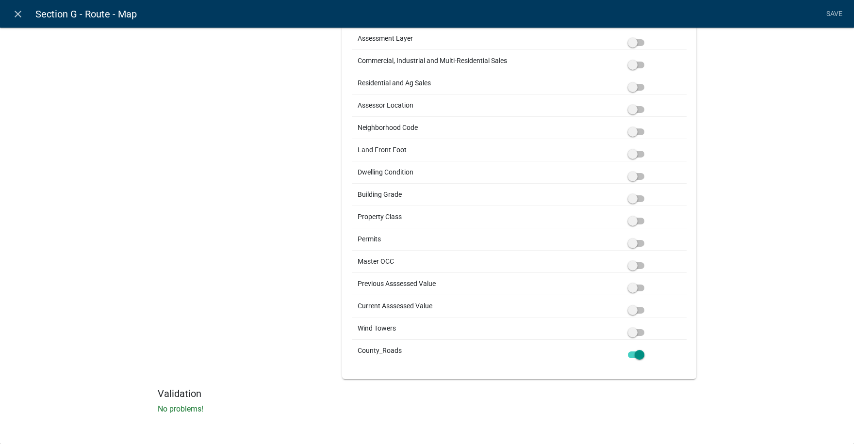
click at [628, 357] on span at bounding box center [636, 355] width 16 height 7
click at [647, 349] on input "checkbox" at bounding box center [647, 349] width 0 height 0
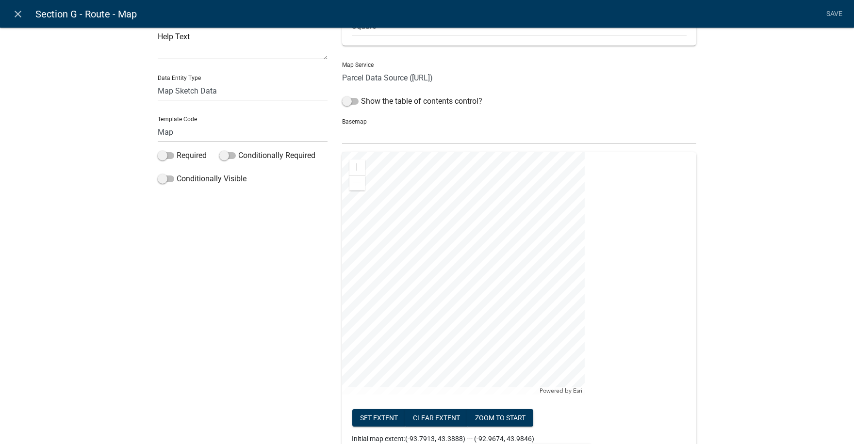
scroll to position [39, 0]
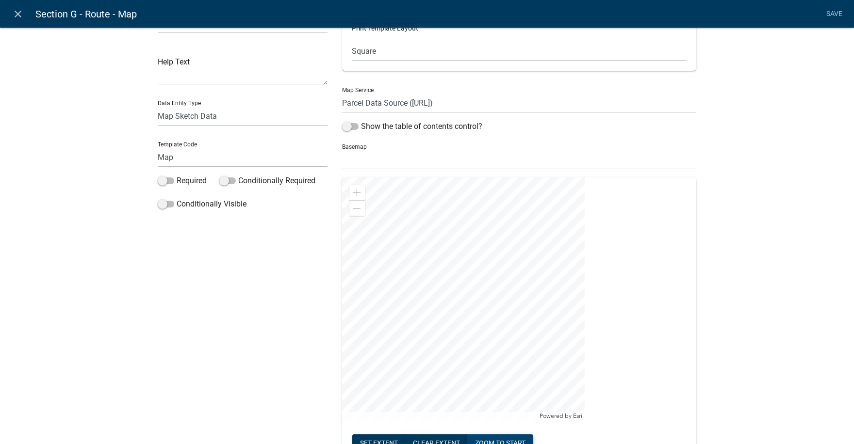
click at [505, 441] on button "zoom to start" at bounding box center [500, 443] width 66 height 17
click at [361, 149] on div "Basemap no basemap topo satellite hybrid gray terrain osm topo-vector streets-r…" at bounding box center [519, 152] width 354 height 33
click at [362, 161] on select "no basemap topo satellite hybrid gray terrain osm topo-vector streets-relief-ve…" at bounding box center [519, 160] width 354 height 20
select select "streets-vector"
click at [342, 150] on select "no basemap topo satellite hybrid gray terrain osm topo-vector streets-relief-ve…" at bounding box center [519, 160] width 354 height 20
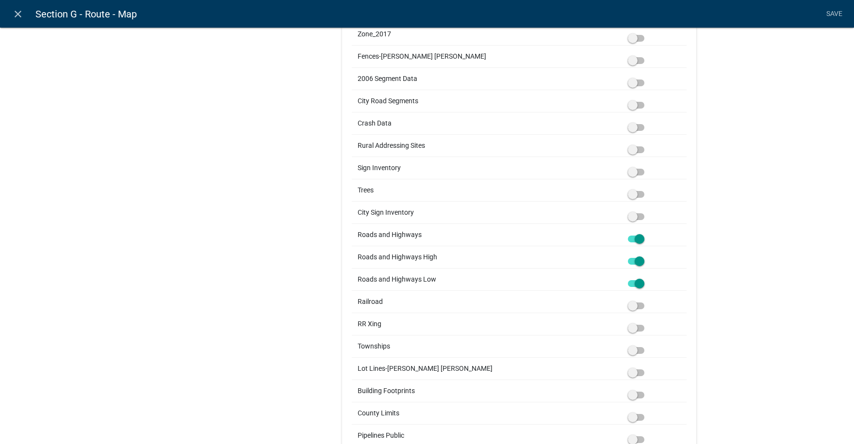
scroll to position [2108, 0]
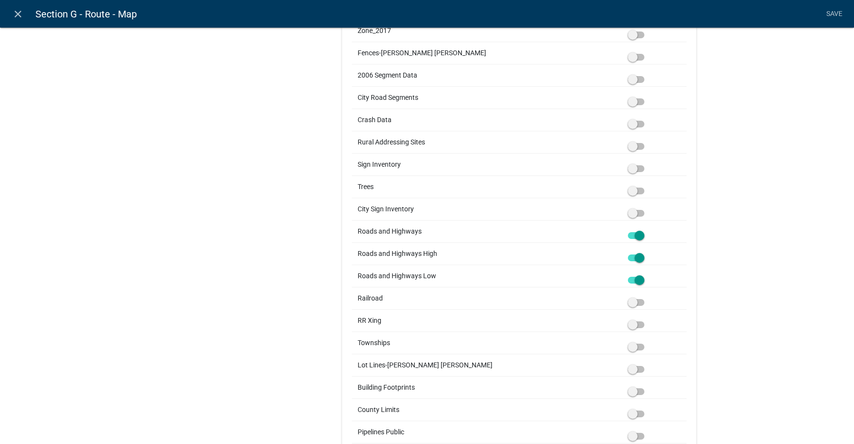
click at [629, 236] on span at bounding box center [636, 235] width 16 height 7
click at [647, 230] on input "checkbox" at bounding box center [647, 230] width 0 height 0
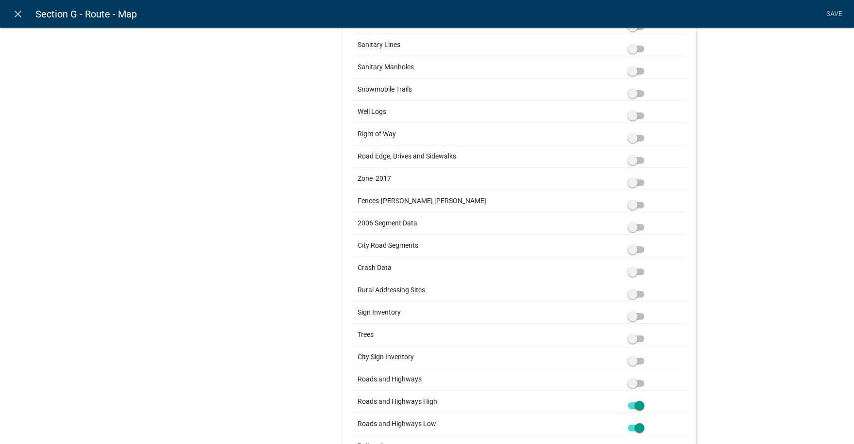
scroll to position [2129, 0]
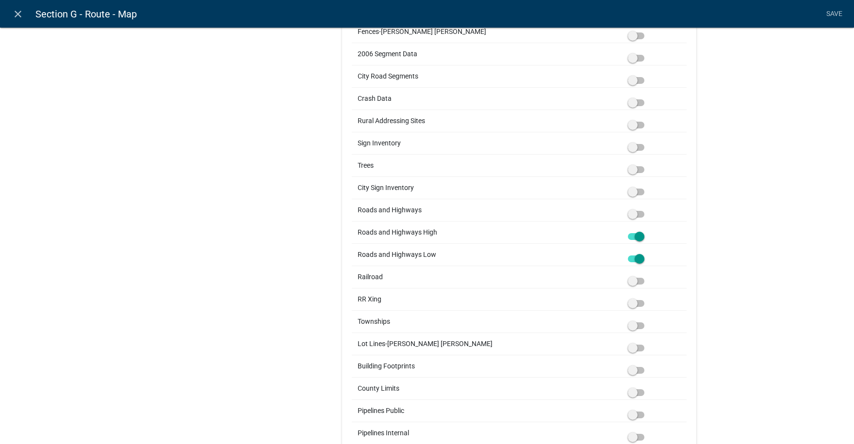
click at [634, 216] on span at bounding box center [636, 214] width 16 height 7
click at [647, 209] on input "checkbox" at bounding box center [647, 209] width 0 height 0
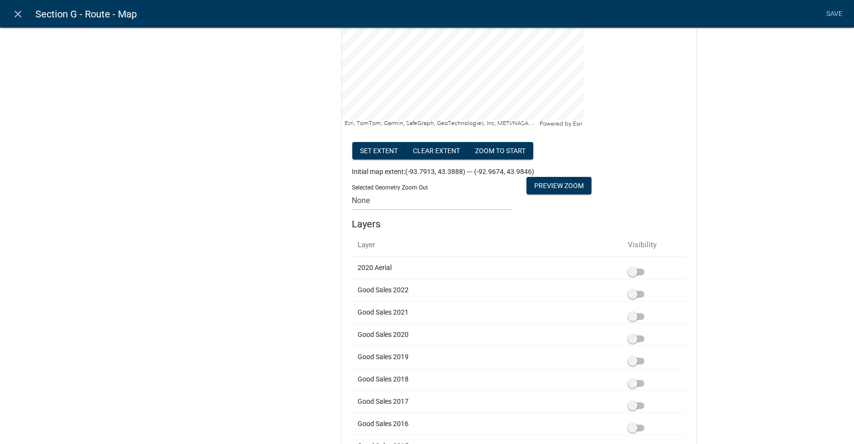
scroll to position [159, 0]
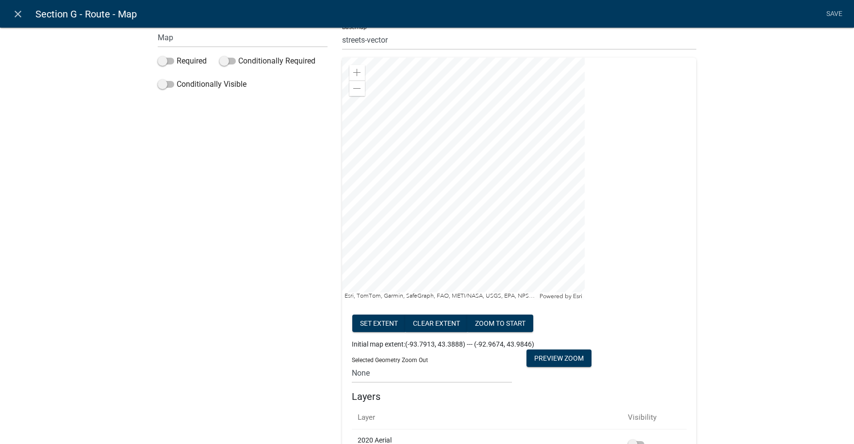
click at [459, 228] on div at bounding box center [463, 179] width 243 height 243
click at [507, 323] on button "zoom to start" at bounding box center [500, 323] width 66 height 17
click at [833, 12] on link "Save" at bounding box center [834, 14] width 24 height 18
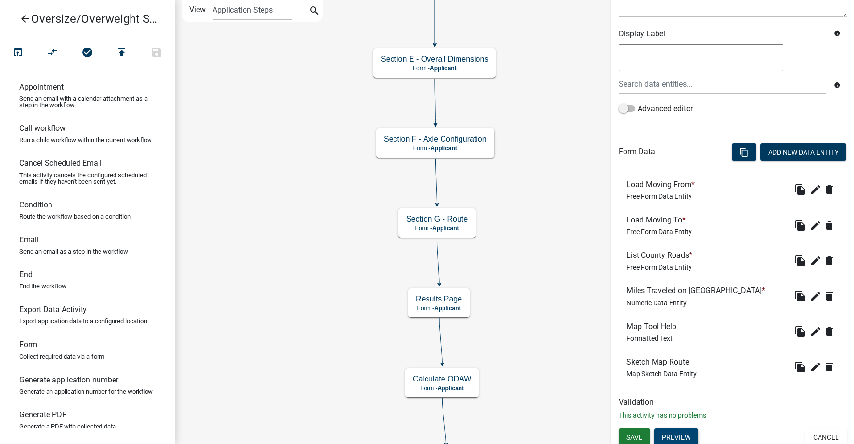
scroll to position [156, 0]
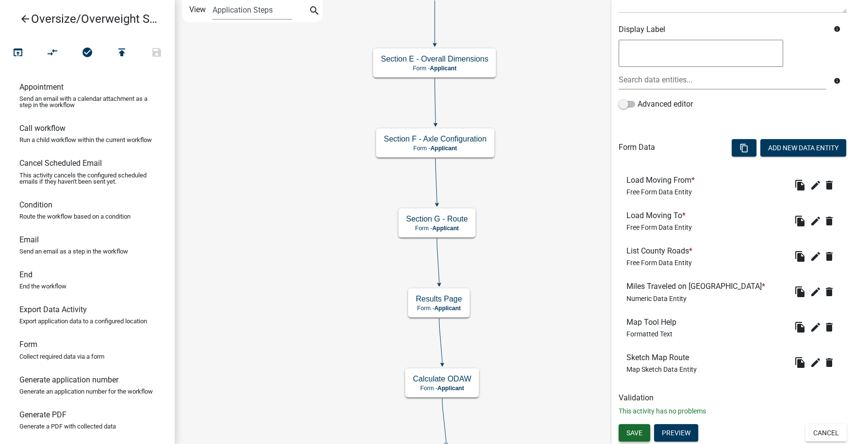
click at [634, 432] on span "Save" at bounding box center [634, 433] width 16 height 8
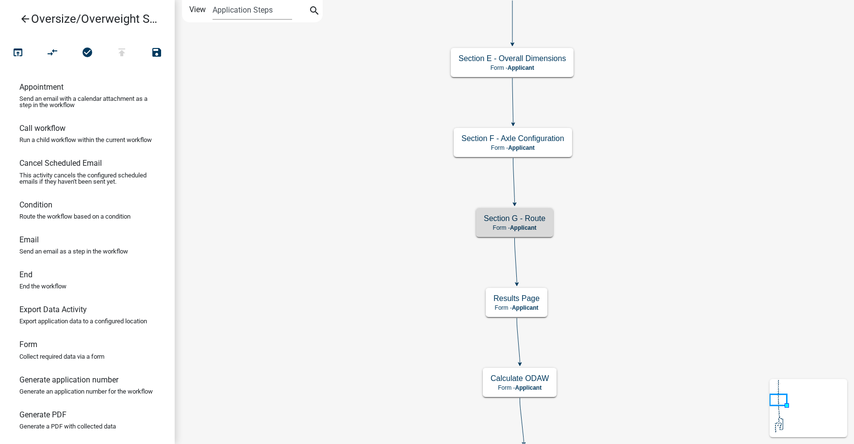
scroll to position [0, 0]
click at [530, 224] on div "Section G - Route Form - Applicant" at bounding box center [514, 222] width 77 height 29
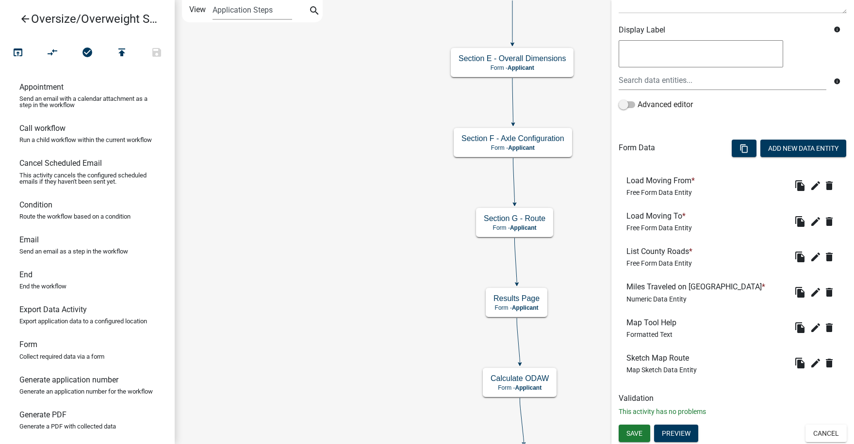
scroll to position [156, 0]
click at [679, 433] on button "Preview" at bounding box center [676, 432] width 44 height 17
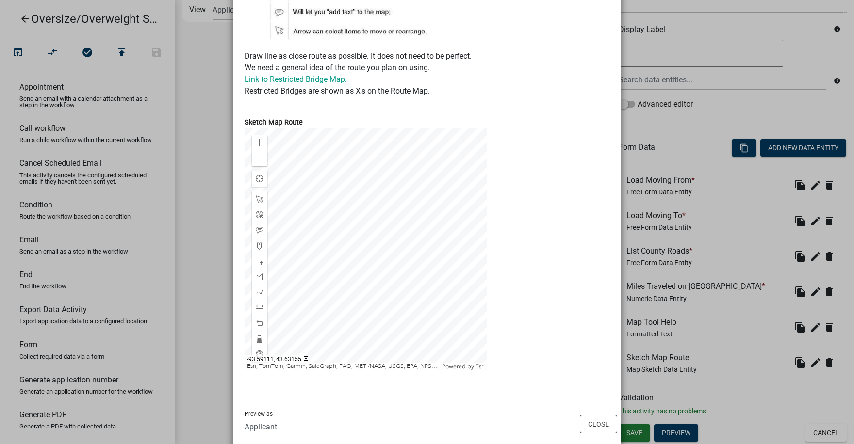
scroll to position [358, 0]
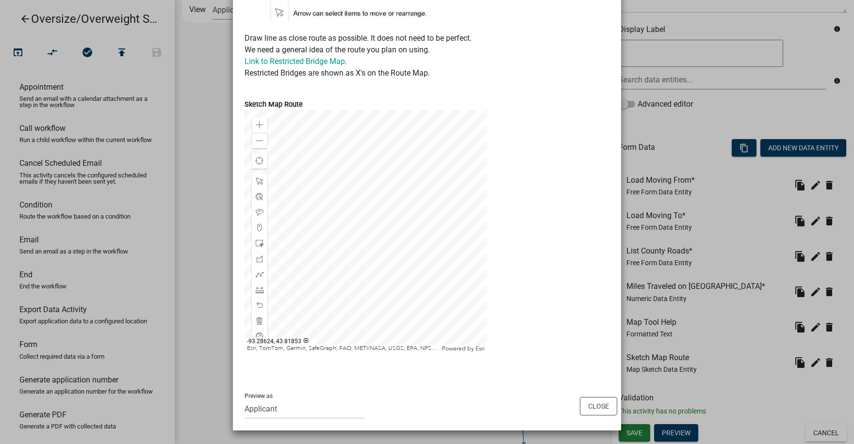
click at [390, 178] on div at bounding box center [365, 231] width 243 height 243
click at [264, 264] on div at bounding box center [365, 231] width 243 height 243
click at [378, 242] on div at bounding box center [365, 231] width 243 height 243
click at [427, 244] on div at bounding box center [365, 231] width 243 height 243
click at [256, 142] on span at bounding box center [260, 141] width 8 height 8
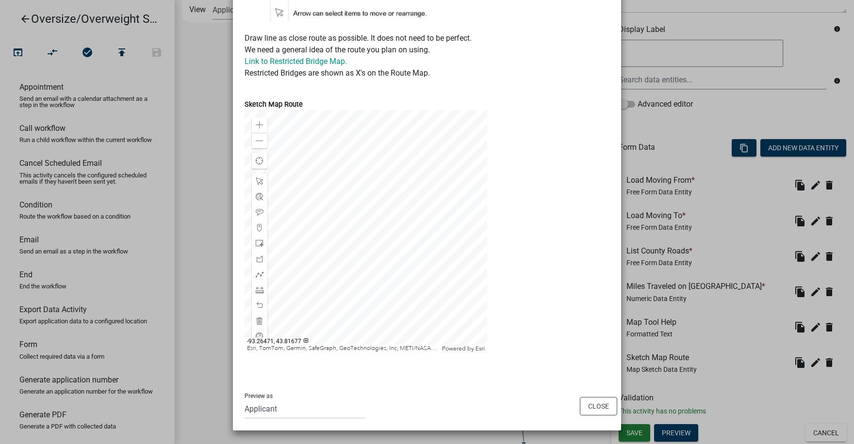
click at [362, 234] on div at bounding box center [365, 231] width 243 height 243
click at [256, 275] on span at bounding box center [260, 275] width 8 height 8
click at [294, 229] on div at bounding box center [365, 231] width 243 height 243
click at [306, 227] on div at bounding box center [365, 231] width 243 height 243
click at [320, 207] on div at bounding box center [365, 231] width 243 height 243
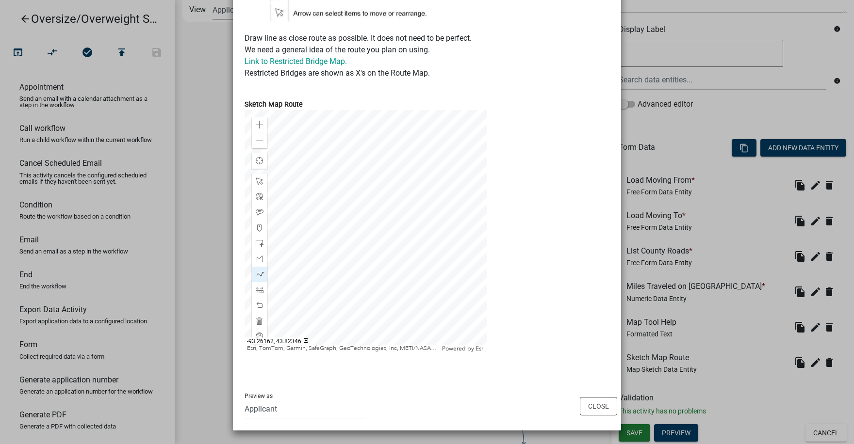
click at [371, 208] on div at bounding box center [365, 231] width 243 height 243
click at [415, 228] on div at bounding box center [365, 231] width 243 height 243
click at [462, 228] on div at bounding box center [365, 231] width 243 height 243
click at [598, 406] on button "Close" at bounding box center [598, 406] width 37 height 18
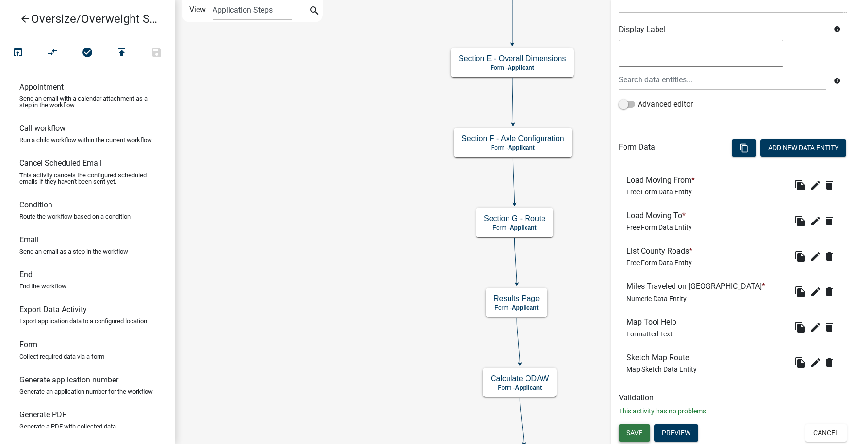
click at [634, 430] on span "Save" at bounding box center [634, 433] width 16 height 8
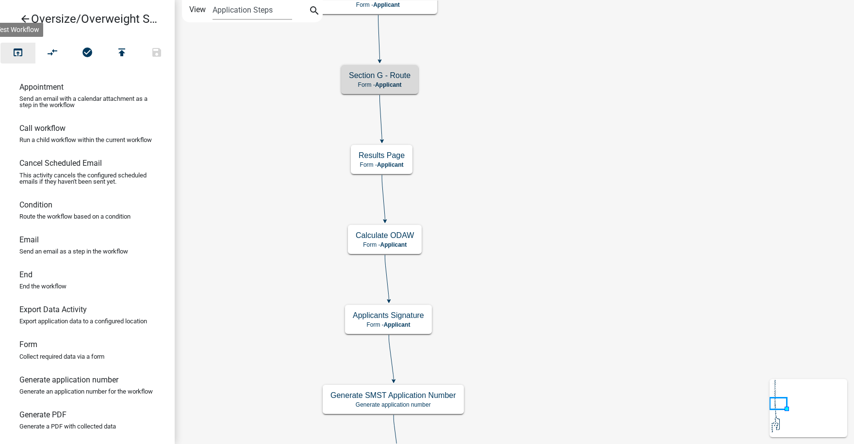
click at [17, 50] on icon "open_in_browser" at bounding box center [18, 54] width 12 height 14
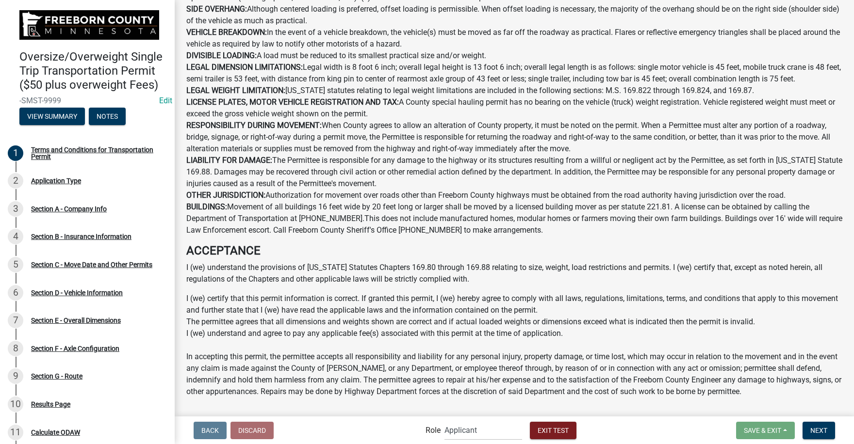
scroll to position [498, 0]
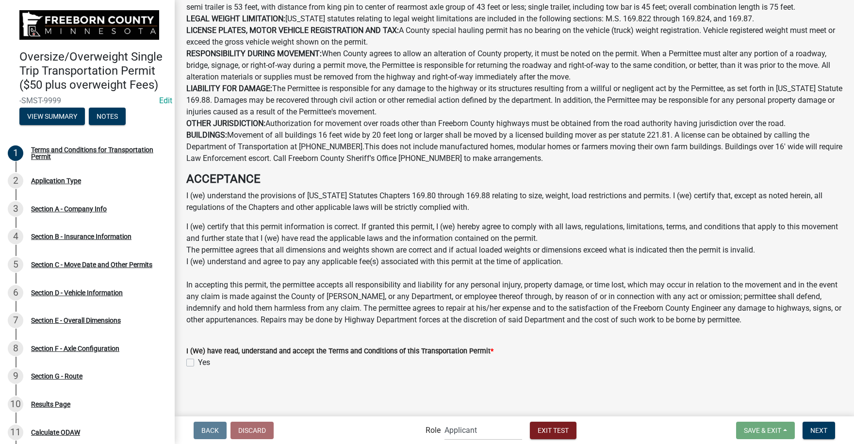
click at [198, 362] on label "Yes" at bounding box center [204, 363] width 12 height 12
click at [198, 362] on input "Yes" at bounding box center [201, 360] width 6 height 6
checkbox input "true"
click at [817, 428] on span "Next" at bounding box center [818, 430] width 17 height 8
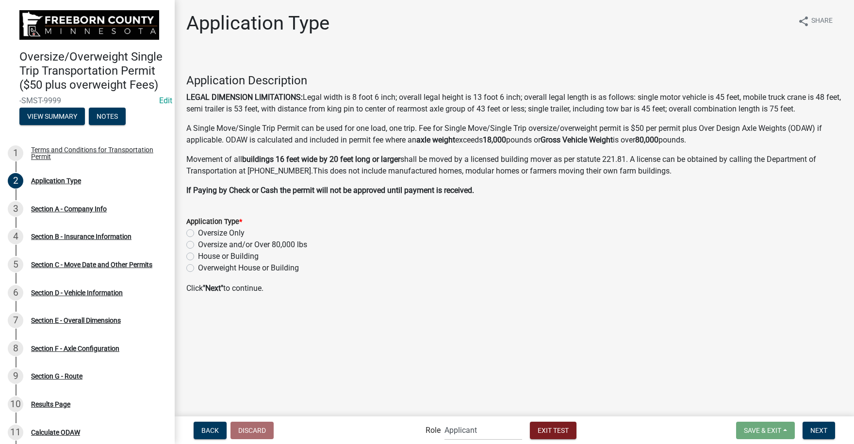
click at [198, 244] on label "Oversize and/or Over 80,000 lbs" at bounding box center [252, 245] width 109 height 12
click at [198, 244] on input "Oversize and/or Over 80,000 lbs" at bounding box center [201, 242] width 6 height 6
radio input "true"
click at [818, 429] on span "Next" at bounding box center [818, 430] width 17 height 8
click at [816, 428] on span "Next" at bounding box center [818, 430] width 17 height 8
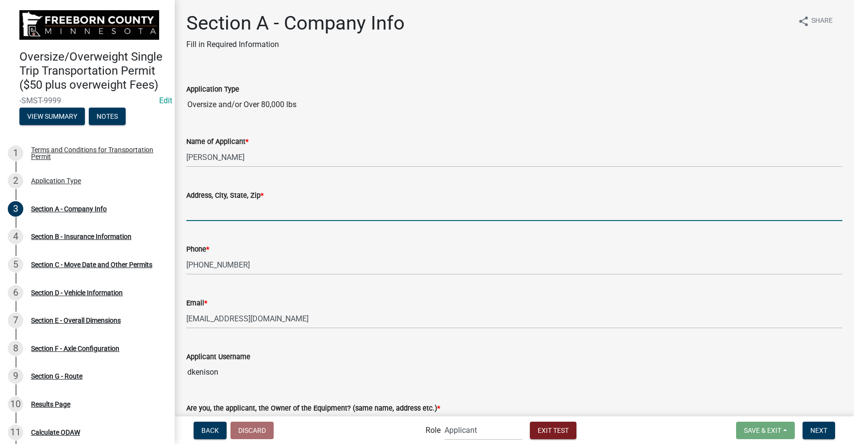
click at [205, 217] on input "Address, City, State, Zip *" at bounding box center [514, 211] width 656 height 20
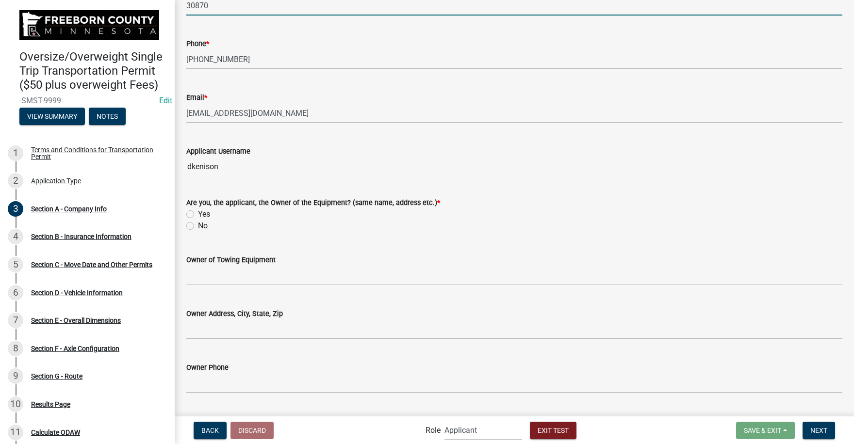
scroll to position [243, 0]
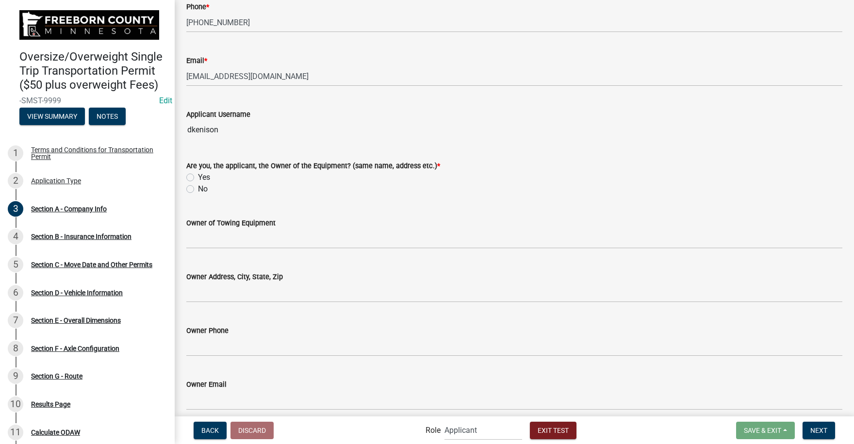
type input "30870"
click at [198, 178] on label "Yes" at bounding box center [204, 178] width 12 height 12
click at [198, 178] on input "Yes" at bounding box center [201, 175] width 6 height 6
radio input "true"
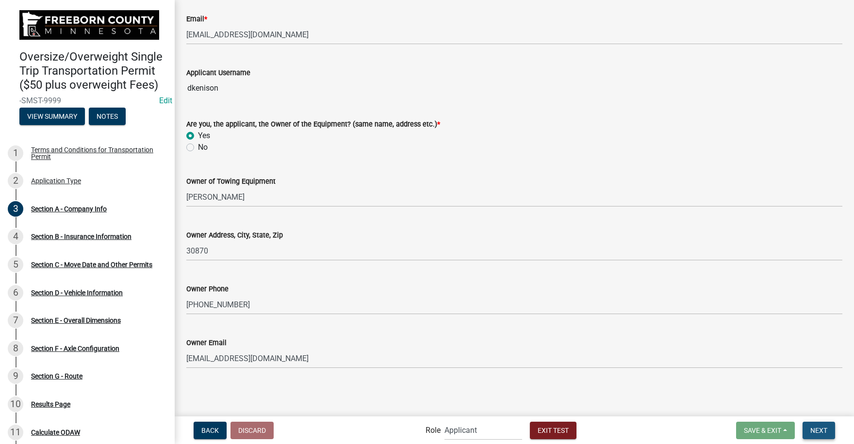
drag, startPoint x: 823, startPoint y: 431, endPoint x: 795, endPoint y: 407, distance: 37.1
click at [823, 431] on span "Next" at bounding box center [818, 430] width 17 height 8
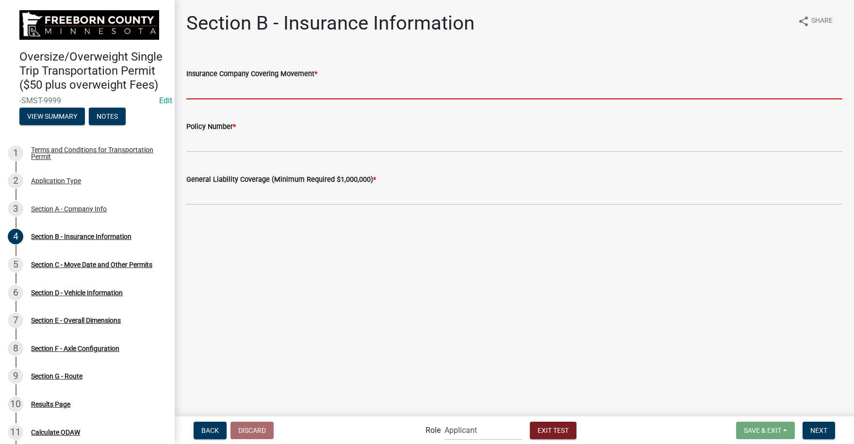
click at [207, 91] on input "Insurance Company Covering Movement *" at bounding box center [514, 90] width 656 height 20
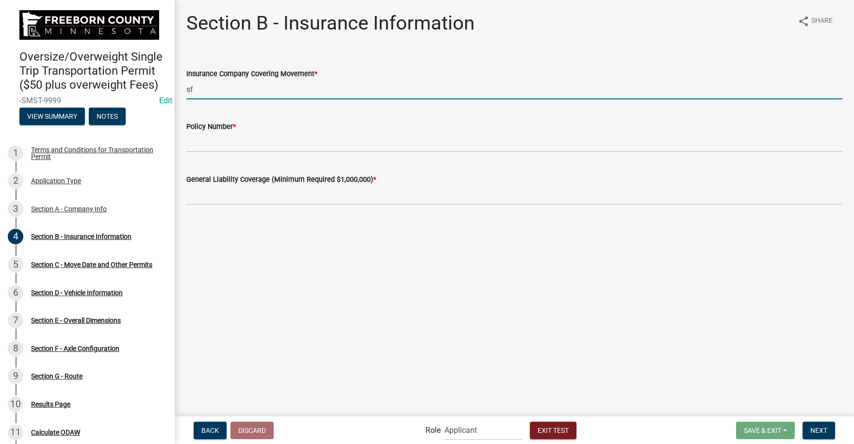
type input "sf"
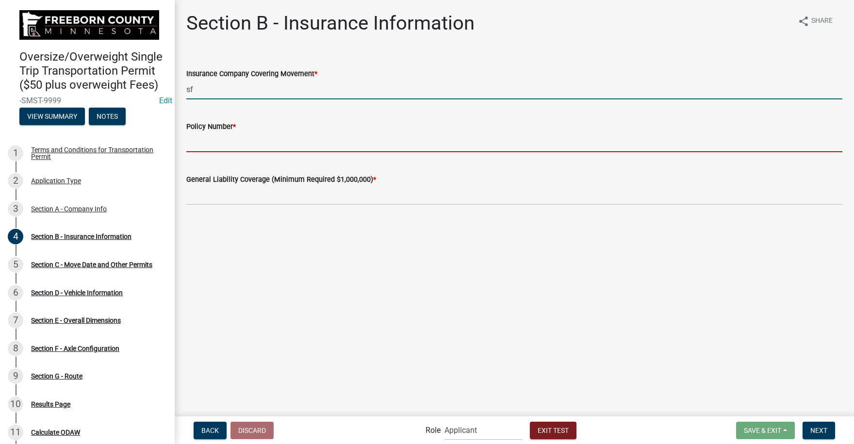
click at [225, 145] on input "Policy Number *" at bounding box center [514, 142] width 656 height 20
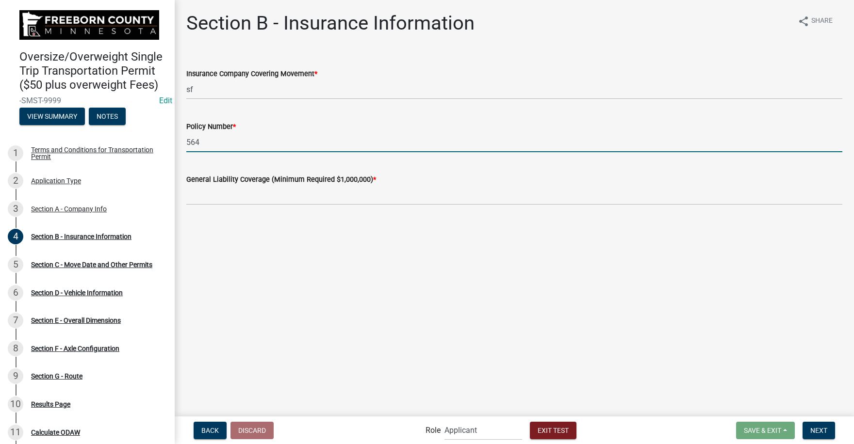
type input "564"
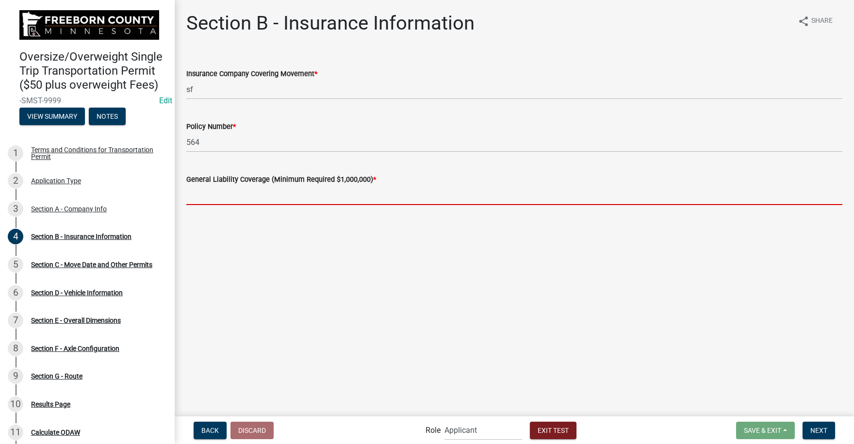
click at [218, 199] on input "text" at bounding box center [514, 195] width 656 height 20
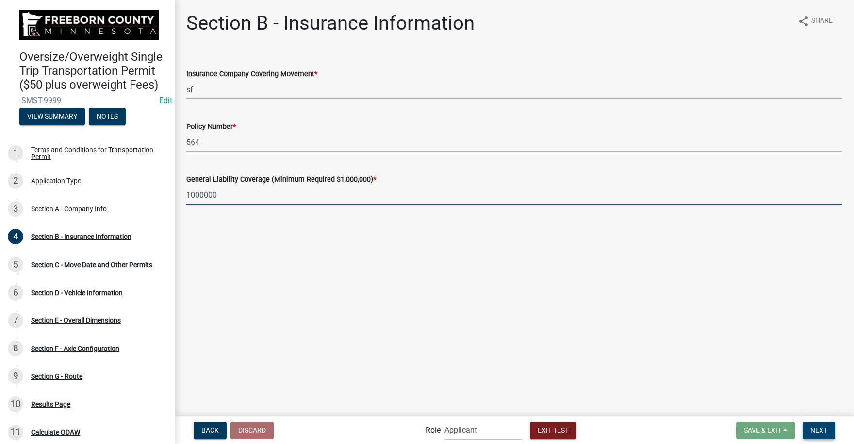
type input "1000000"
drag, startPoint x: 819, startPoint y: 429, endPoint x: 798, endPoint y: 423, distance: 22.3
click at [817, 429] on span "Next" at bounding box center [818, 430] width 17 height 8
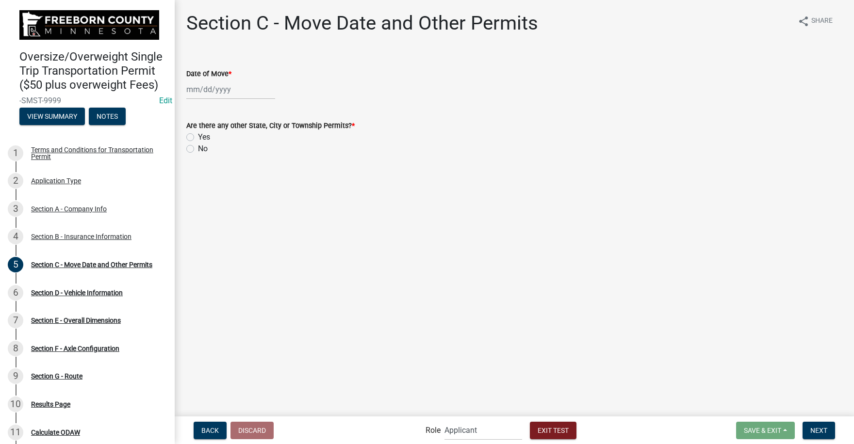
select select "8"
select select "2025"
click at [197, 92] on div "Jan Feb Mar Apr May Jun Jul Aug Sep Oct Nov Dec 1525 1526 1527 1528 1529 1530 1…" at bounding box center [230, 90] width 89 height 20
click at [226, 185] on div "20" at bounding box center [227, 188] width 16 height 16
type input "[DATE]"
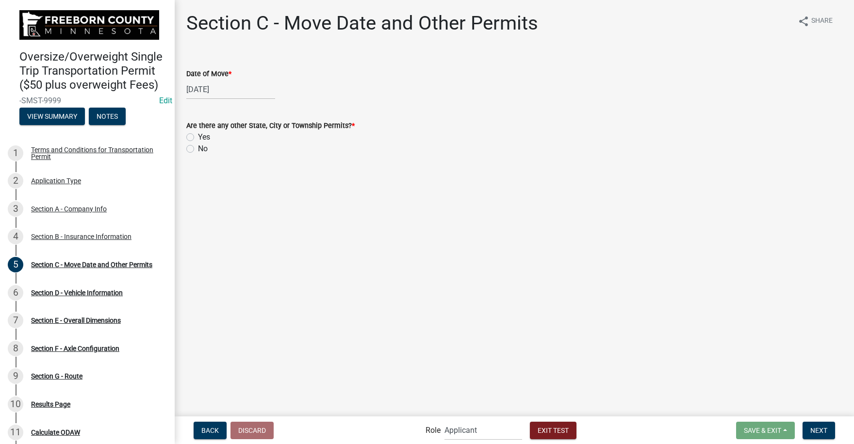
click at [198, 148] on label "No" at bounding box center [203, 149] width 10 height 12
click at [198, 148] on input "No" at bounding box center [201, 146] width 6 height 6
radio input "true"
click at [815, 428] on span "Next" at bounding box center [818, 430] width 17 height 8
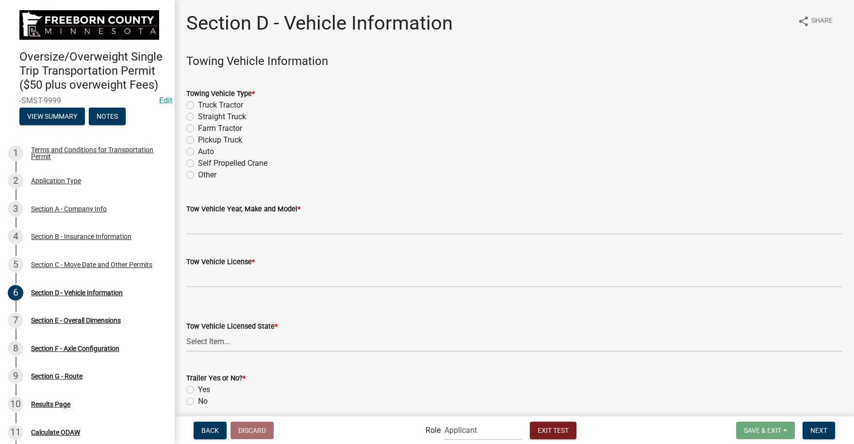
click at [198, 105] on label "Truck Tractor" at bounding box center [220, 105] width 45 height 12
click at [198, 105] on input "Truck Tractor" at bounding box center [201, 102] width 6 height 6
radio input "true"
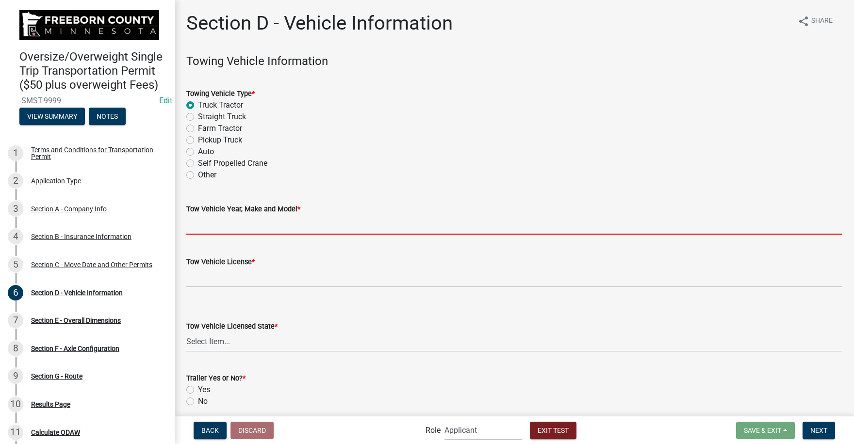
click at [218, 225] on input "Tow Vehicle Year, Make and Model *" at bounding box center [514, 225] width 656 height 20
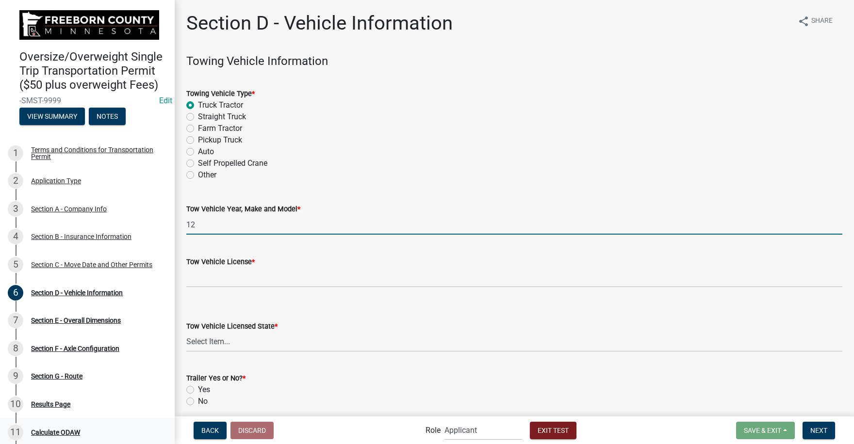
type input "12"
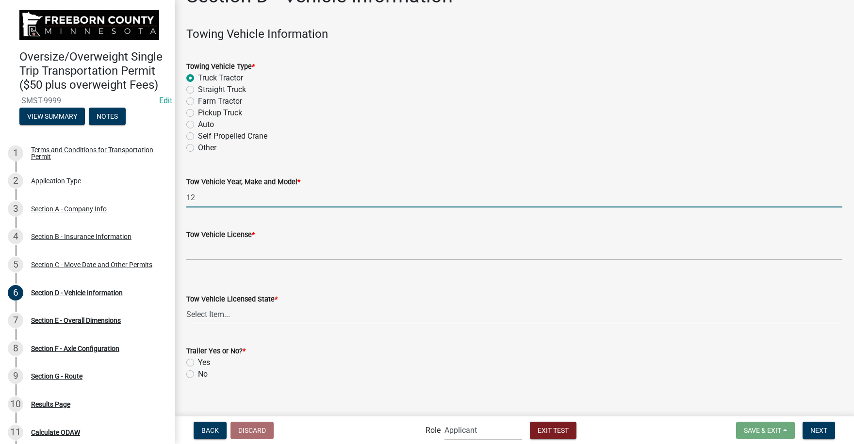
scroll to position [39, 0]
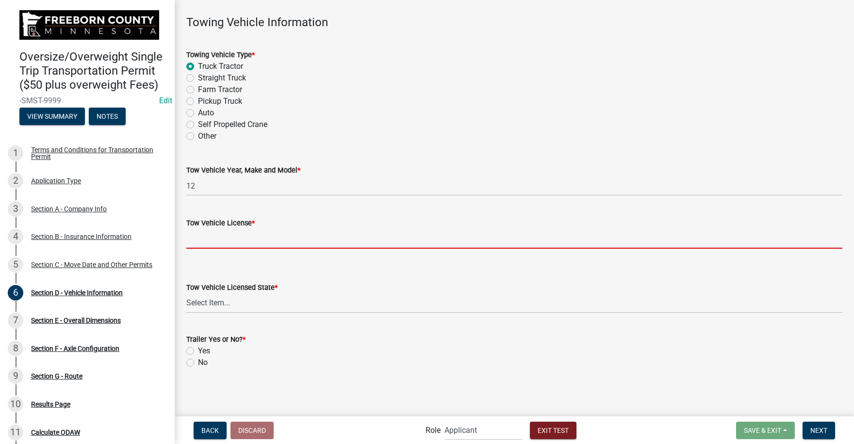
click at [201, 240] on input "Tow Vehicle License *" at bounding box center [514, 239] width 656 height 20
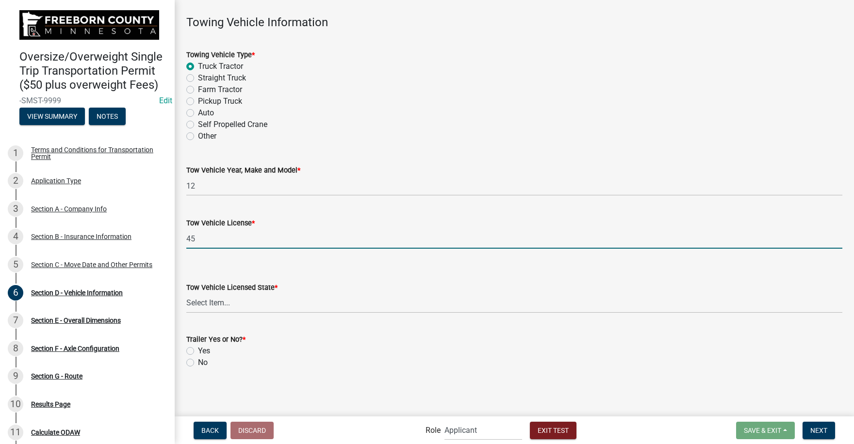
type input "45"
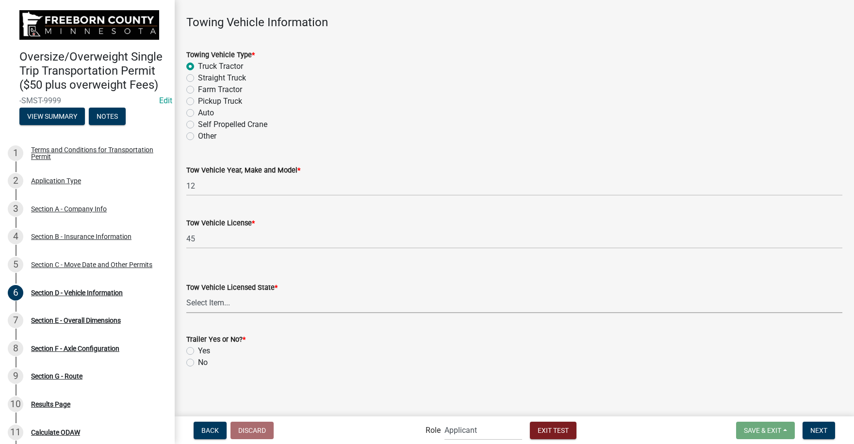
click at [212, 301] on select "Select Item... Alabama Alaska Arizona Arkansas California Colorado Connecticut …" at bounding box center [514, 303] width 656 height 20
select select "MN"
click at [186, 348] on div "Trailer Yes or No? * Yes No" at bounding box center [514, 345] width 670 height 47
click at [198, 352] on label "Yes" at bounding box center [204, 351] width 12 height 12
click at [198, 352] on input "Yes" at bounding box center [201, 348] width 6 height 6
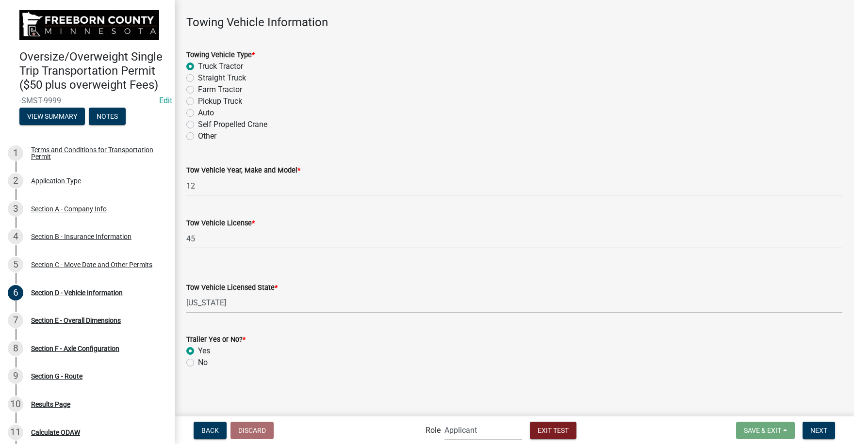
radio input "true"
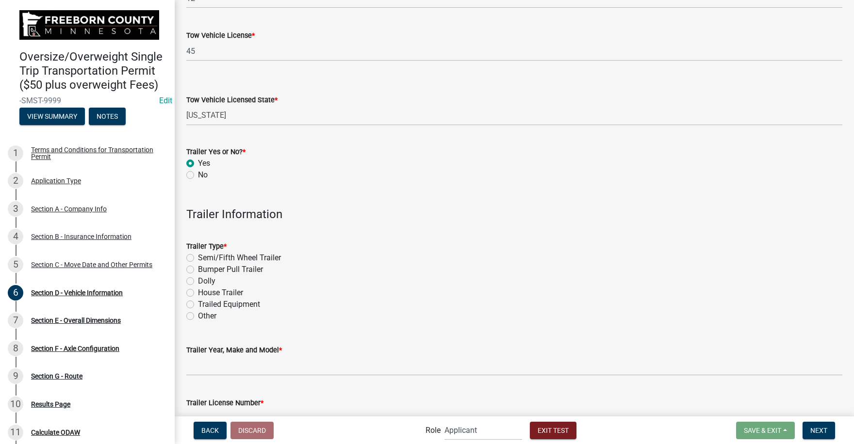
scroll to position [233, 0]
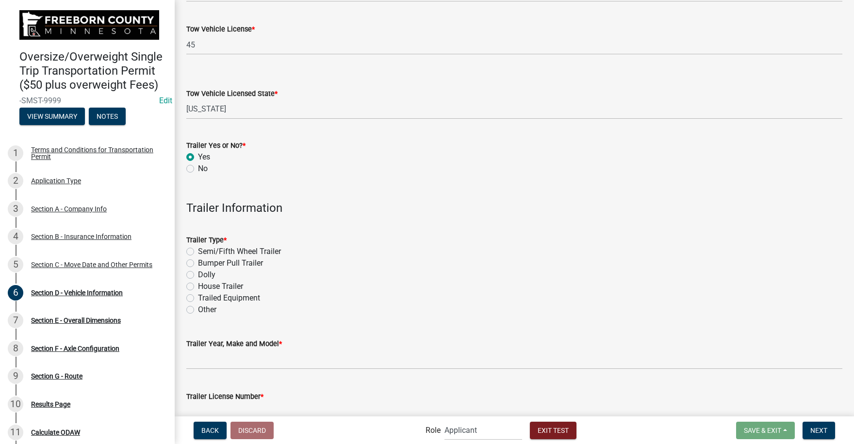
click at [198, 250] on label "Semi/Fifth Wheel Trailer" at bounding box center [239, 252] width 83 height 12
click at [198, 250] on input "Semi/Fifth Wheel Trailer" at bounding box center [201, 249] width 6 height 6
radio input "true"
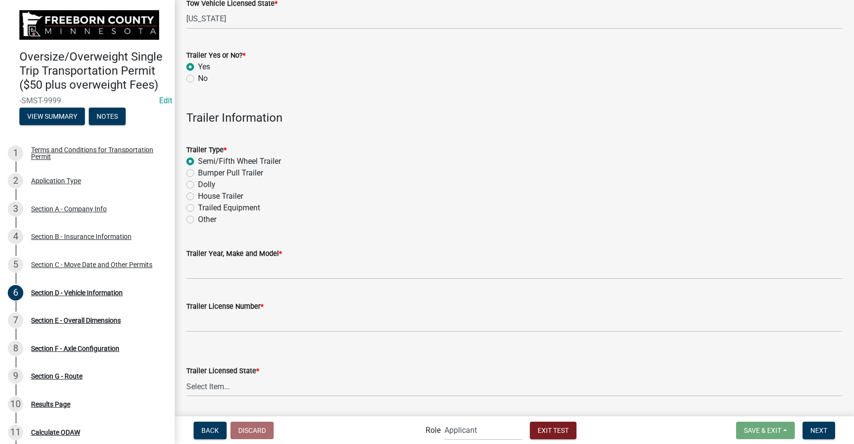
scroll to position [351, 0]
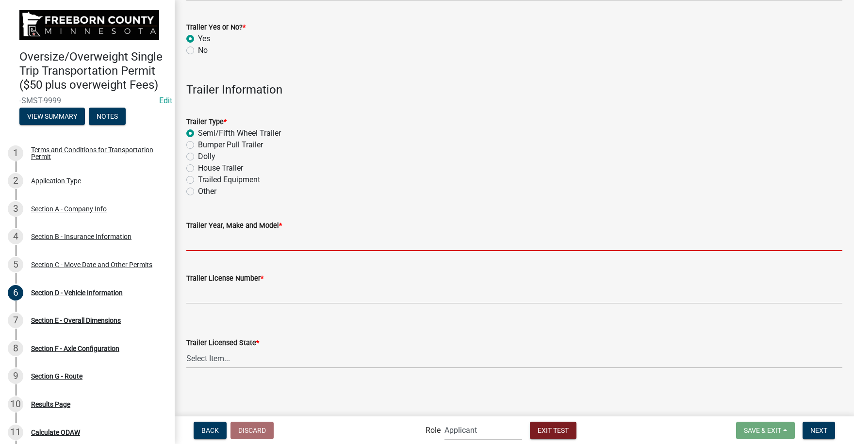
click at [205, 244] on input "Trailer Year, Make and Model *" at bounding box center [514, 241] width 656 height 20
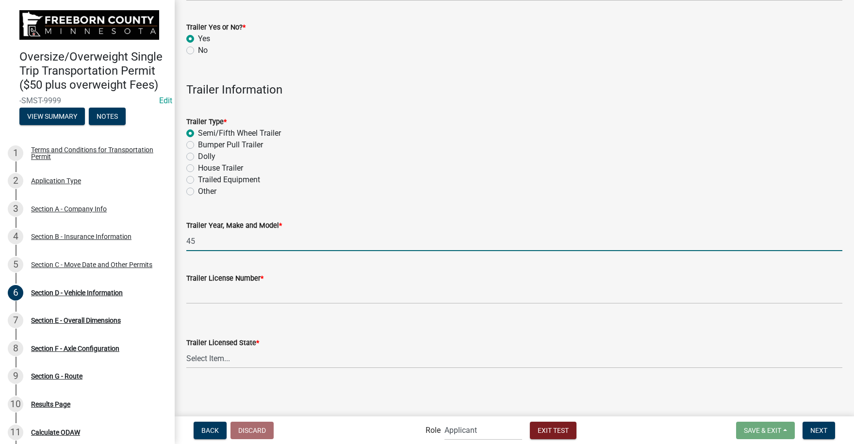
type input "45"
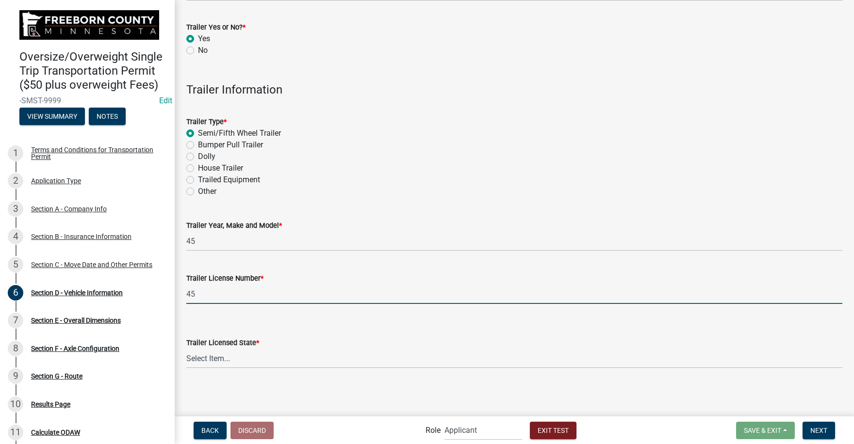
type input "45"
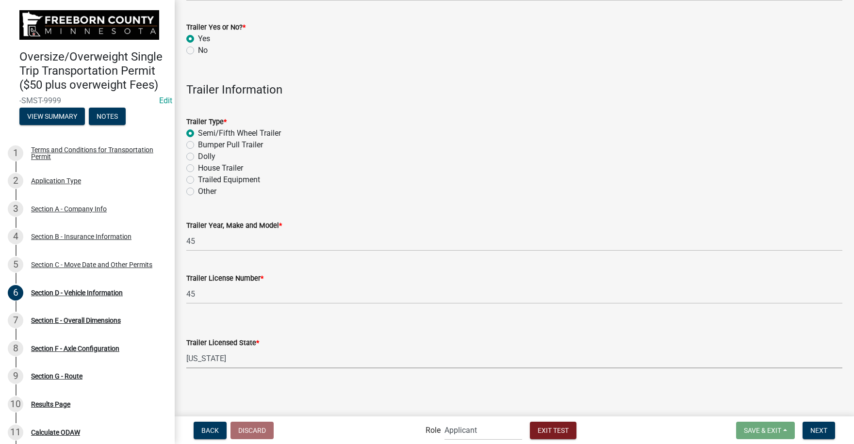
select select "MN"
click at [825, 431] on span "Next" at bounding box center [818, 430] width 17 height 8
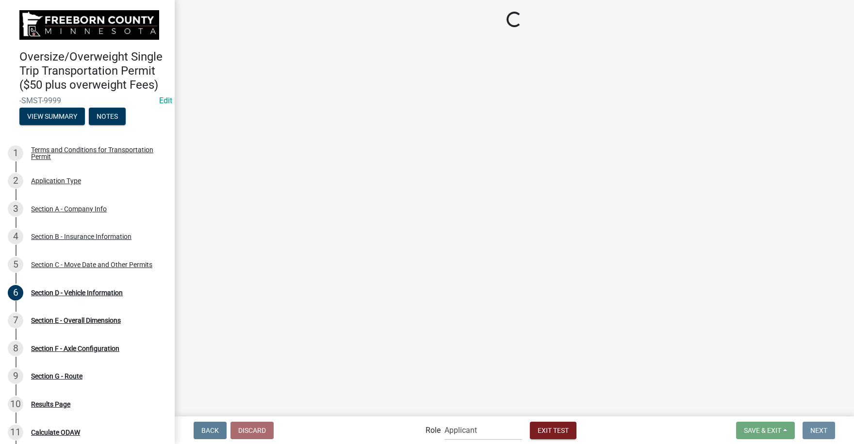
scroll to position [0, 0]
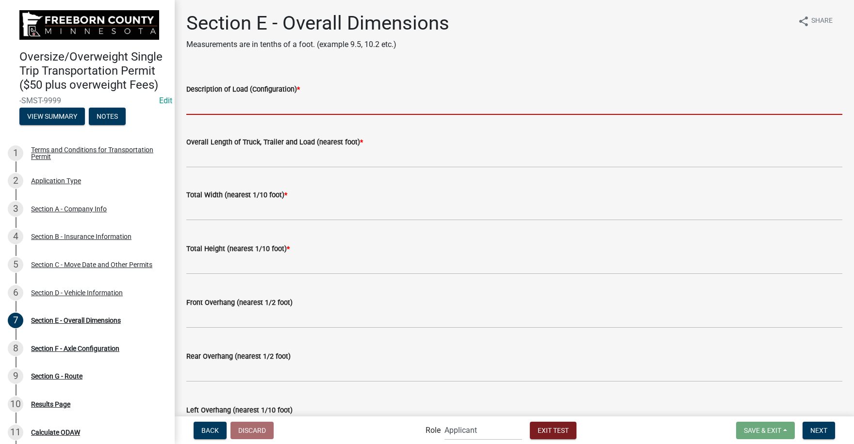
click at [210, 105] on input "Description of Load (Configuration) *" at bounding box center [514, 105] width 656 height 20
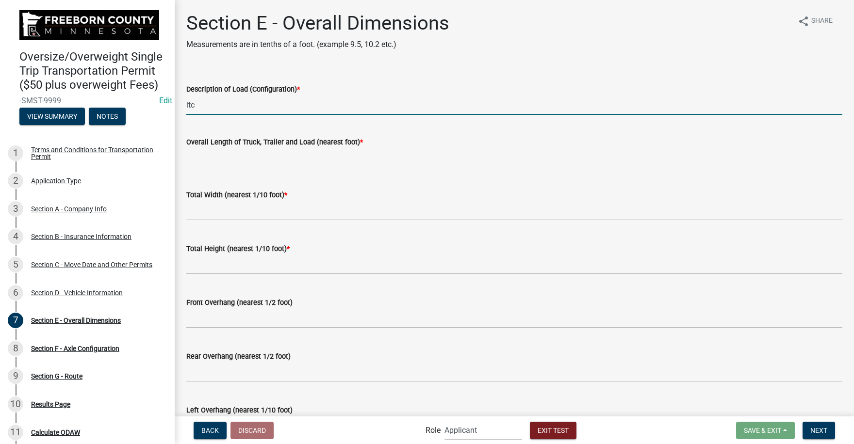
type input "itc"
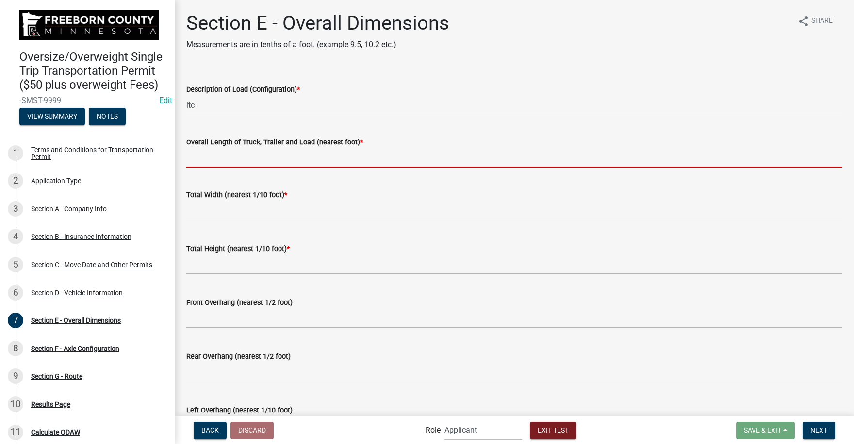
click at [205, 163] on input "Overall Length of Truck, Trailer and Load (nearest foot) *" at bounding box center [514, 158] width 656 height 20
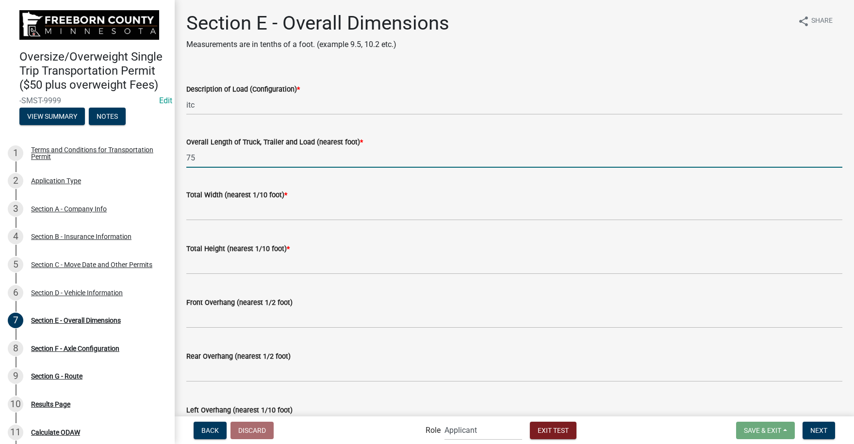
type input "75"
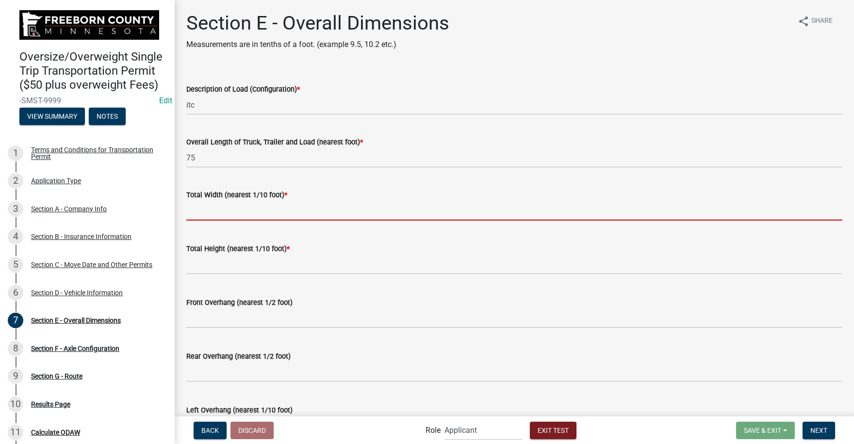
click at [211, 215] on input "text" at bounding box center [514, 211] width 656 height 20
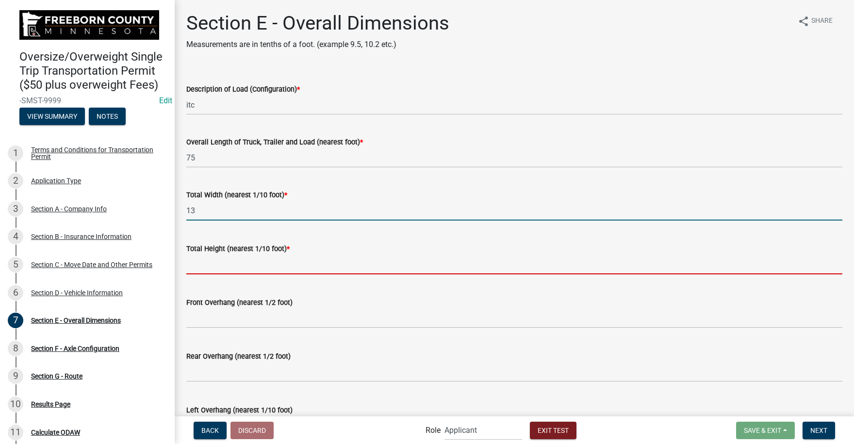
type input "13.0"
click at [208, 267] on input "text" at bounding box center [514, 265] width 656 height 20
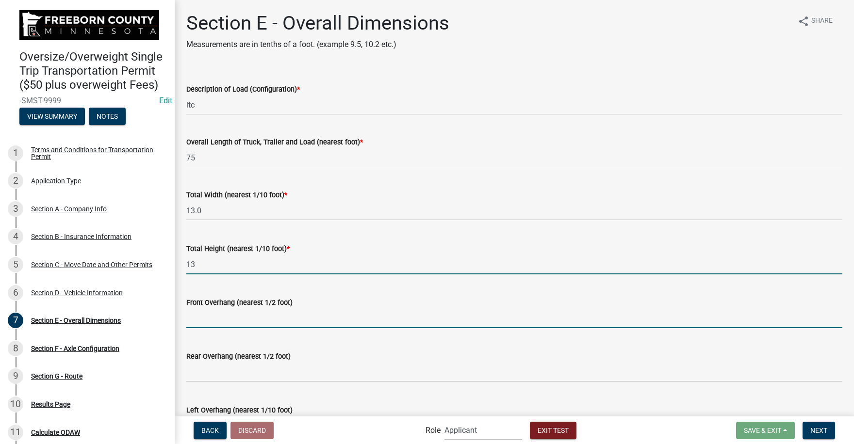
type input "13.0"
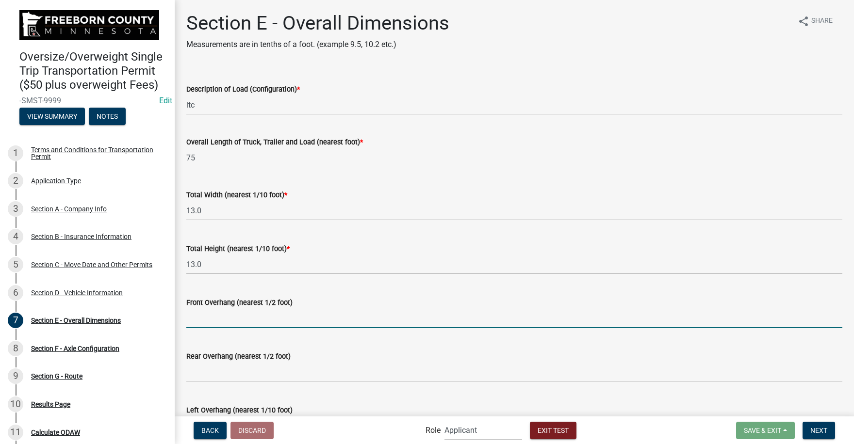
click at [213, 321] on input "text" at bounding box center [514, 319] width 656 height 20
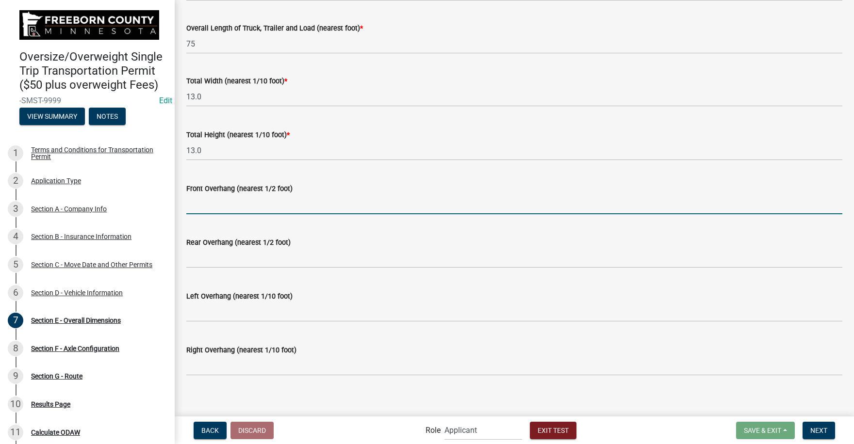
scroll to position [121, 0]
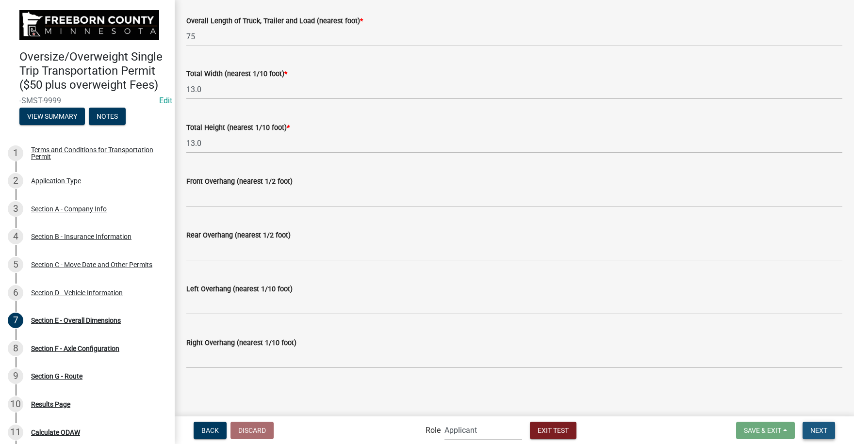
click at [824, 430] on span "Next" at bounding box center [818, 430] width 17 height 8
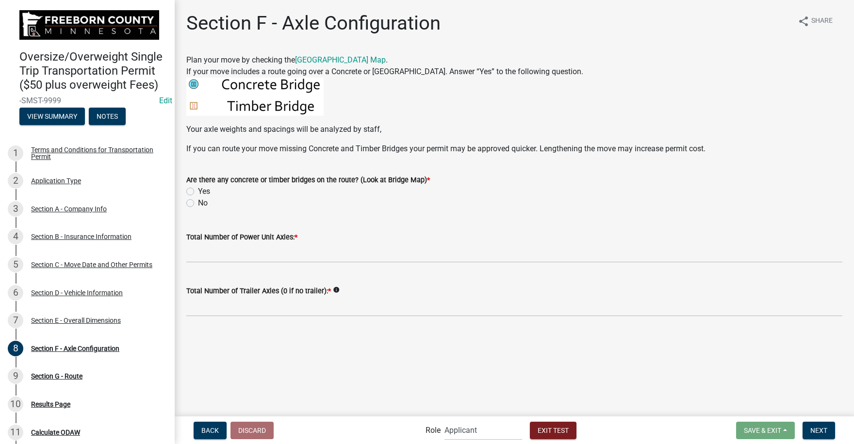
click at [198, 190] on label "Yes" at bounding box center [204, 192] width 12 height 12
click at [198, 190] on input "Yes" at bounding box center [201, 189] width 6 height 6
radio input "true"
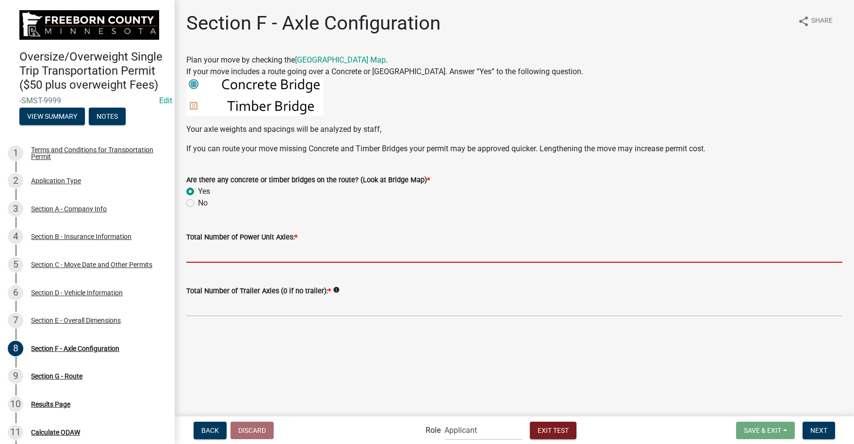
click at [201, 256] on input "text" at bounding box center [514, 253] width 656 height 20
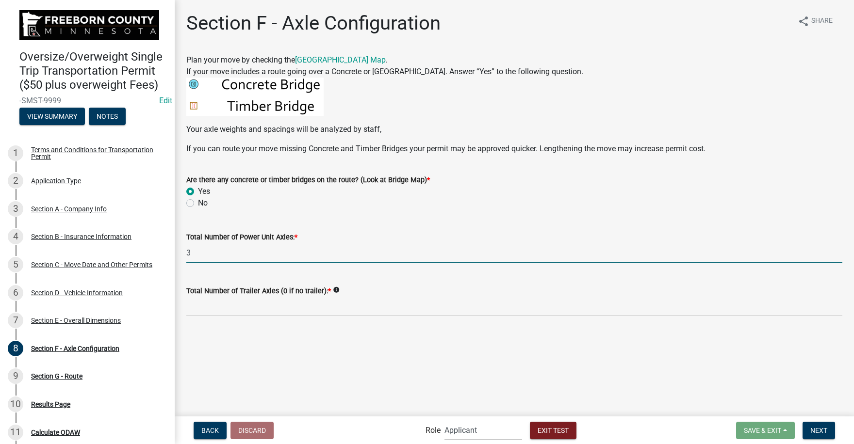
type input "3"
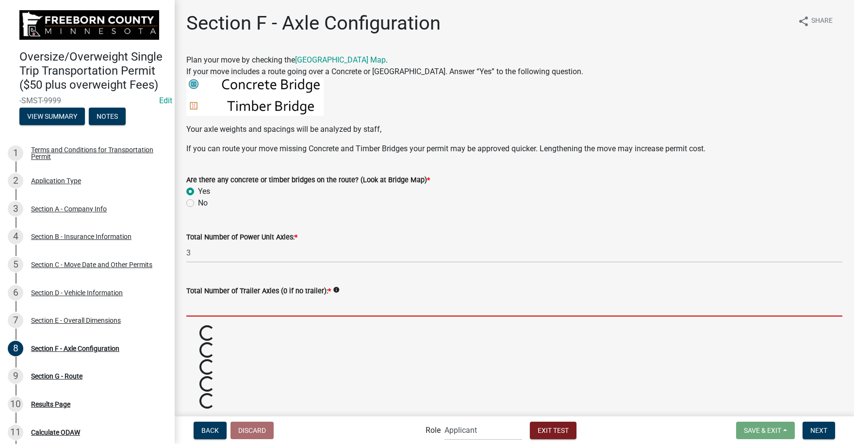
click at [202, 311] on input "text" at bounding box center [514, 307] width 656 height 20
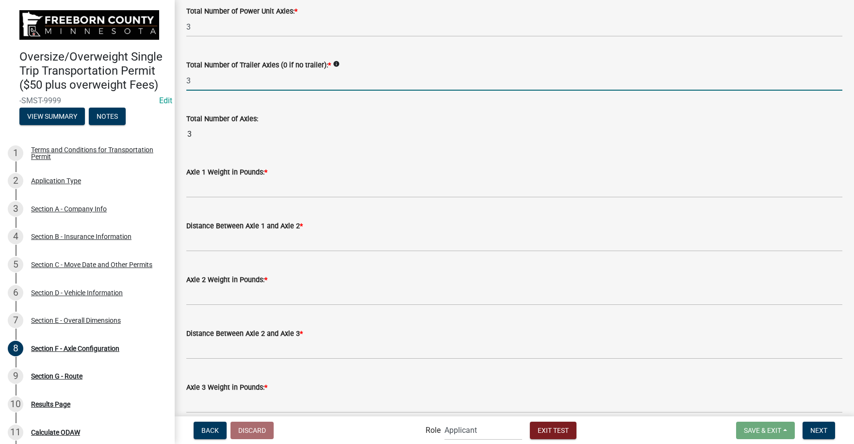
scroll to position [227, 0]
type input "3"
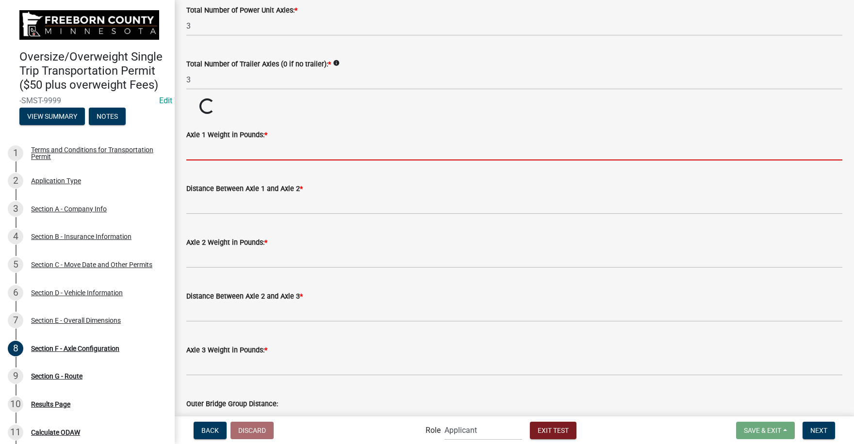
click at [207, 190] on wm-data-entity-input-list "Plan your move by checking the Freeborn County Bridge Map . If your move includ…" at bounding box center [514, 202] width 656 height 751
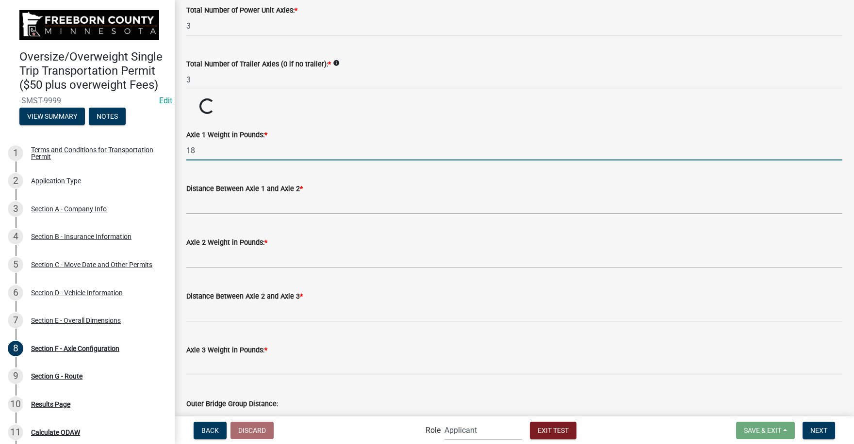
type input "18"
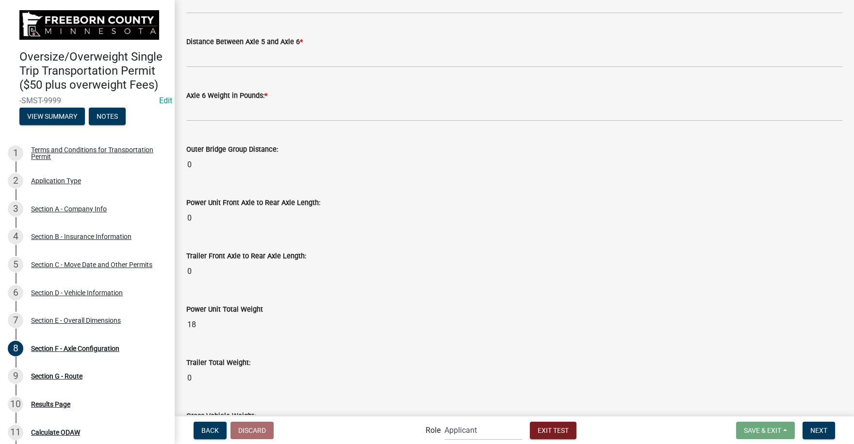
scroll to position [914, 0]
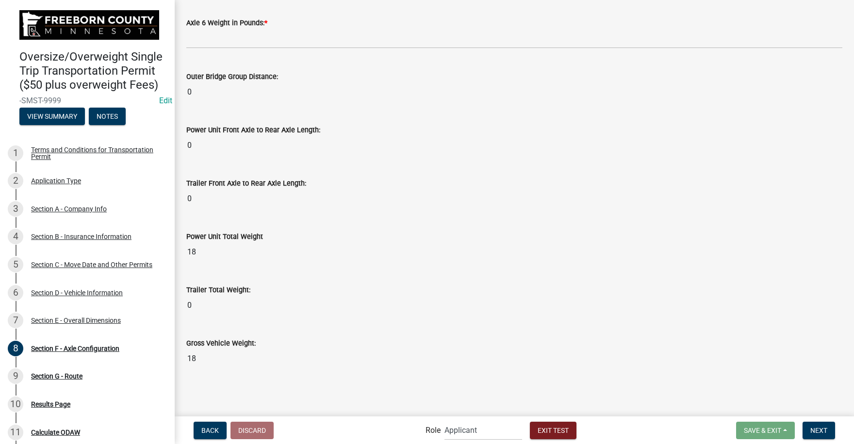
click at [208, 196] on input "0" at bounding box center [514, 198] width 656 height 19
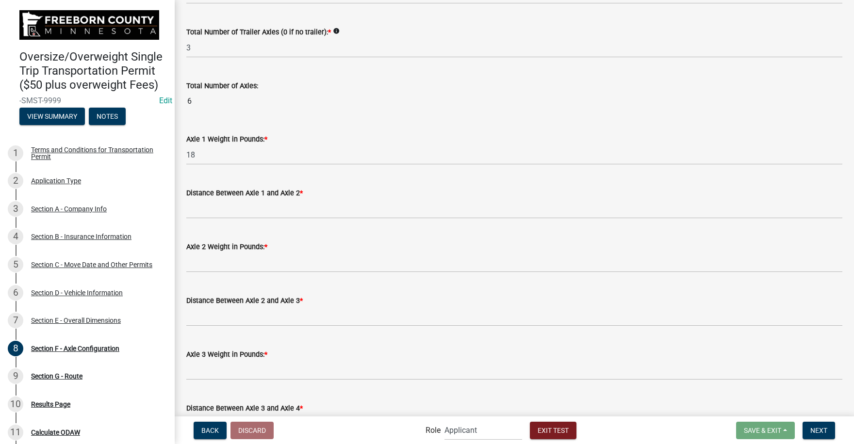
scroll to position [283, 0]
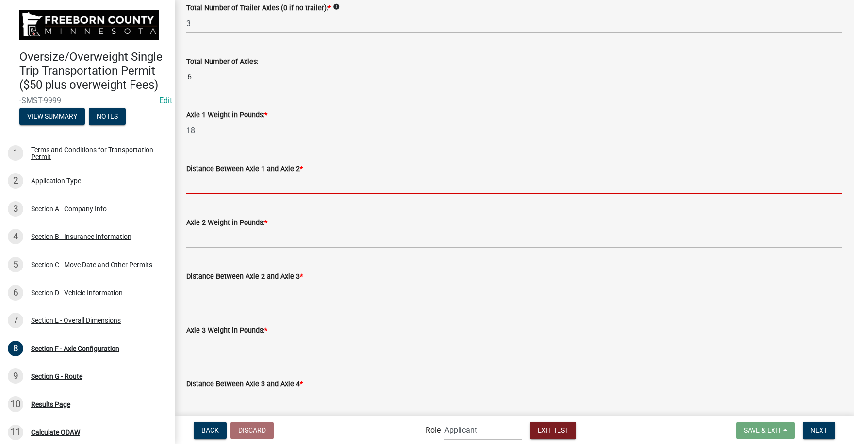
click at [193, 189] on input "text" at bounding box center [514, 185] width 656 height 20
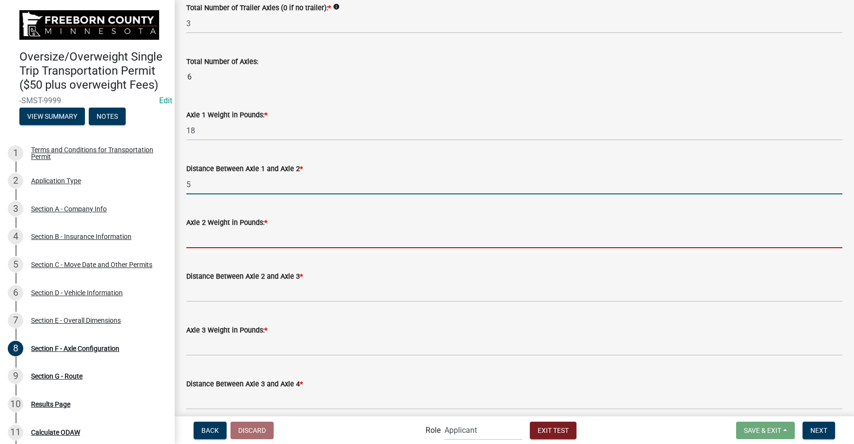
type input "5.0"
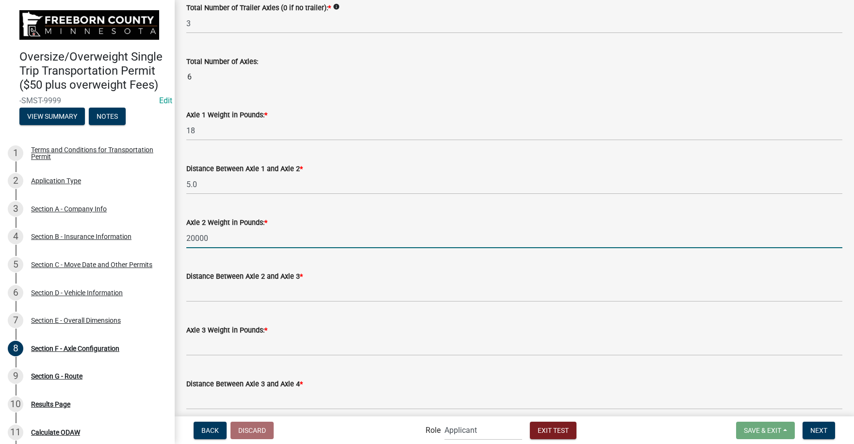
type input "20000"
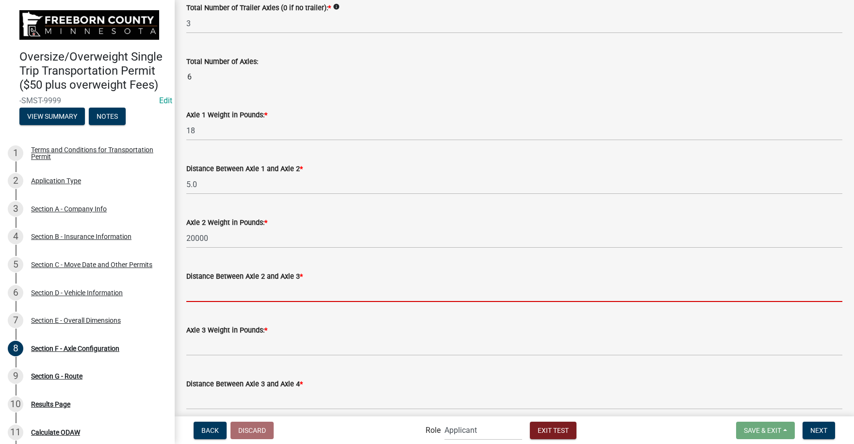
type input "20018"
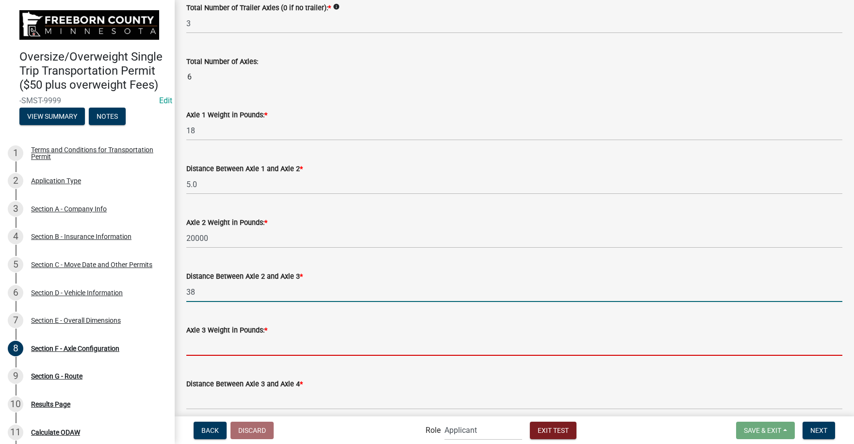
type input "38.0"
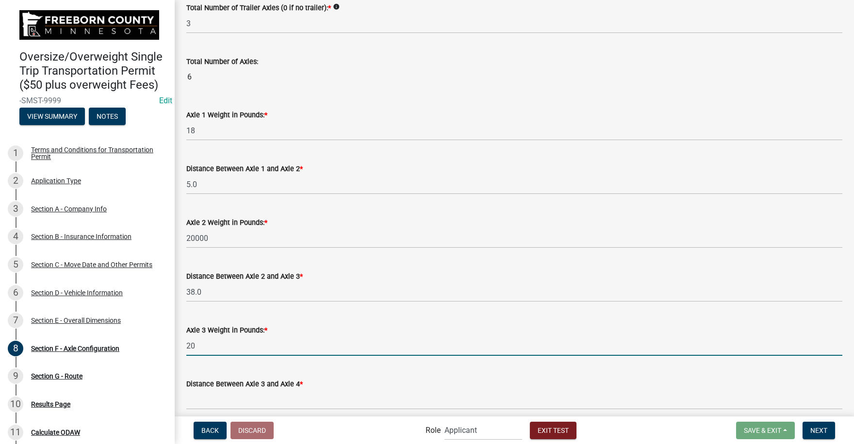
type input "2"
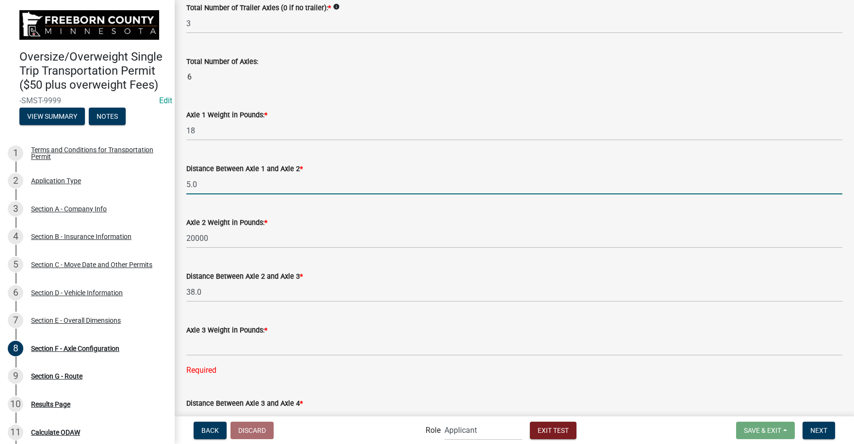
drag, startPoint x: 207, startPoint y: 186, endPoint x: 177, endPoint y: 186, distance: 30.1
click at [177, 186] on div "Section F - Axle Configuration share Share Plan your move by checking the Freeb…" at bounding box center [514, 327] width 679 height 1199
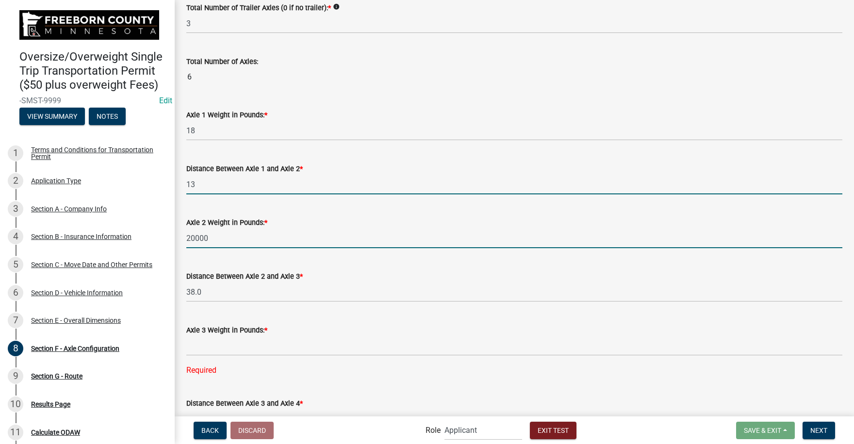
type input "13.0"
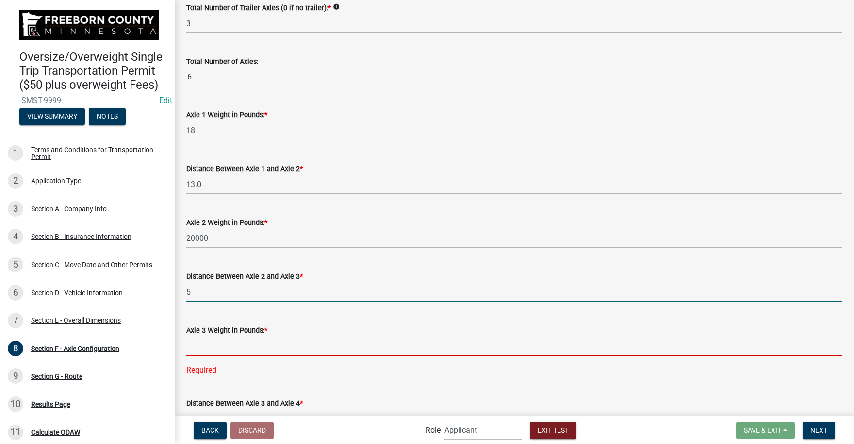
type input "5.0"
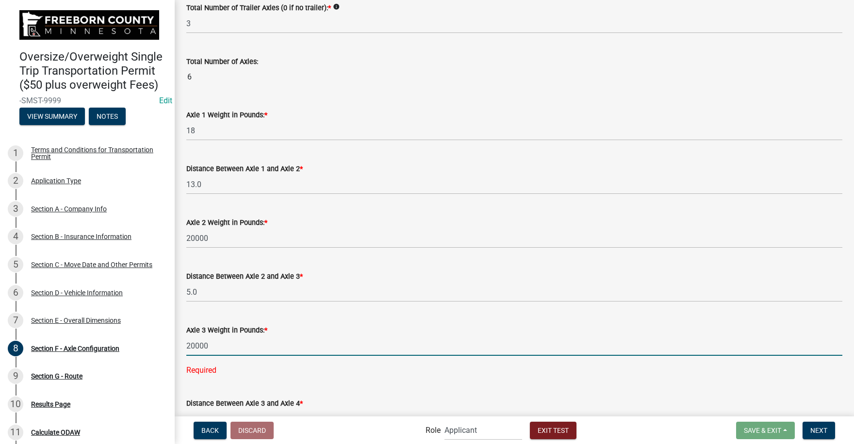
type input "20000"
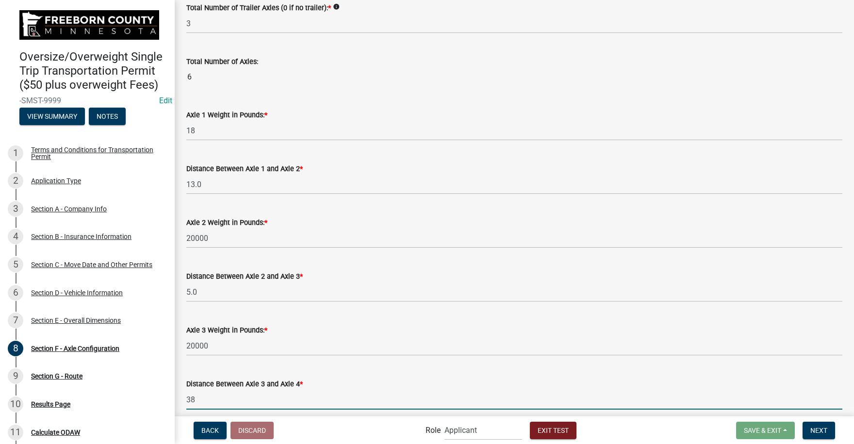
type input "38.0"
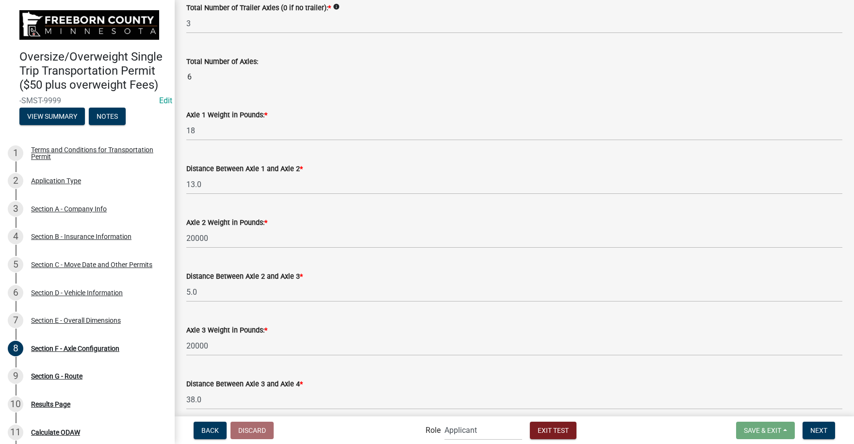
scroll to position [530, 0]
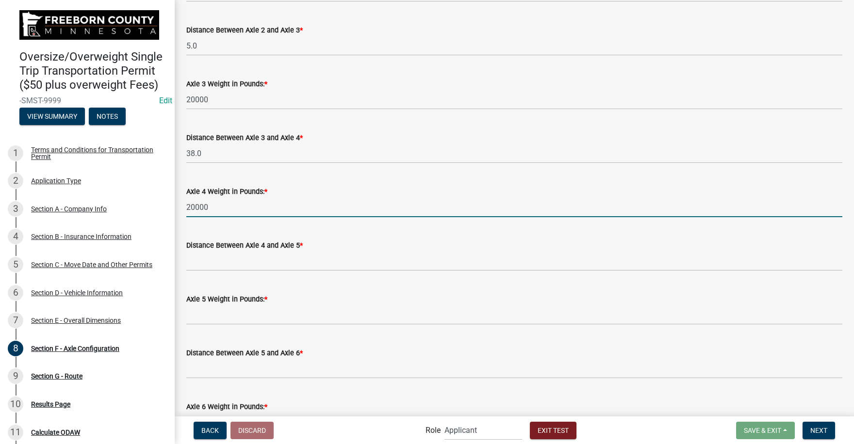
type input "20000"
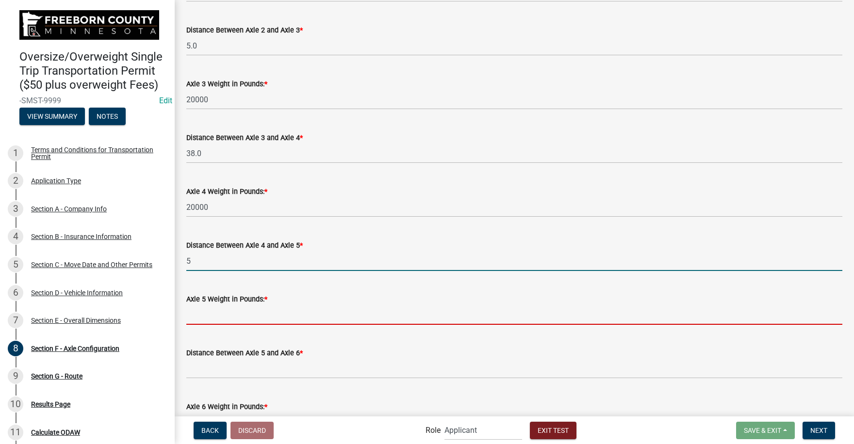
type input "5.0"
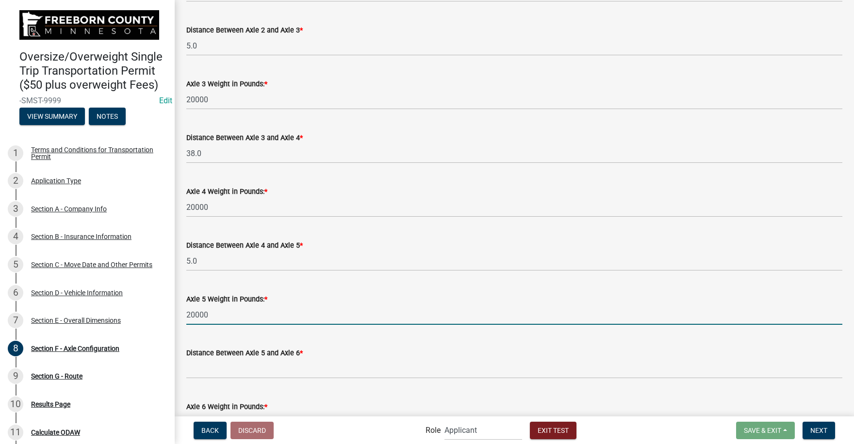
type input "20000"
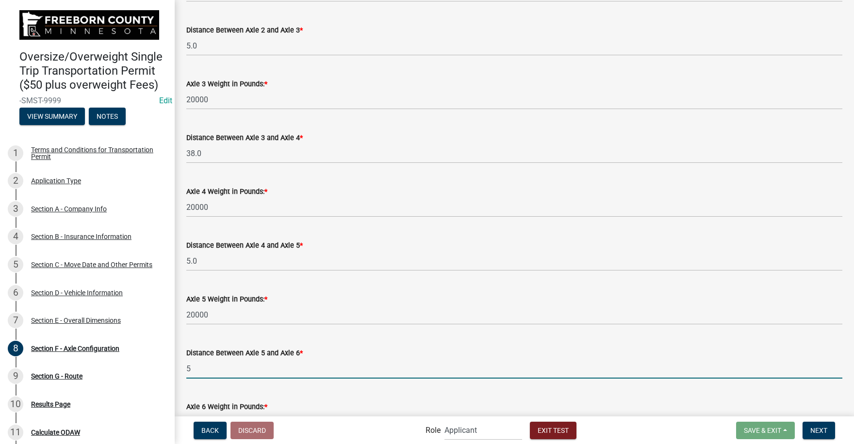
type input "5.0"
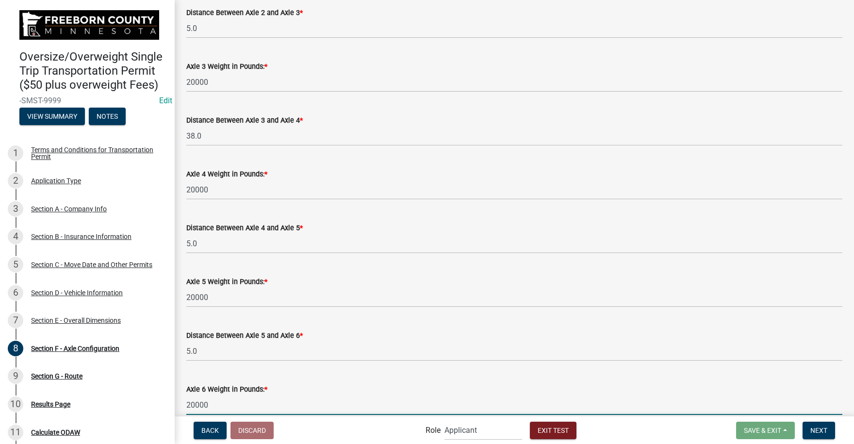
type input "20000"
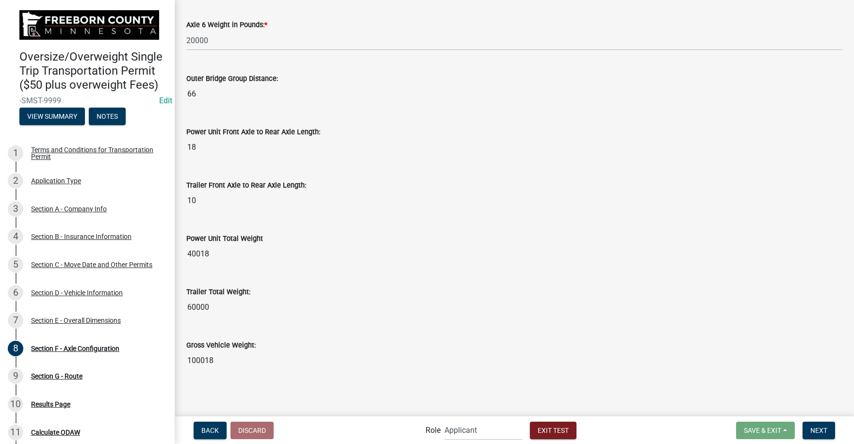
scroll to position [914, 0]
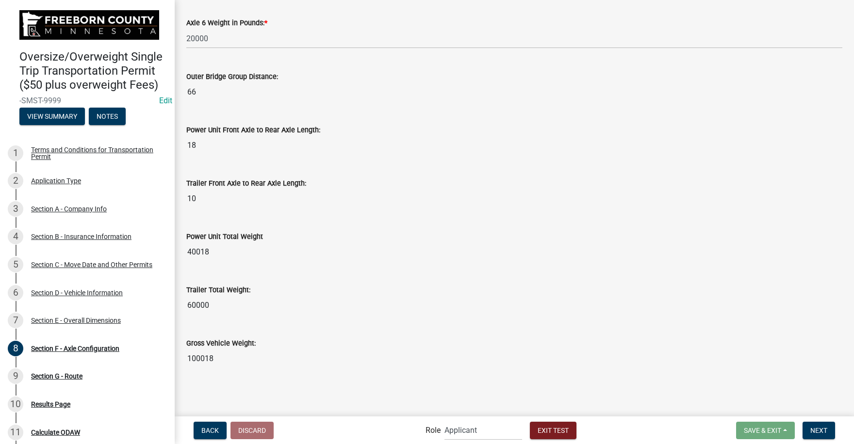
click at [385, 296] on input "60000" at bounding box center [514, 305] width 656 height 19
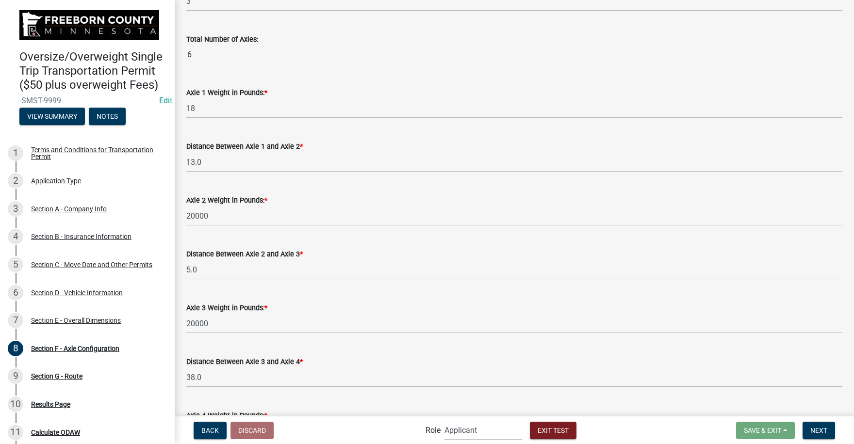
scroll to position [283, 0]
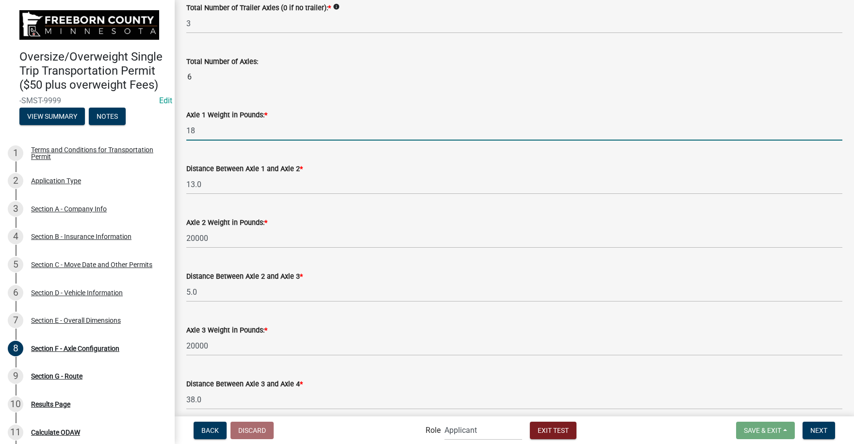
click at [202, 130] on input "18" at bounding box center [514, 131] width 656 height 20
type input "18000"
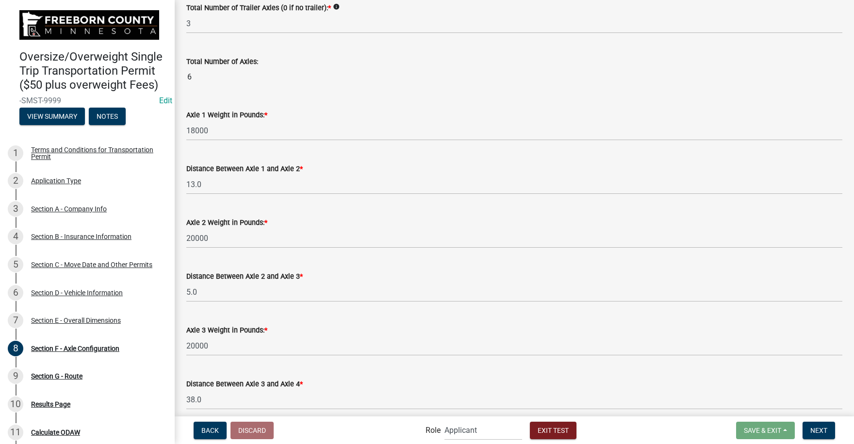
click at [387, 216] on div "Axle 2 Weight in Pounds: * 20000" at bounding box center [514, 225] width 656 height 45
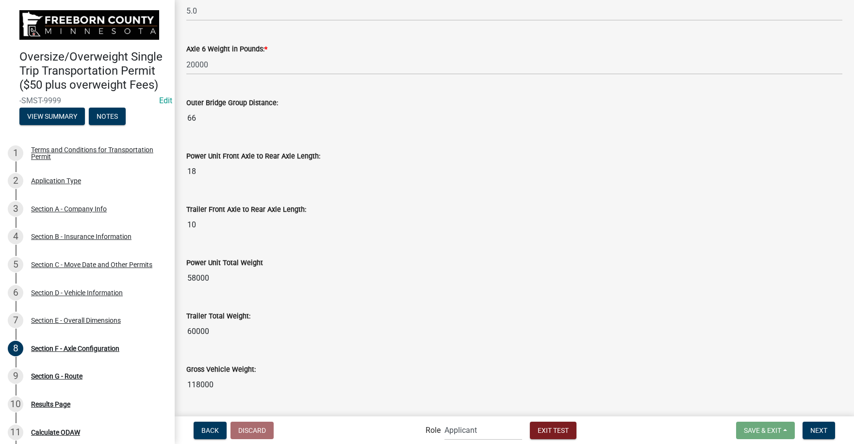
scroll to position [914, 0]
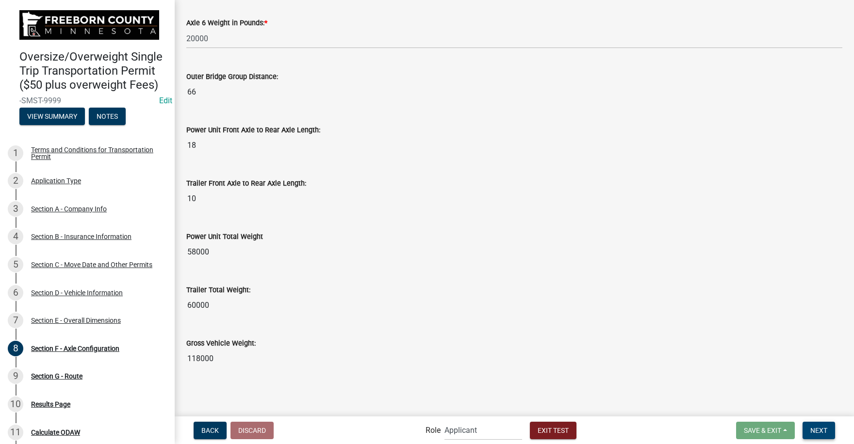
click at [822, 428] on span "Next" at bounding box center [818, 430] width 17 height 8
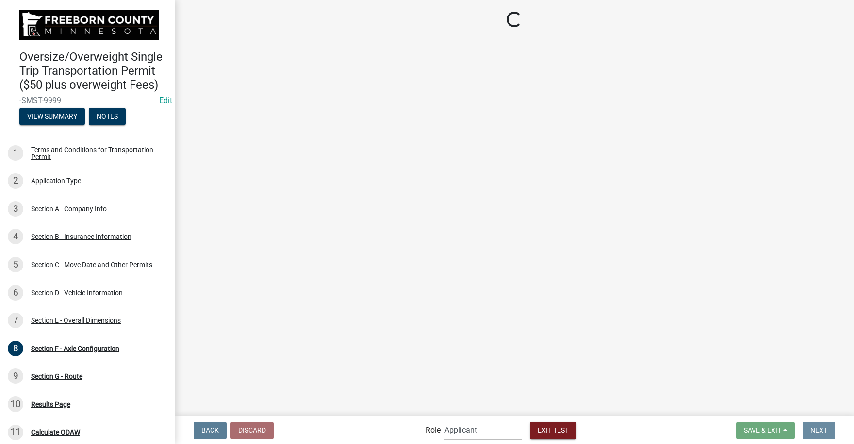
scroll to position [0, 0]
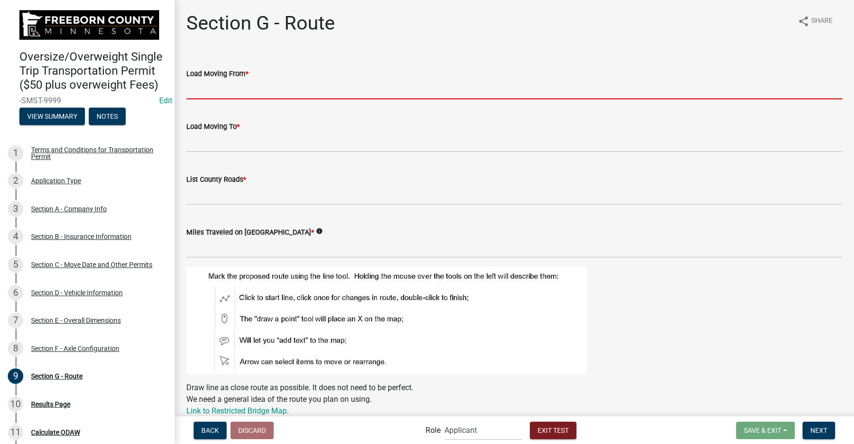
click at [223, 92] on input "Load Moving From *" at bounding box center [514, 90] width 656 height 20
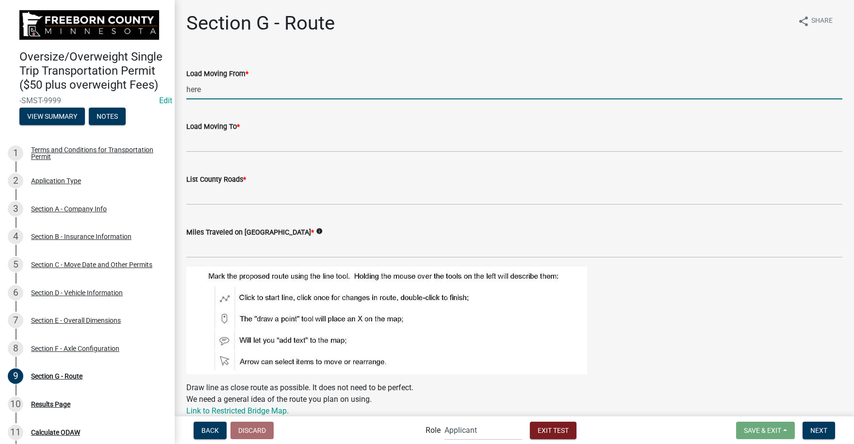
type input "here"
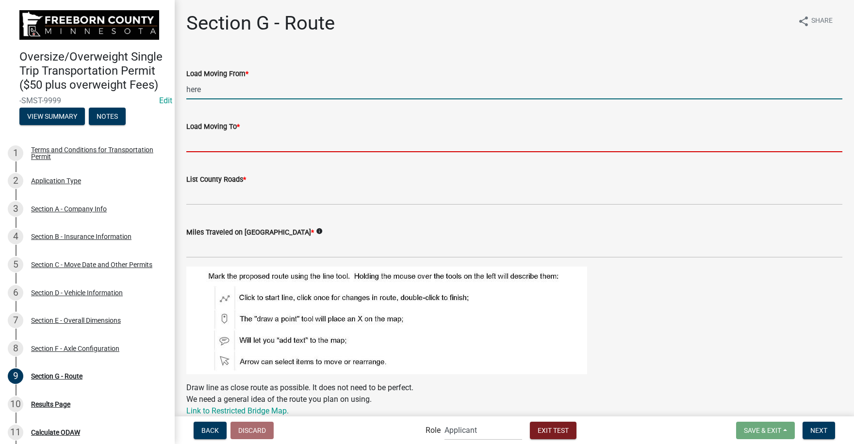
click at [210, 143] on input "Load Moving To *" at bounding box center [514, 142] width 656 height 20
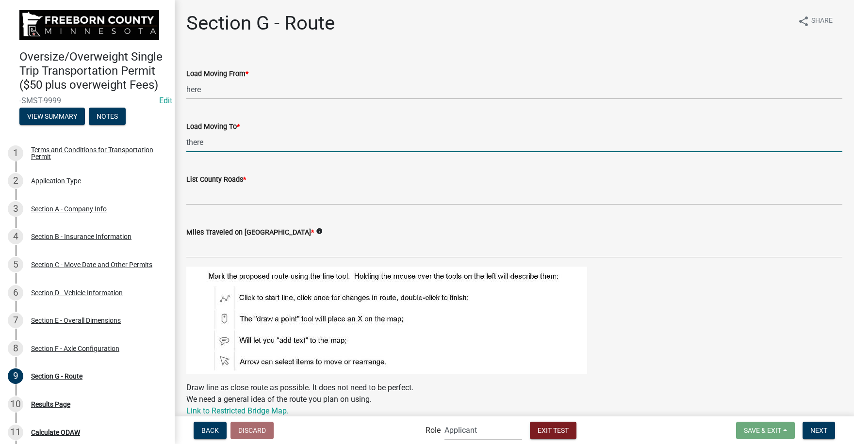
type input "there"
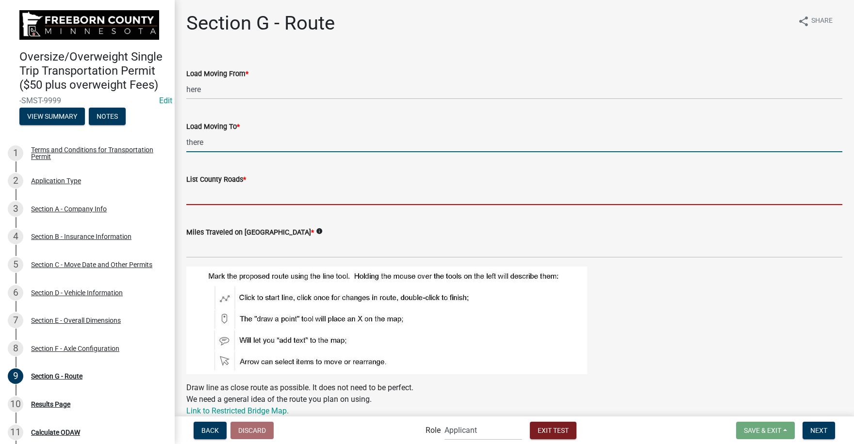
click at [211, 200] on input "List County Roads *" at bounding box center [514, 195] width 656 height 20
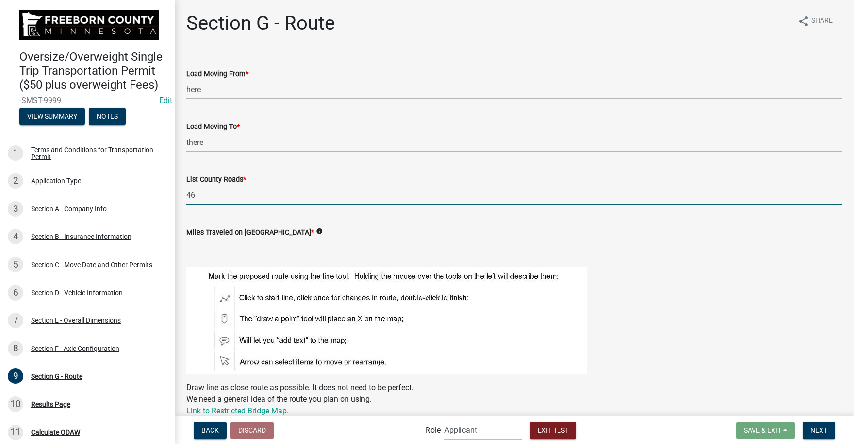
type input "4"
type input "35"
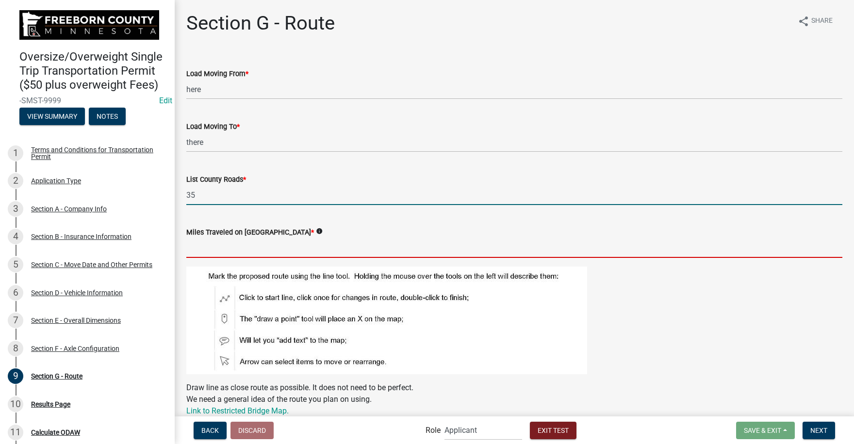
click at [207, 250] on input "text" at bounding box center [514, 248] width 656 height 20
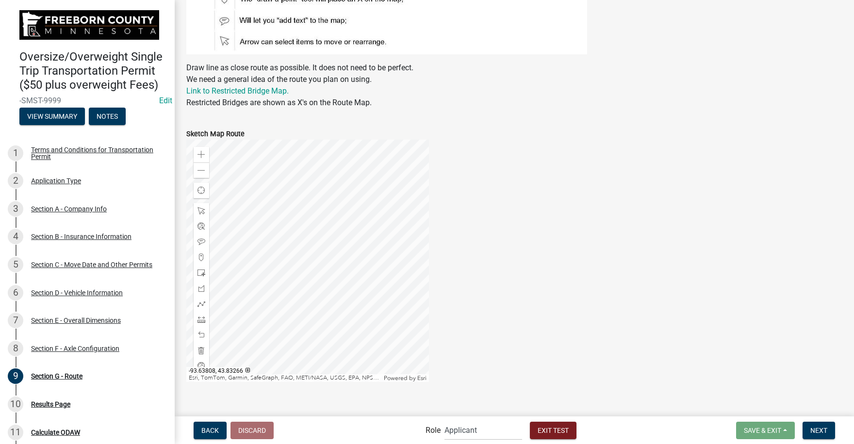
scroll to position [334, 0]
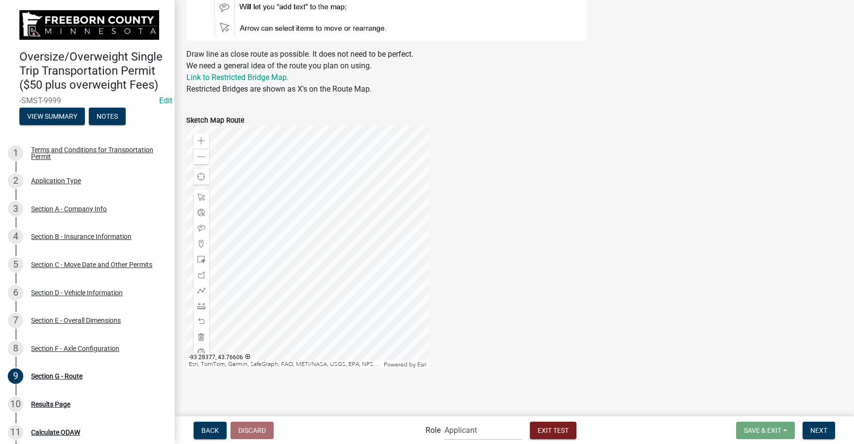
type input "5"
click at [336, 215] on div at bounding box center [307, 247] width 243 height 243
click at [250, 271] on div at bounding box center [307, 247] width 243 height 243
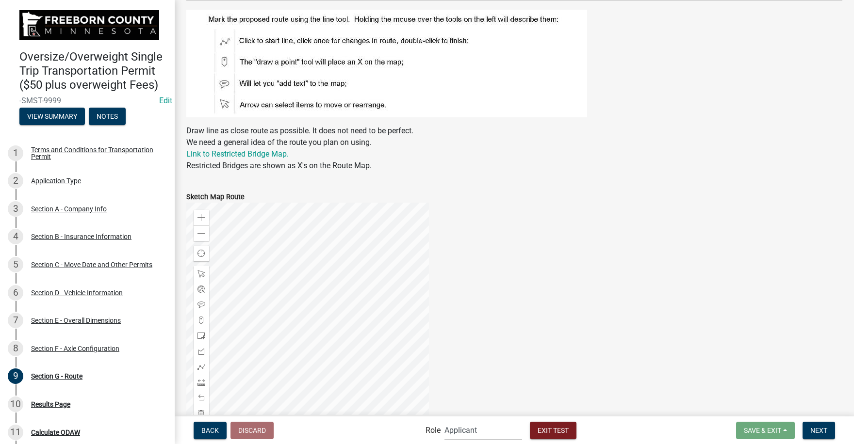
scroll to position [285, 0]
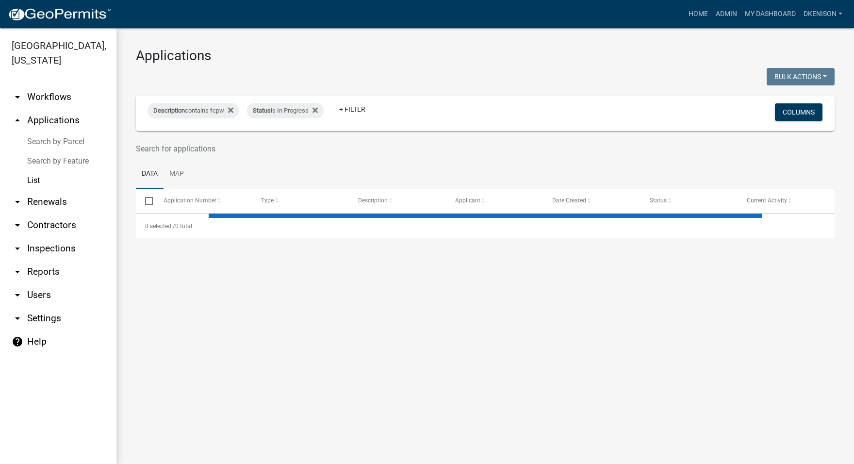
select select "3: 100"
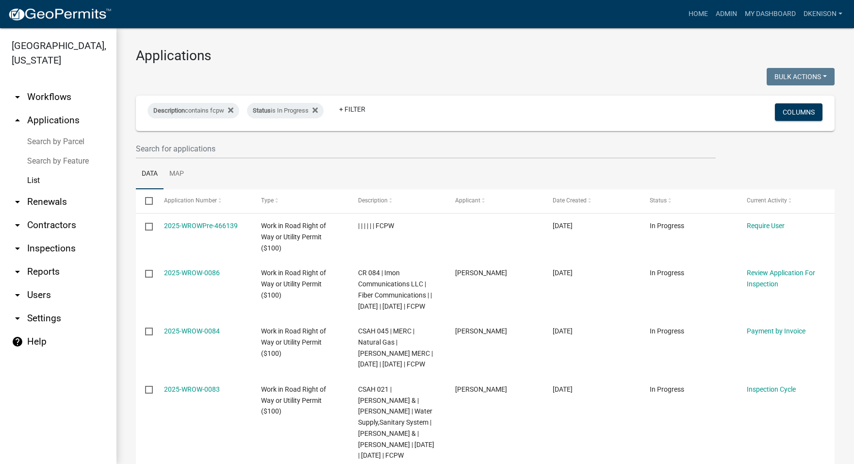
click at [55, 94] on link "arrow_drop_down Workflows" at bounding box center [58, 96] width 116 height 23
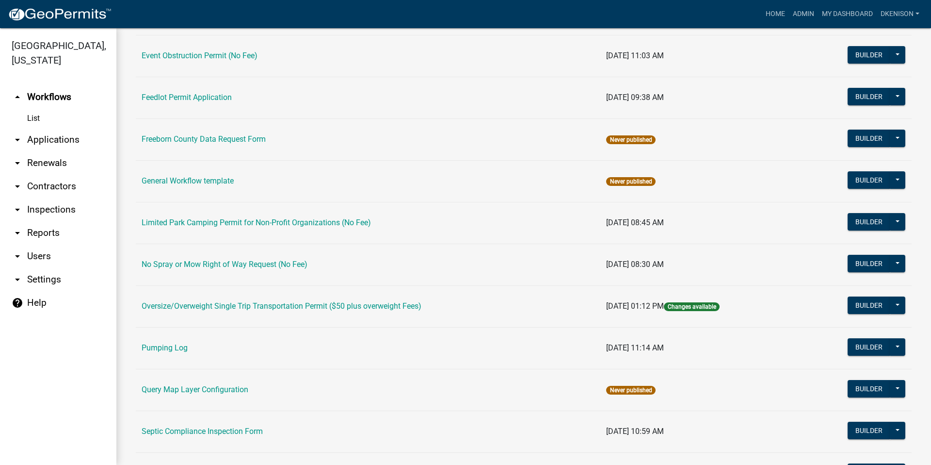
scroll to position [243, 0]
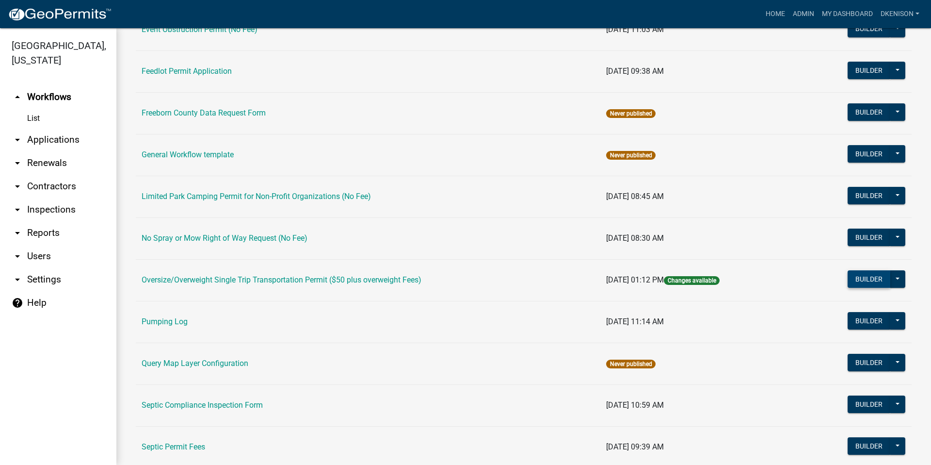
click at [853, 277] on button "Builder" at bounding box center [869, 278] width 43 height 17
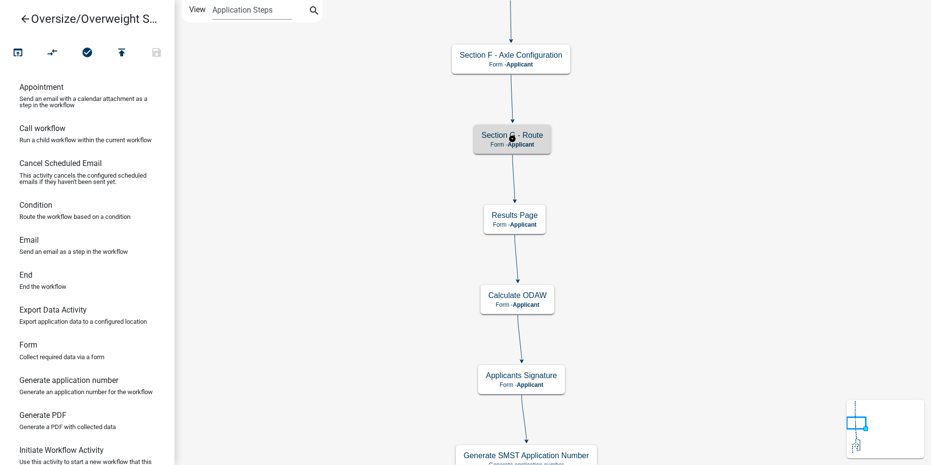
click at [530, 141] on span "Applicant" at bounding box center [521, 144] width 27 height 7
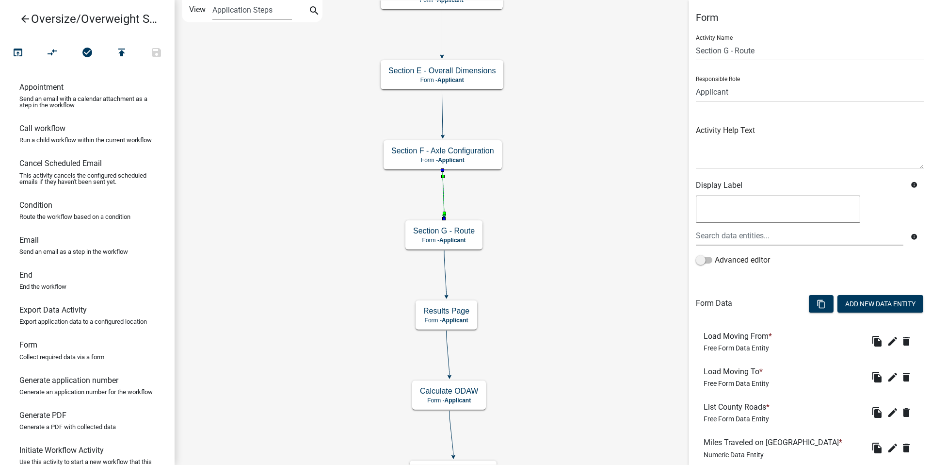
click at [443, 191] on icon at bounding box center [443, 193] width 1 height 46
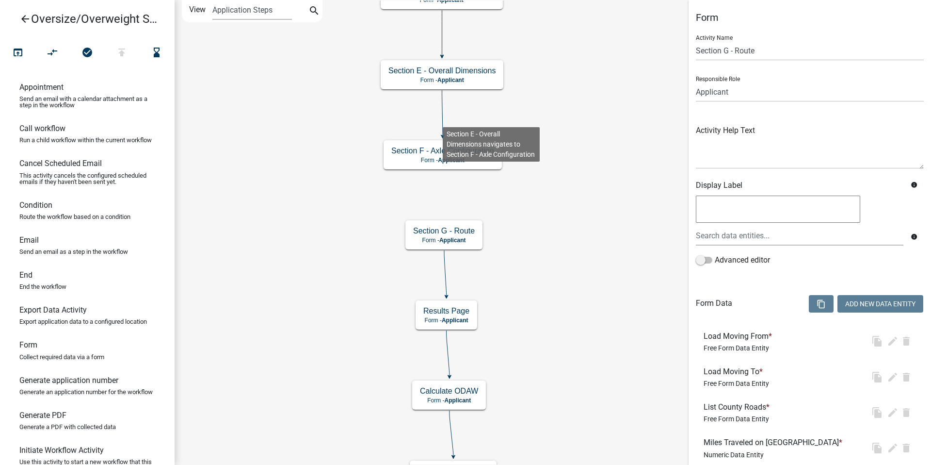
click at [443, 119] on icon at bounding box center [442, 113] width 1 height 46
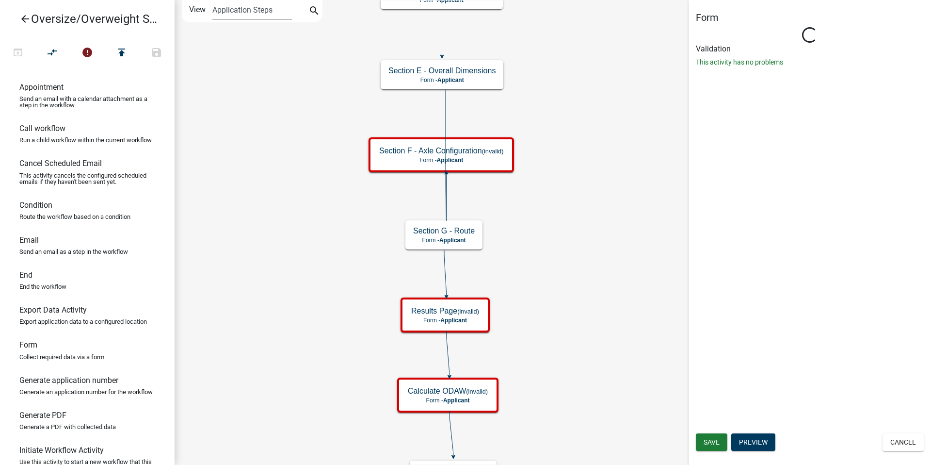
click at [446, 115] on icon at bounding box center [446, 155] width 1 height 130
click at [447, 277] on icon at bounding box center [445, 273] width 2 height 46
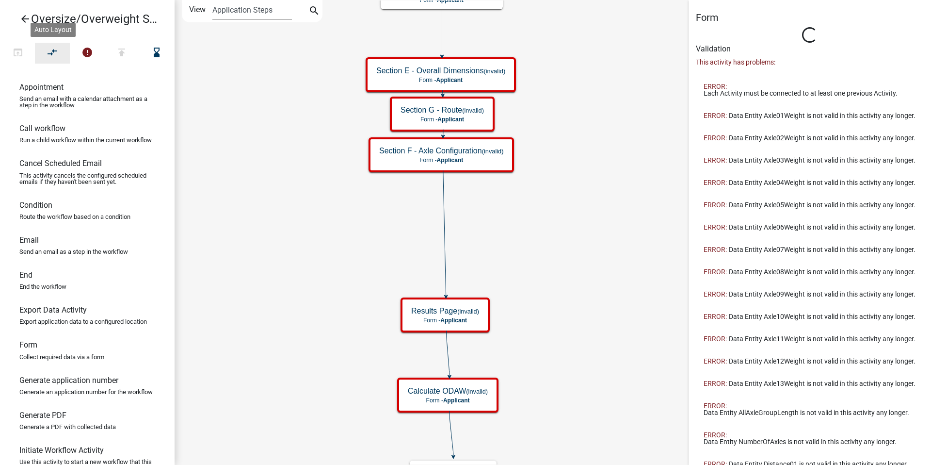
click at [56, 54] on icon "compare_arrows" at bounding box center [53, 54] width 12 height 14
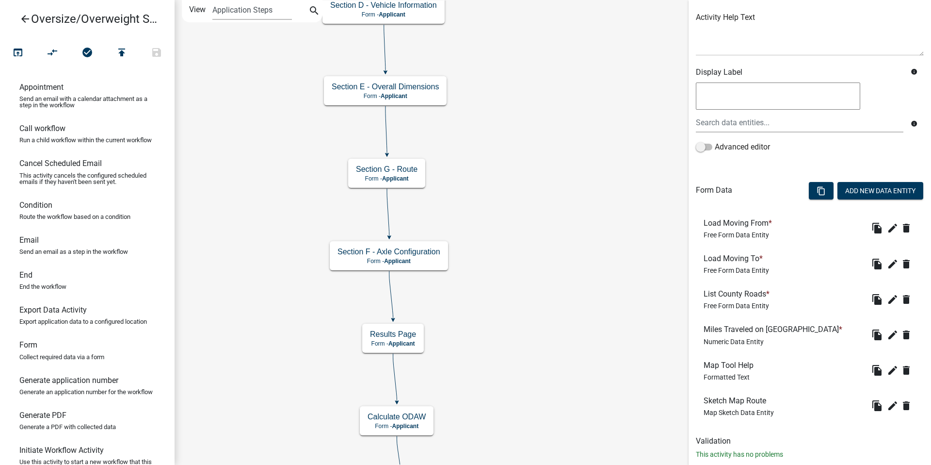
scroll to position [135, 0]
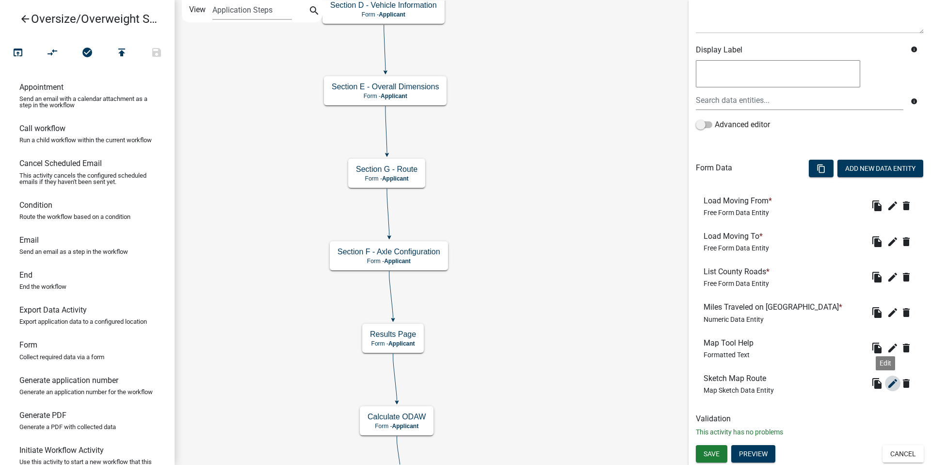
click at [853, 384] on icon "edit" at bounding box center [893, 383] width 12 height 12
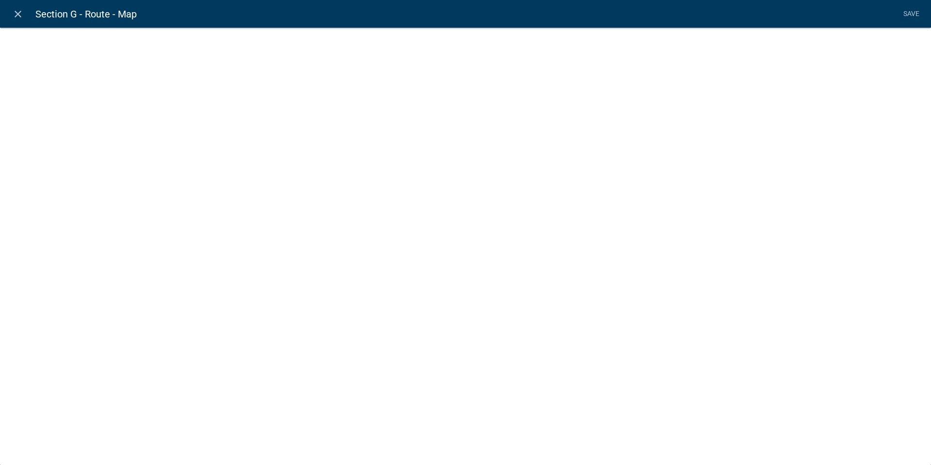
select select "mapsketch-data"
select select "2"
select select "streets-vector"
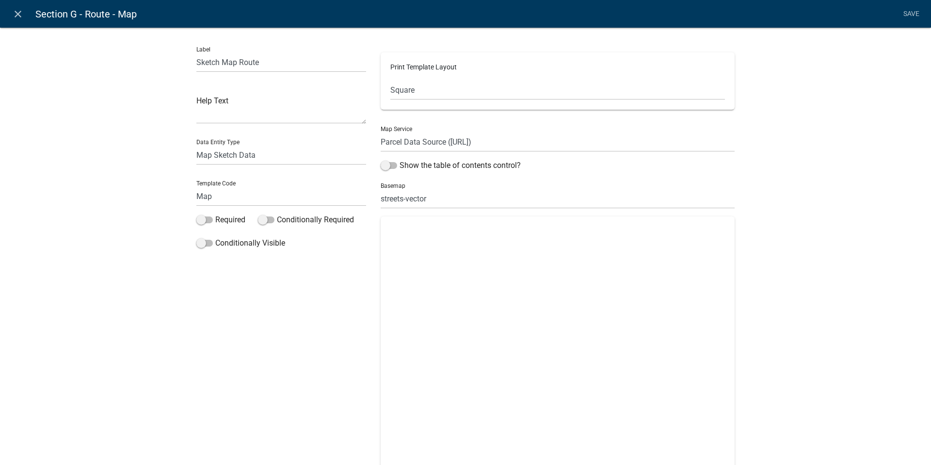
select select "0: Object"
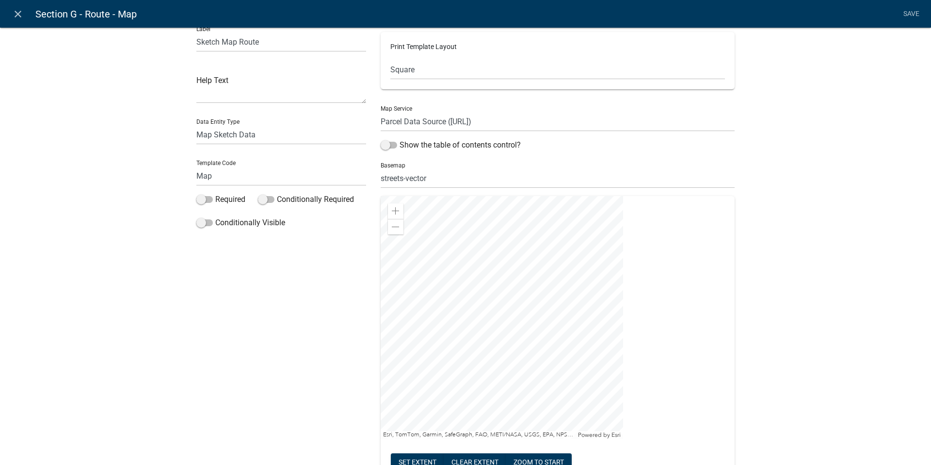
scroll to position [18, 0]
click at [424, 178] on select "no basemap topo satellite hybrid gray terrain osm topo-vector streets-relief-ve…" at bounding box center [558, 180] width 354 height 20
click at [381, 170] on select "no basemap topo satellite hybrid gray terrain osm topo-vector streets-relief-ve…" at bounding box center [558, 180] width 354 height 20
click at [853, 15] on link "Save" at bounding box center [911, 14] width 24 height 18
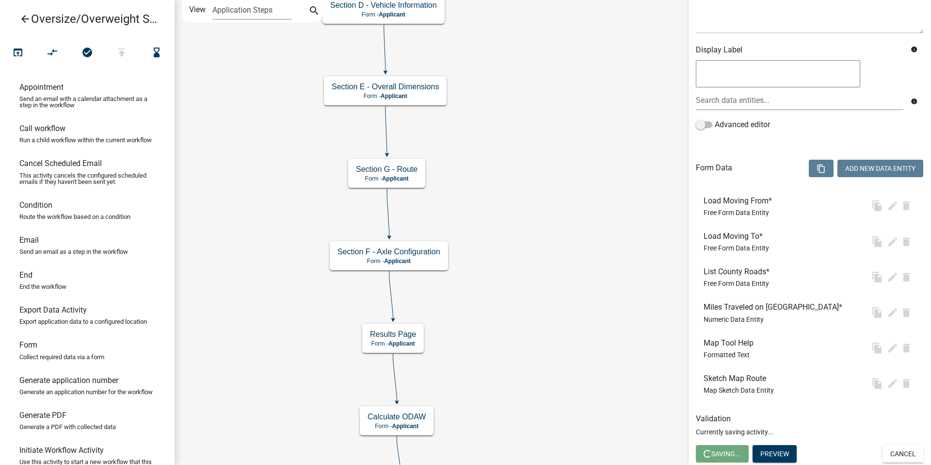
scroll to position [0, 0]
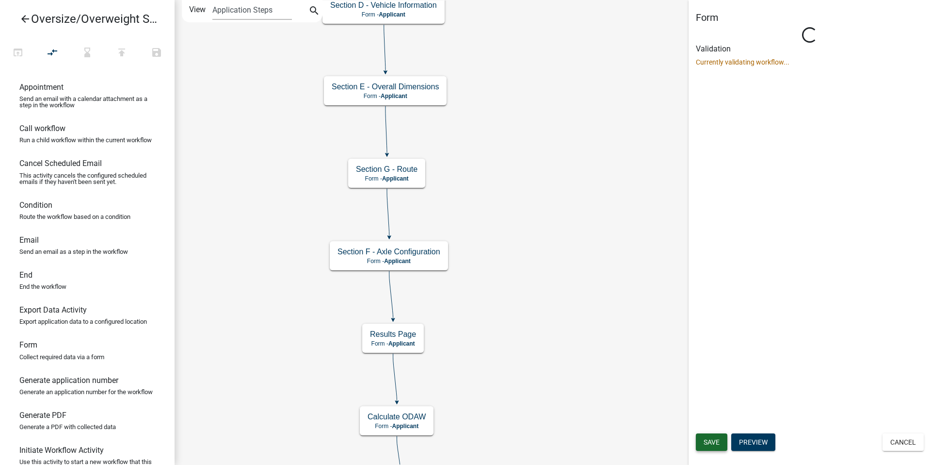
click at [711, 440] on span "Save" at bounding box center [712, 442] width 16 height 8
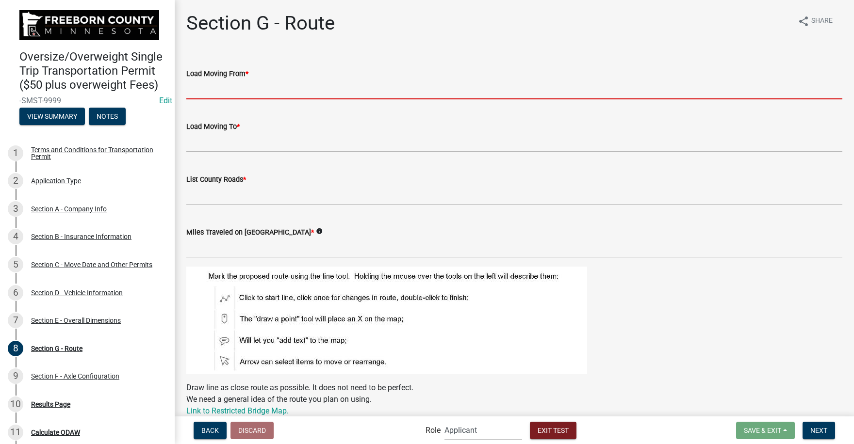
click at [235, 91] on input "Load Moving From *" at bounding box center [514, 90] width 656 height 20
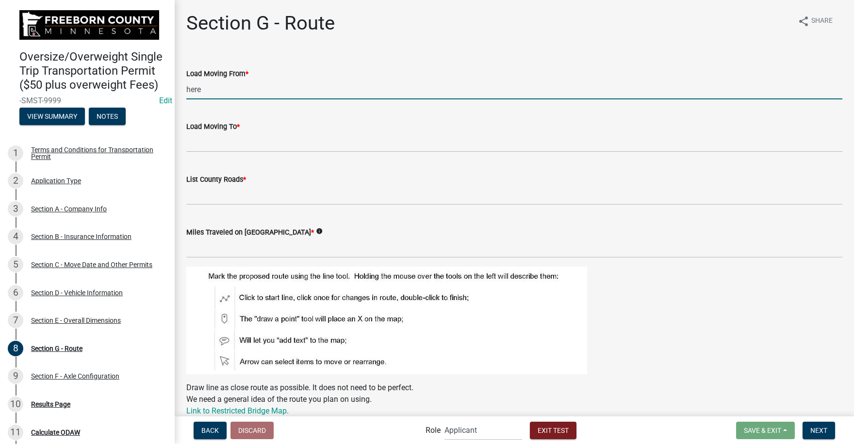
type input "here"
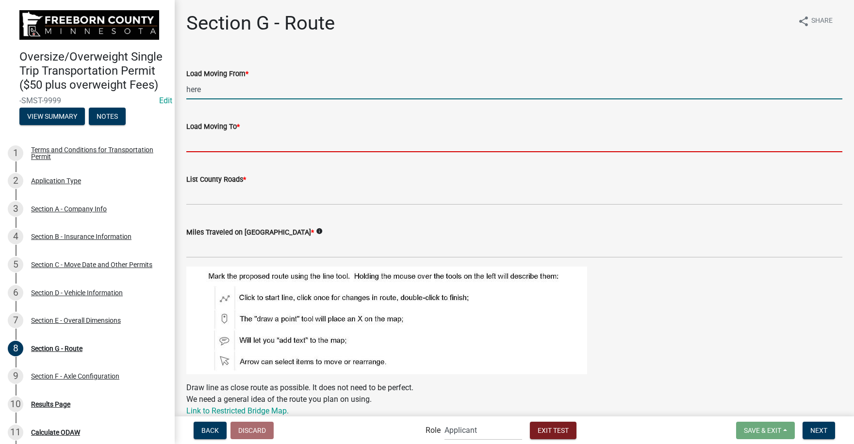
click at [215, 145] on input "Load Moving To *" at bounding box center [514, 142] width 656 height 20
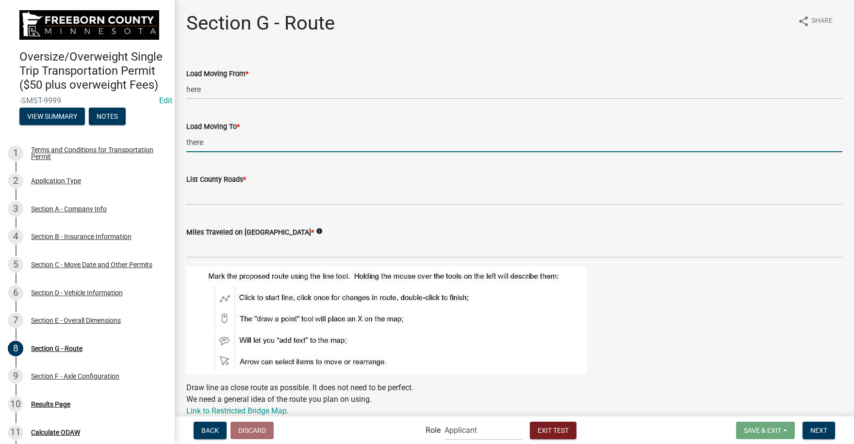
type input "there"
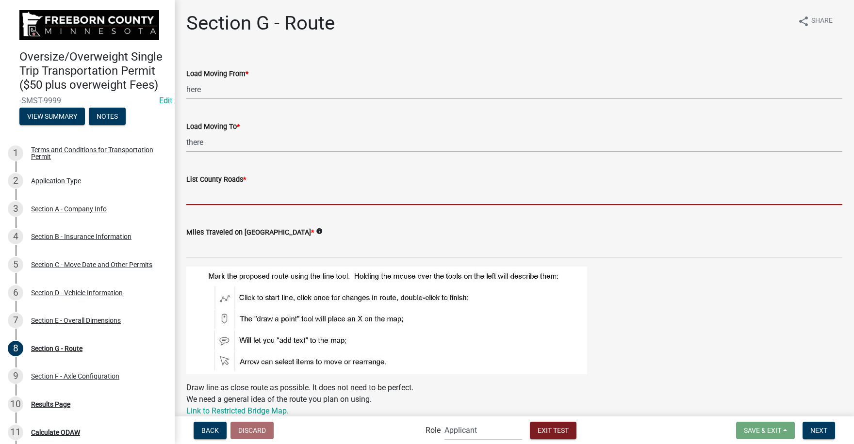
click at [206, 199] on input "List County Roads *" at bounding box center [514, 195] width 656 height 20
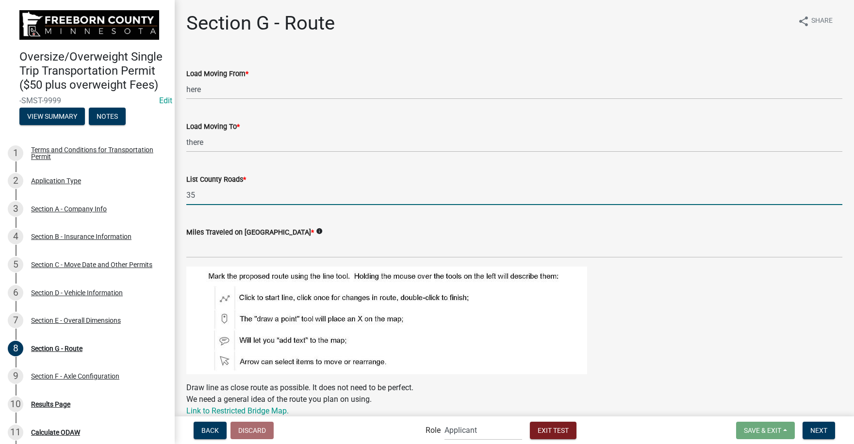
type input "35"
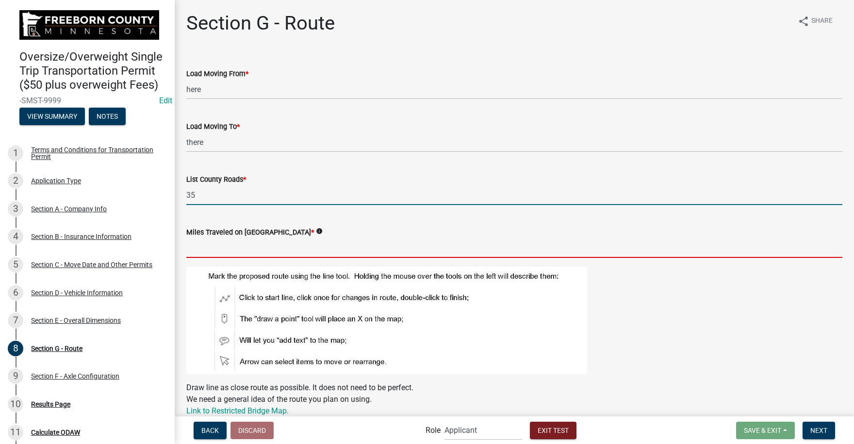
click at [206, 252] on input "text" at bounding box center [514, 248] width 656 height 20
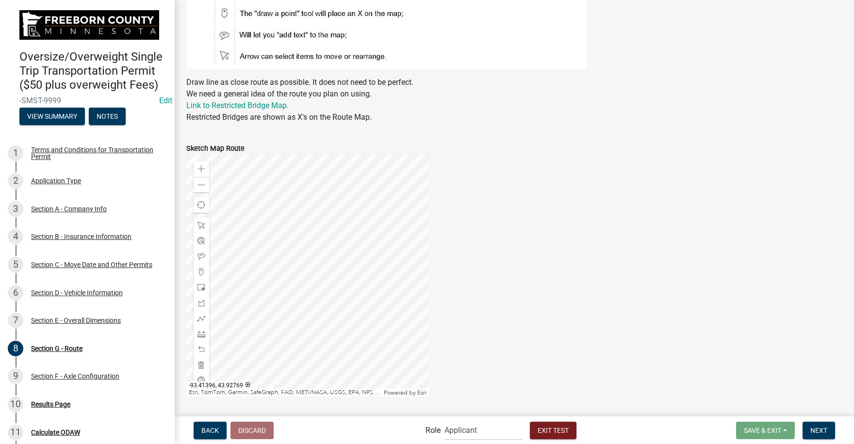
scroll to position [334, 0]
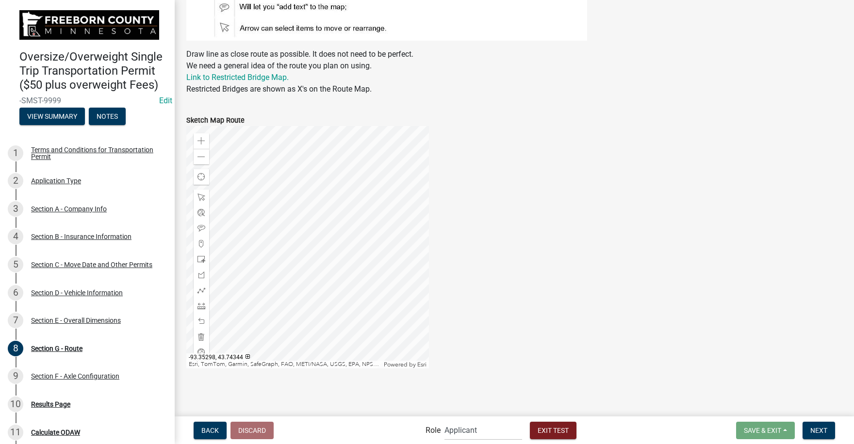
type input "5"
click at [316, 225] on div at bounding box center [307, 247] width 243 height 243
click at [266, 289] on div at bounding box center [307, 247] width 243 height 243
click at [199, 292] on span at bounding box center [201, 291] width 8 height 8
click at [224, 260] on div at bounding box center [307, 247] width 243 height 243
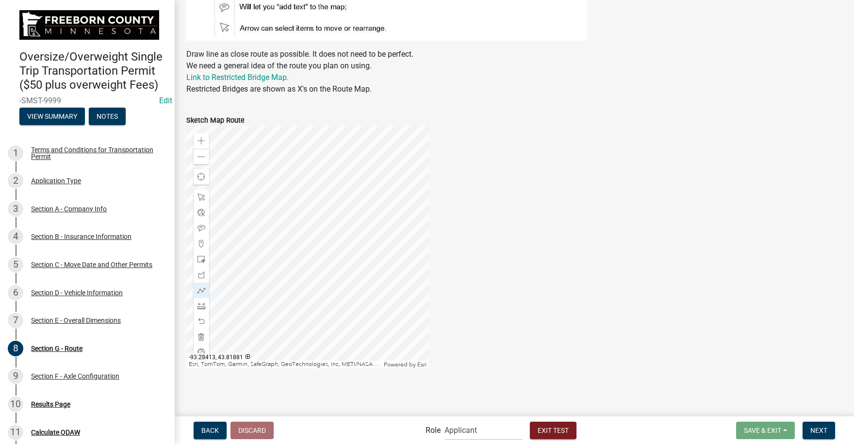
click at [235, 256] on div at bounding box center [307, 247] width 243 height 243
click at [235, 258] on div at bounding box center [307, 247] width 243 height 243
click at [244, 244] on div at bounding box center [307, 247] width 243 height 243
click at [286, 243] on div at bounding box center [307, 247] width 243 height 243
click at [320, 258] on div at bounding box center [307, 247] width 243 height 243
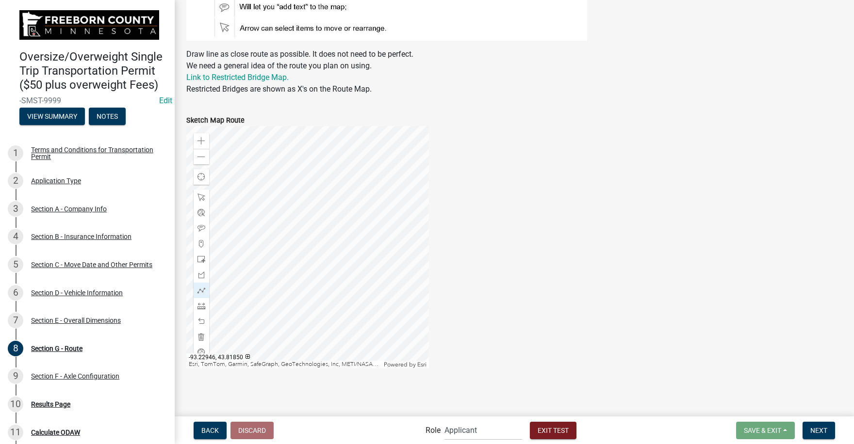
click at [359, 259] on div at bounding box center [307, 247] width 243 height 243
click at [821, 428] on span "Next" at bounding box center [818, 430] width 17 height 8
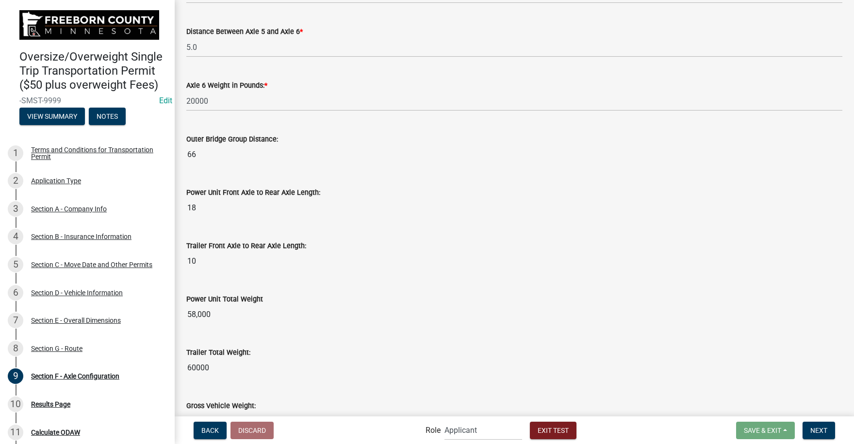
scroll to position [914, 0]
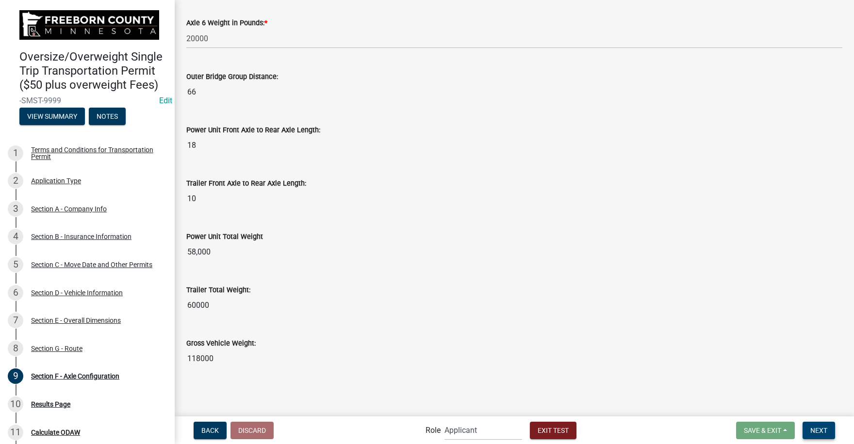
click at [818, 428] on span "Next" at bounding box center [818, 430] width 17 height 8
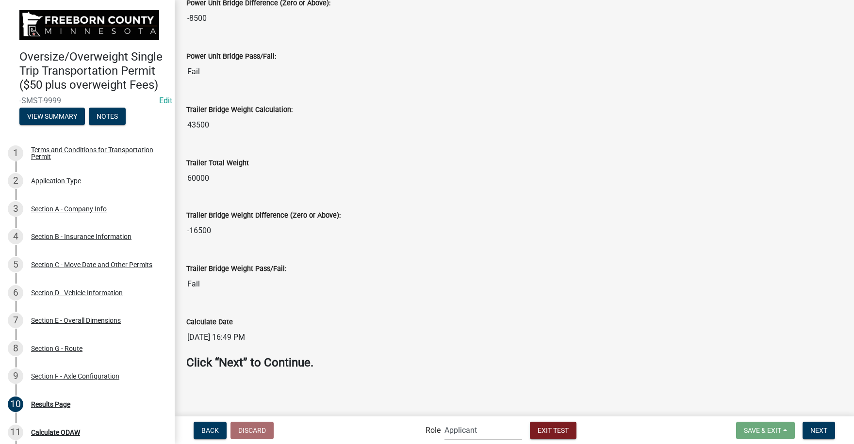
scroll to position [634, 0]
drag, startPoint x: 817, startPoint y: 432, endPoint x: 796, endPoint y: 409, distance: 30.2
click at [817, 429] on span "Next" at bounding box center [818, 430] width 17 height 8
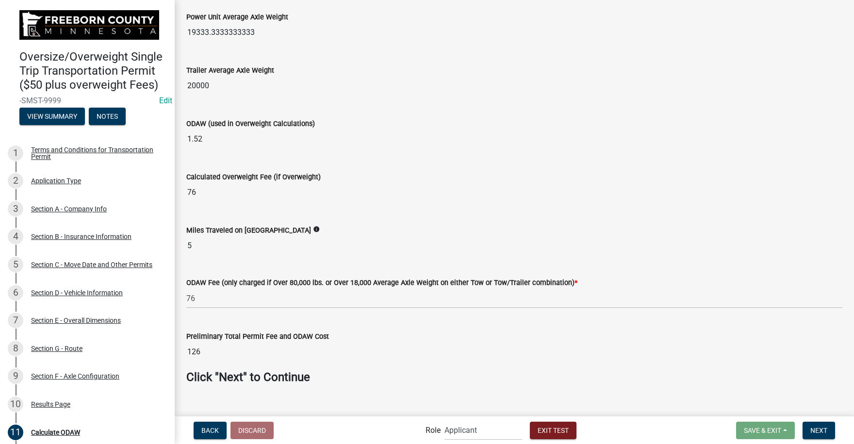
scroll to position [230, 0]
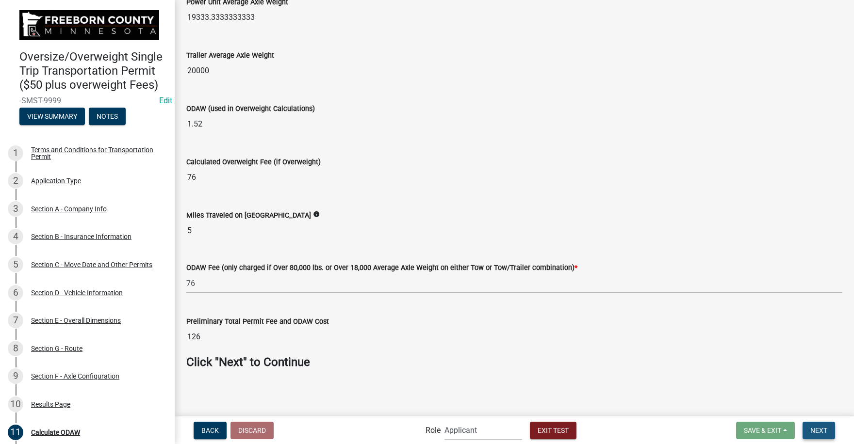
click at [821, 429] on span "Next" at bounding box center [818, 430] width 17 height 8
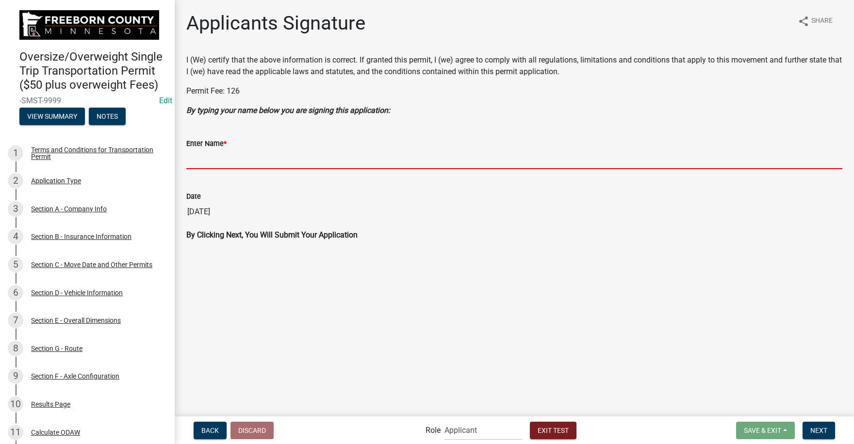
click at [218, 165] on input "Enter Name *" at bounding box center [514, 159] width 656 height 20
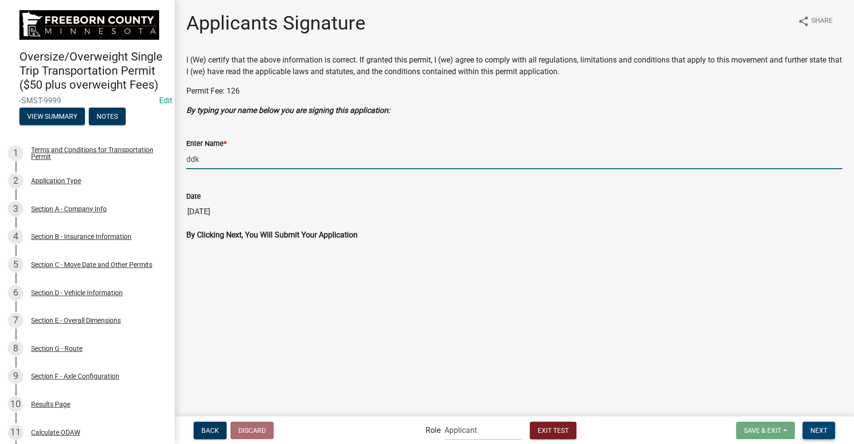
type input "ddk"
click at [817, 430] on span "Next" at bounding box center [818, 430] width 17 height 8
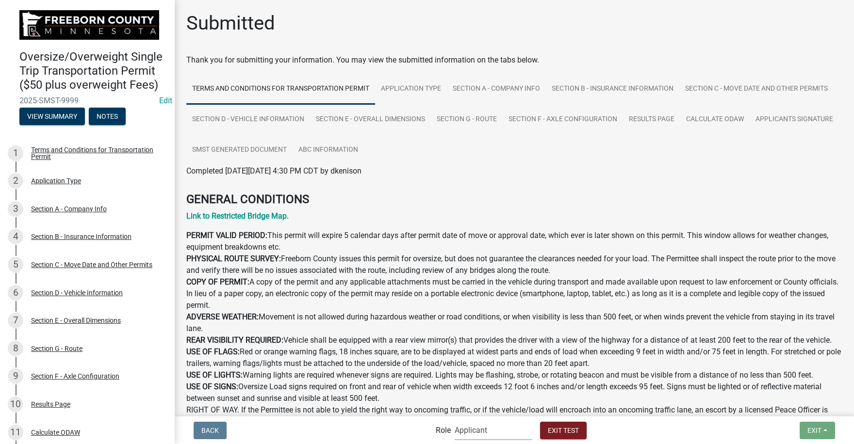
click at [478, 431] on select "Applicant FCPW Oversize Agents Admin" at bounding box center [494, 431] width 78 height 20
select select "ab98fc7c-eb93-44b0-b78a-244536d9d147"
click at [455, 421] on select "Applicant FCPW Oversize Agents Admin" at bounding box center [494, 431] width 78 height 20
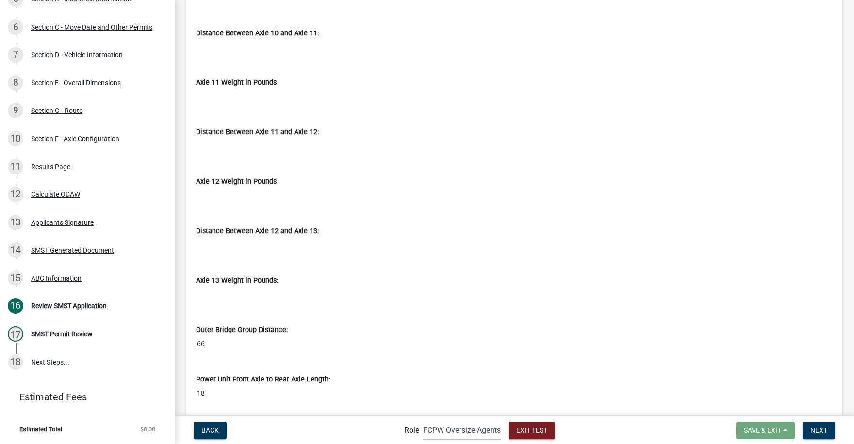
scroll to position [4366, 0]
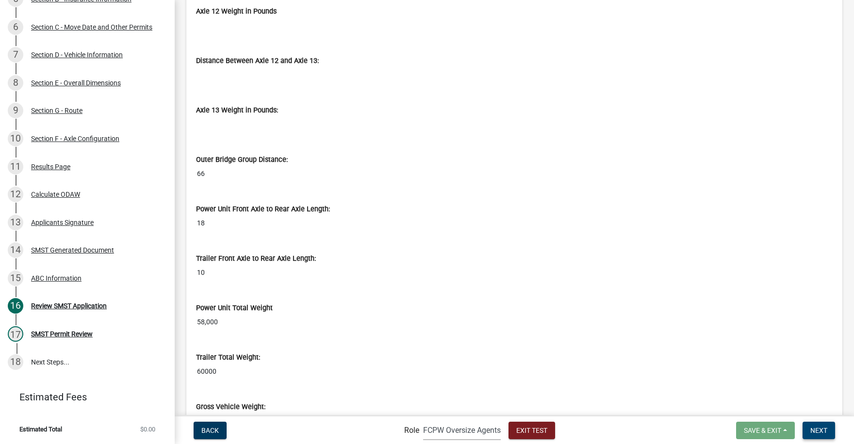
click at [824, 431] on span "Next" at bounding box center [818, 430] width 17 height 8
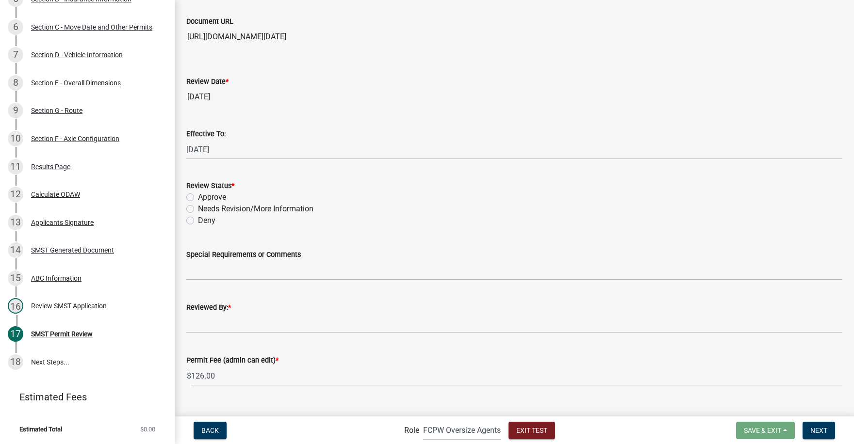
scroll to position [70, 0]
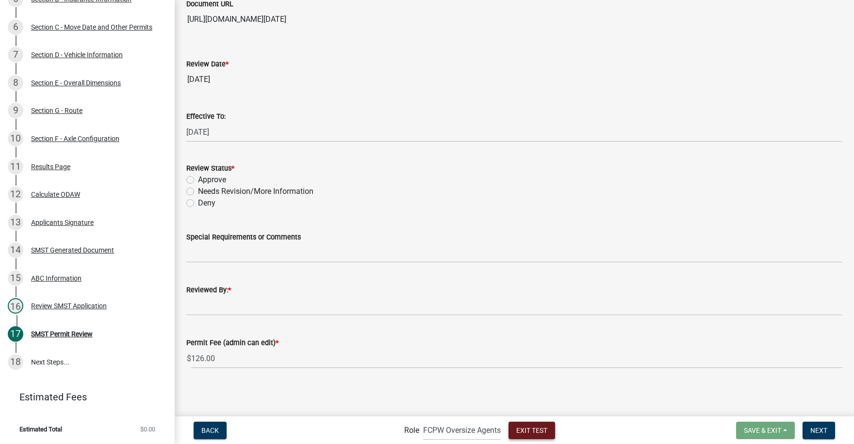
click at [544, 429] on span "Exit Test" at bounding box center [531, 430] width 31 height 8
